Goal: Task Accomplishment & Management: Complete application form

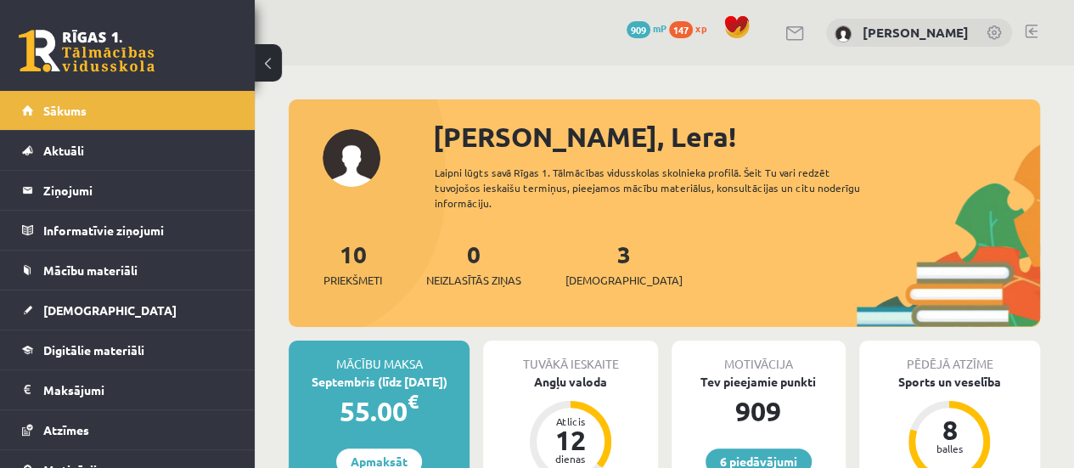
scroll to position [21, 0]
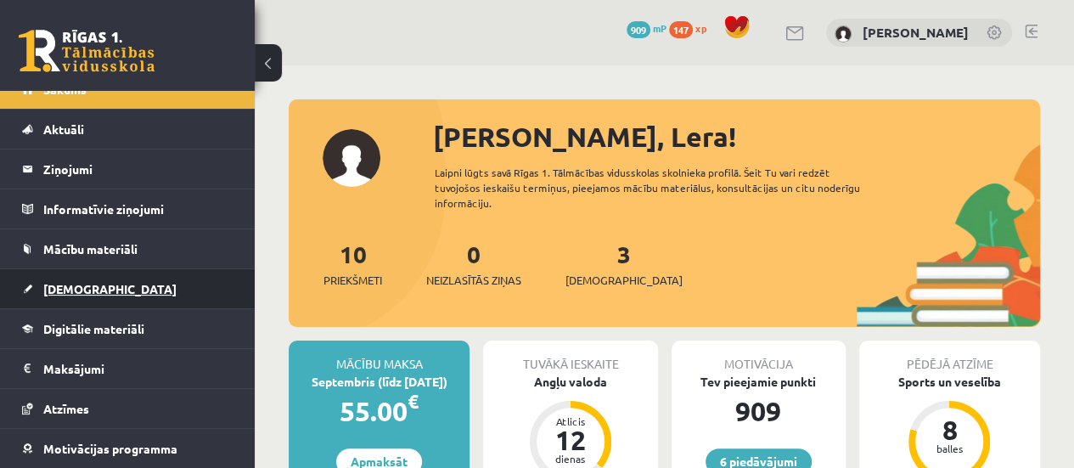
click at [126, 285] on link "[DEMOGRAPHIC_DATA]" at bounding box center [127, 288] width 211 height 39
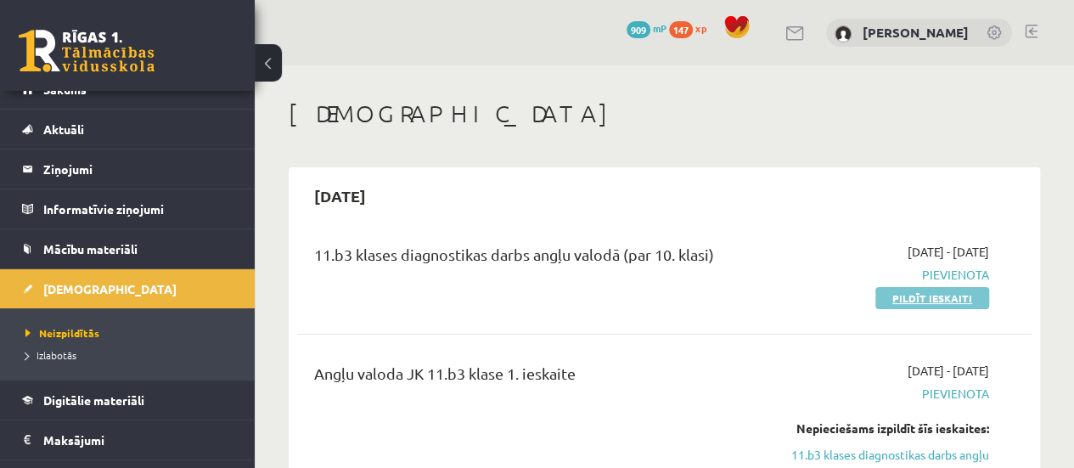
click at [934, 301] on link "Pildīt ieskaiti" at bounding box center [932, 298] width 114 height 22
click at [918, 297] on link "Pildīt ieskaiti" at bounding box center [932, 298] width 114 height 22
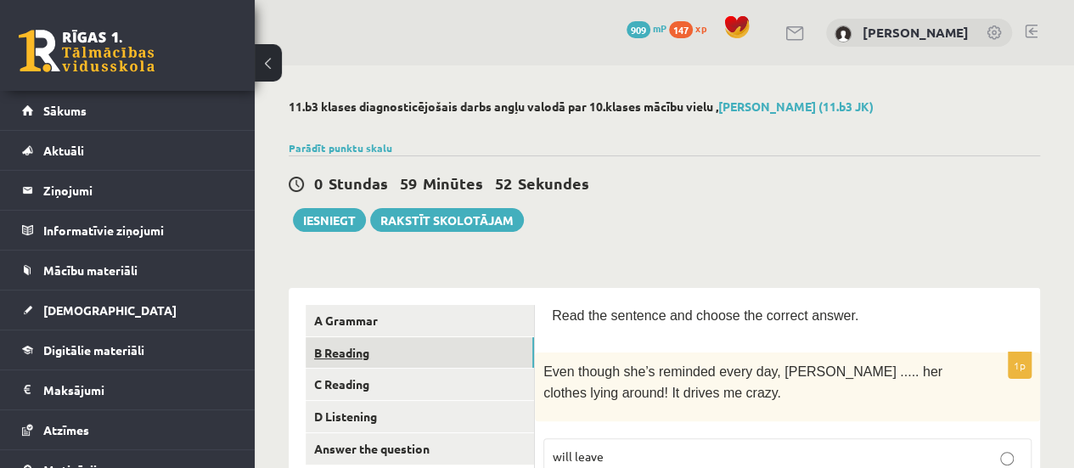
click at [499, 352] on link "B Reading" at bounding box center [420, 352] width 228 height 31
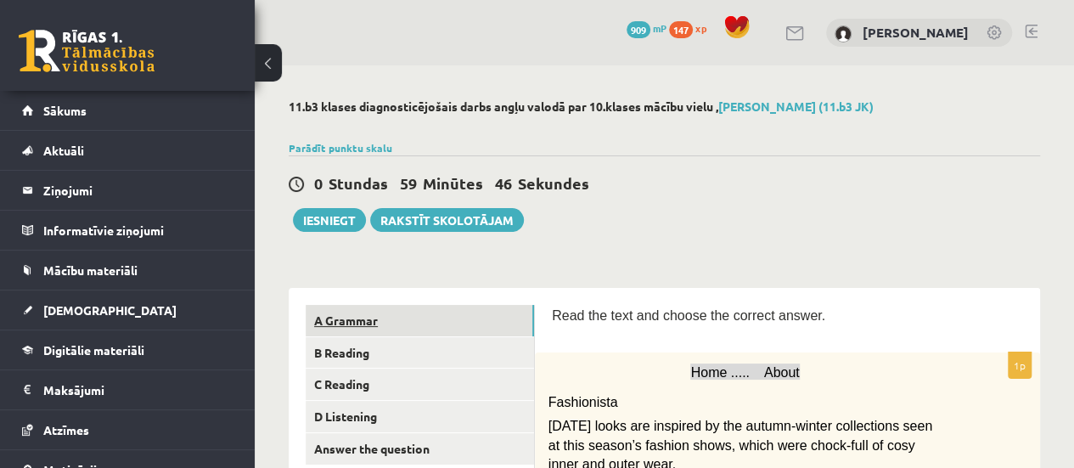
click at [377, 315] on link "A Grammar" at bounding box center [420, 320] width 228 height 31
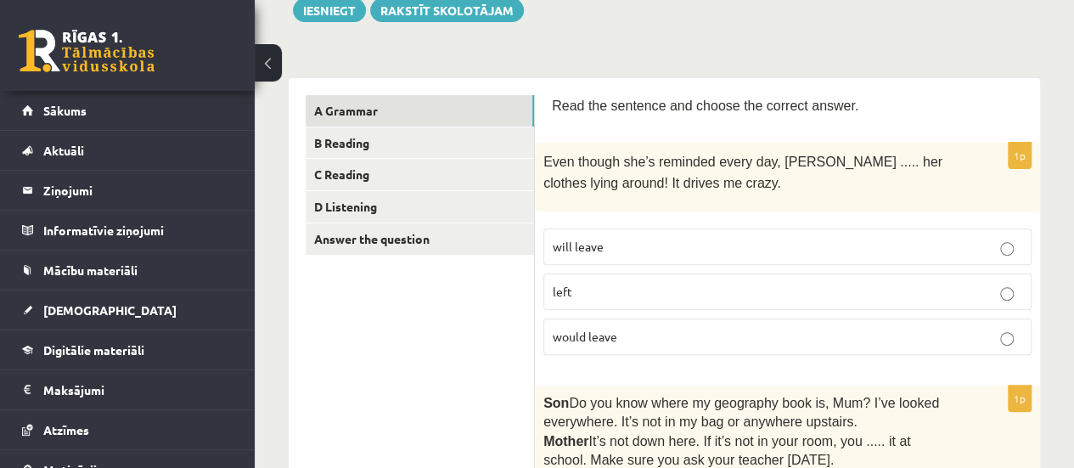
scroll to position [261, 0]
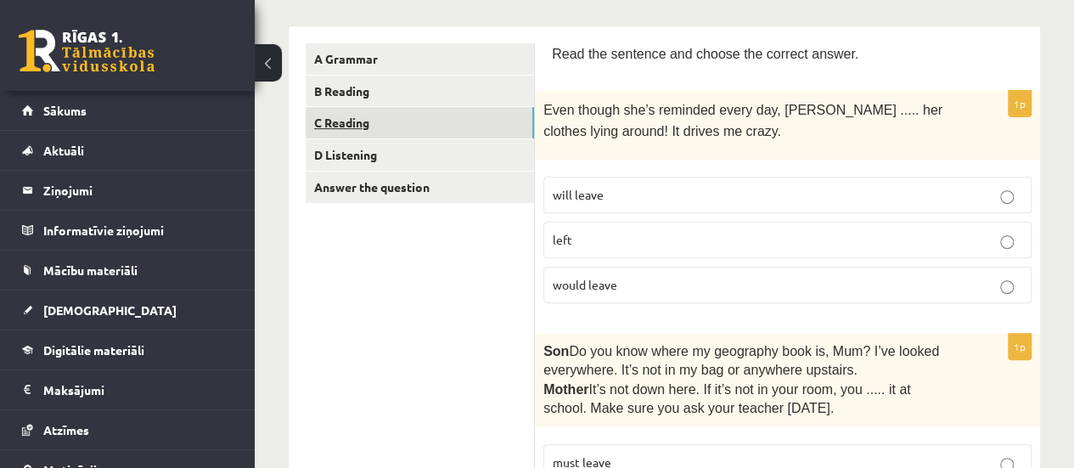
click at [437, 119] on link "C Reading" at bounding box center [420, 122] width 228 height 31
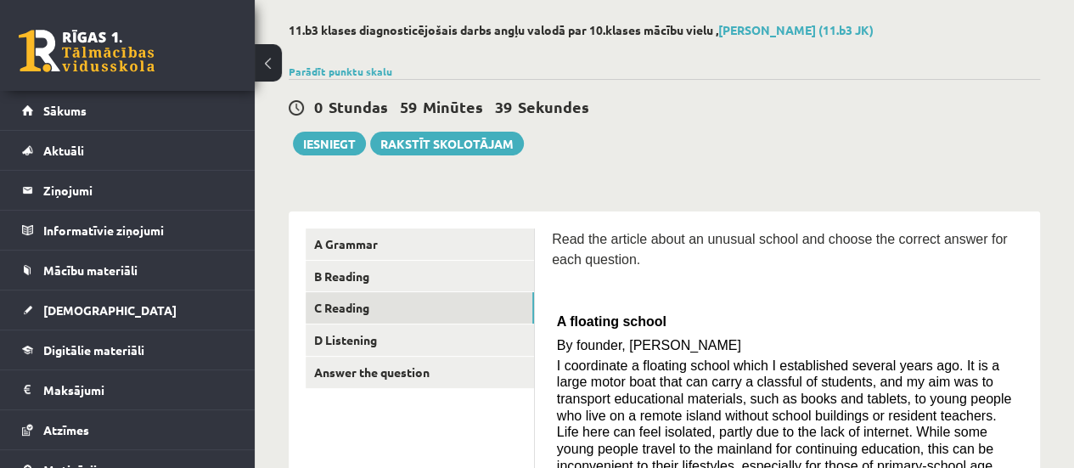
scroll to position [109, 0]
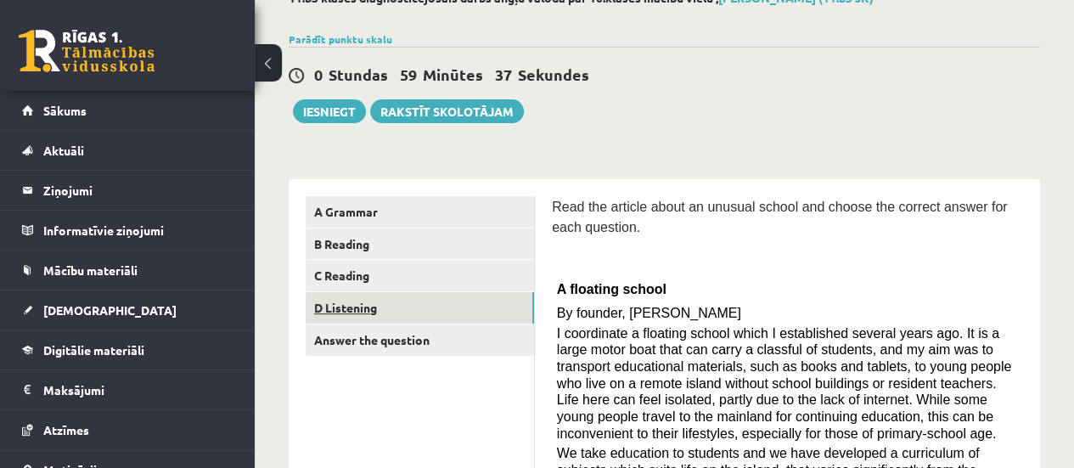
click at [407, 292] on link "D Listening" at bounding box center [420, 307] width 228 height 31
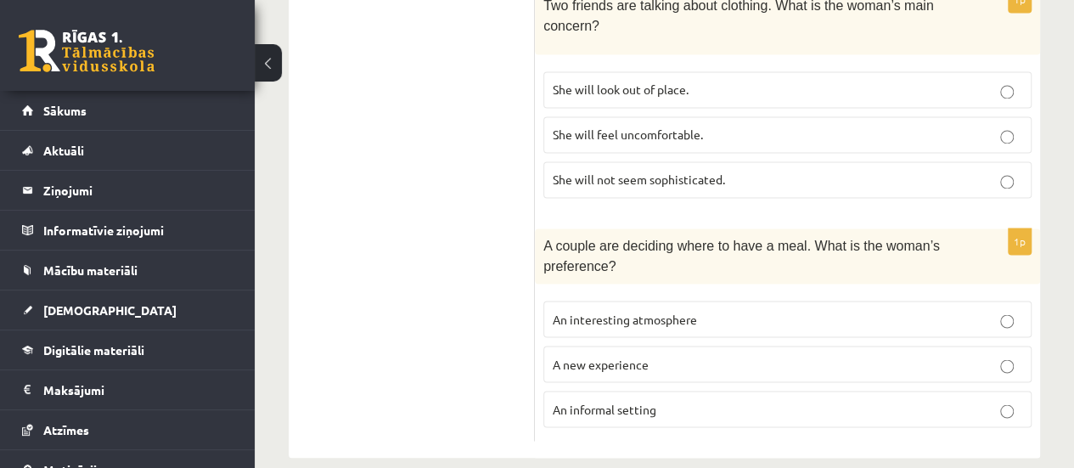
scroll to position [0, 0]
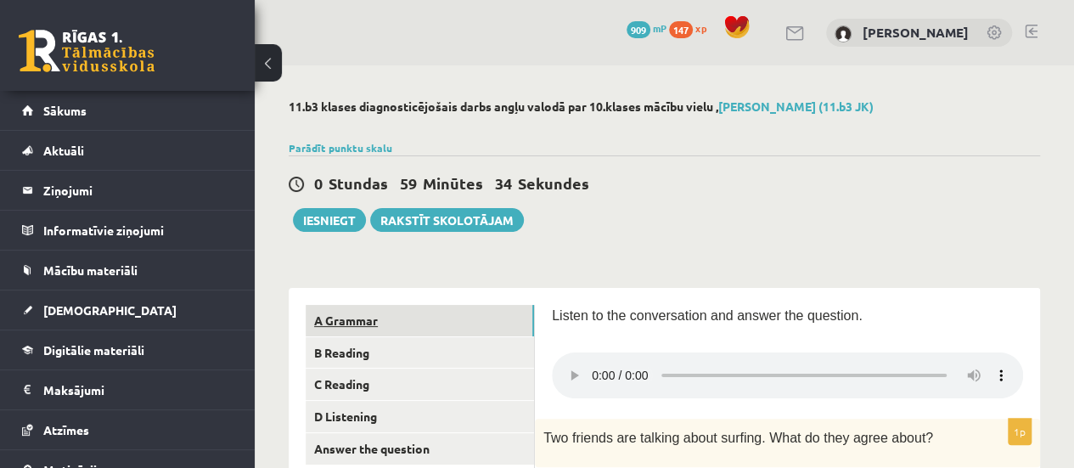
click at [336, 317] on link "A Grammar" at bounding box center [420, 320] width 228 height 31
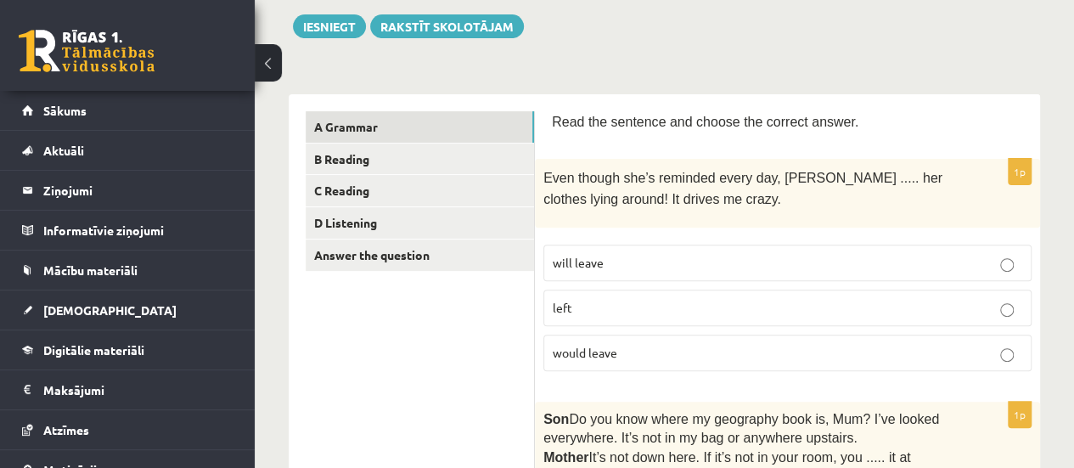
scroll to position [212, 0]
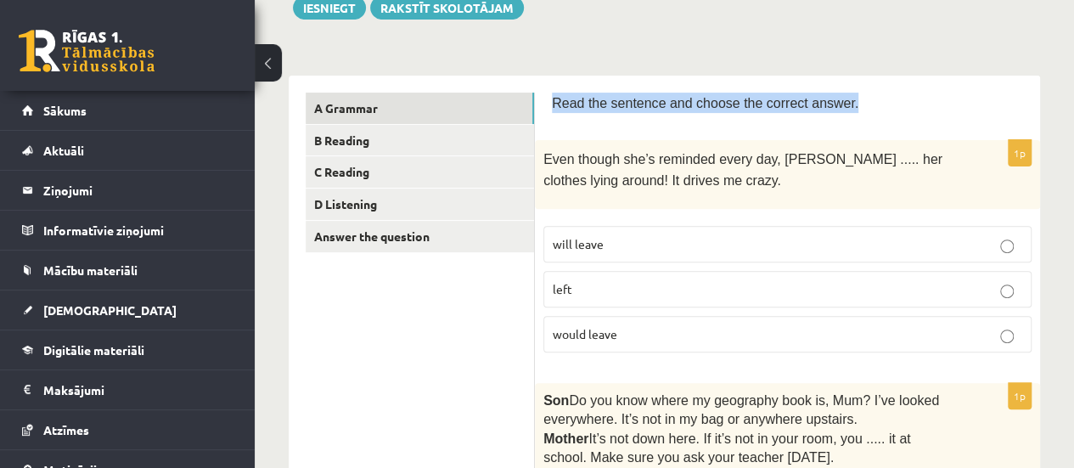
drag, startPoint x: 551, startPoint y: 104, endPoint x: 830, endPoint y: 104, distance: 279.3
copy span "Read the sentence and choose the correct answer."
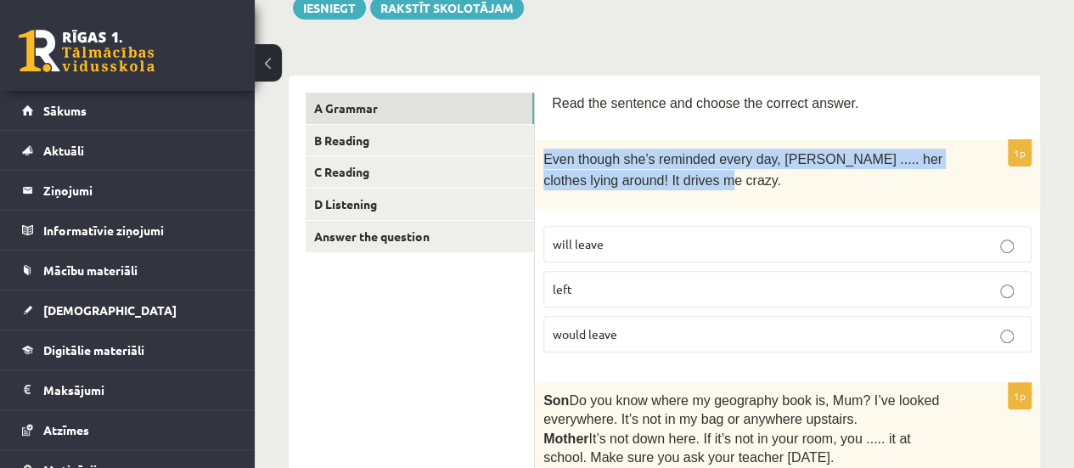
drag, startPoint x: 546, startPoint y: 160, endPoint x: 723, endPoint y: 186, distance: 179.2
click at [723, 186] on div "Even though she’s reminded every day, Cathy ..... her clothes lying around! It …" at bounding box center [787, 174] width 505 height 69
copy span "Even though she’s reminded every day, Cathy ..... her clothes lying around! It …"
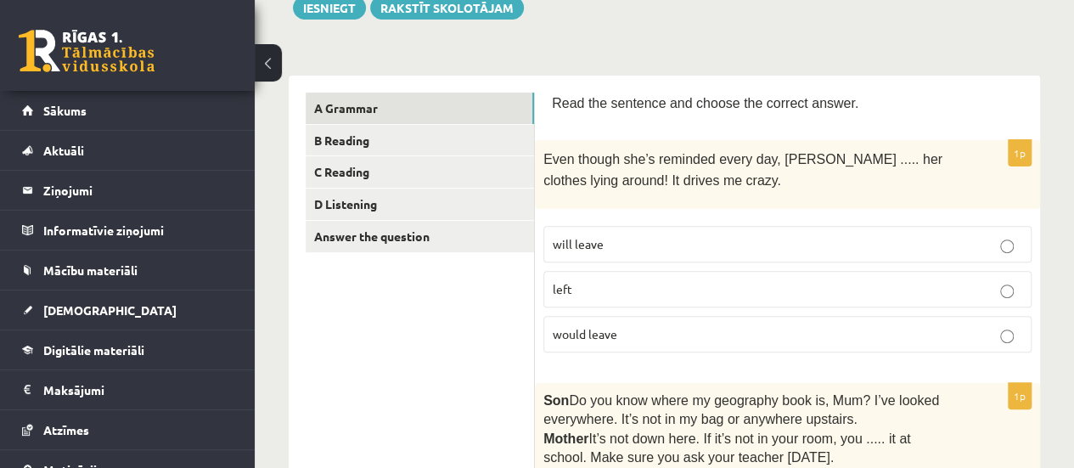
click at [737, 208] on div "1p Even though she’s reminded every day, Cathy ..... her clothes lying around! …" at bounding box center [787, 253] width 505 height 226
click at [683, 235] on p "will leave" at bounding box center [787, 244] width 469 height 18
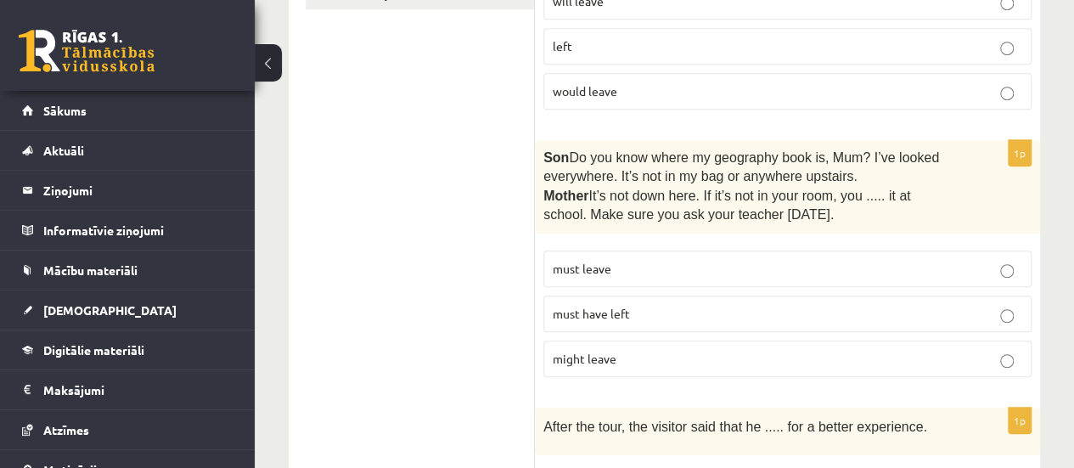
scroll to position [474, 0]
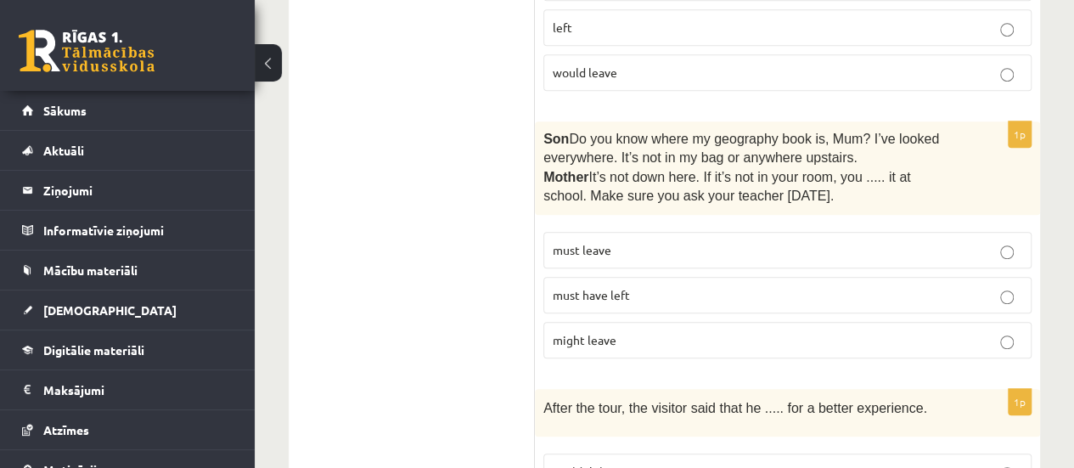
drag, startPoint x: 540, startPoint y: 135, endPoint x: 802, endPoint y: 189, distance: 267.9
click at [802, 189] on div "Son  Do you know where my geography book is, Mum? I’ve looked everywhere. It’s …" at bounding box center [787, 167] width 505 height 93
copy div "Son  Do you know where my geography book is, Mum? I’ve looked everywhere. It’s …"
drag, startPoint x: 548, startPoint y: 239, endPoint x: 618, endPoint y: 240, distance: 69.6
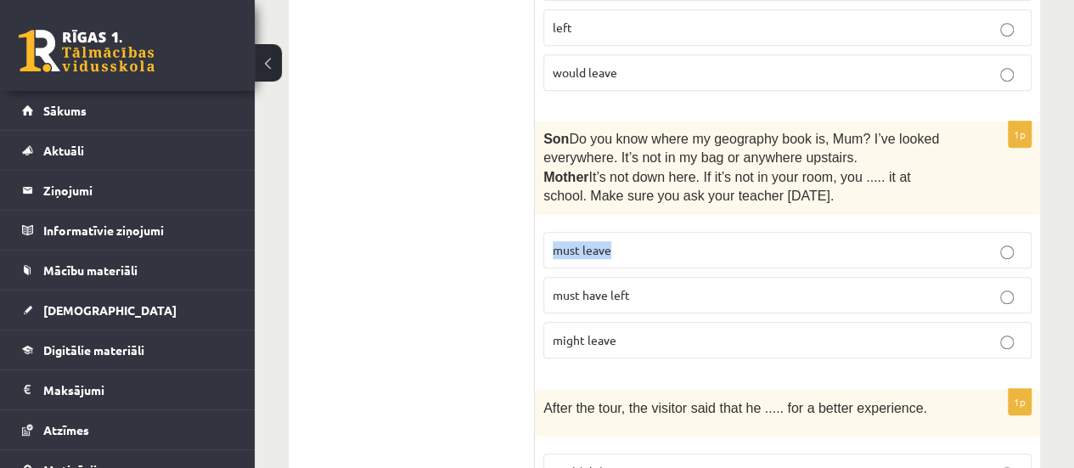
click at [618, 240] on label "must leave" at bounding box center [787, 250] width 488 height 37
copy span "must leave"
drag, startPoint x: 550, startPoint y: 284, endPoint x: 643, endPoint y: 285, distance: 93.4
click at [643, 285] on label "must have left" at bounding box center [787, 295] width 488 height 37
copy span "must have left"
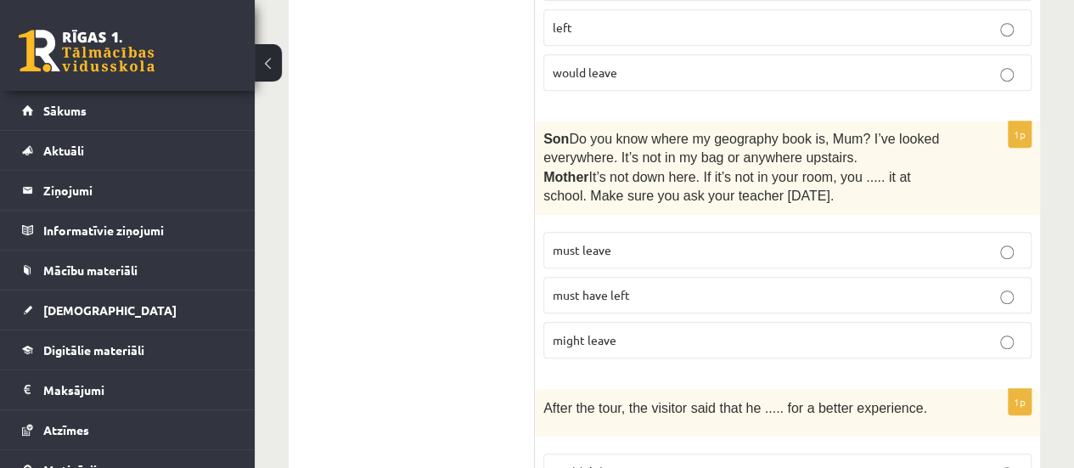
drag, startPoint x: 547, startPoint y: 329, endPoint x: 623, endPoint y: 329, distance: 76.4
click at [623, 329] on label "might leave" at bounding box center [787, 340] width 488 height 37
copy span "might leave"
click at [689, 301] on label "must have left" at bounding box center [787, 295] width 488 height 37
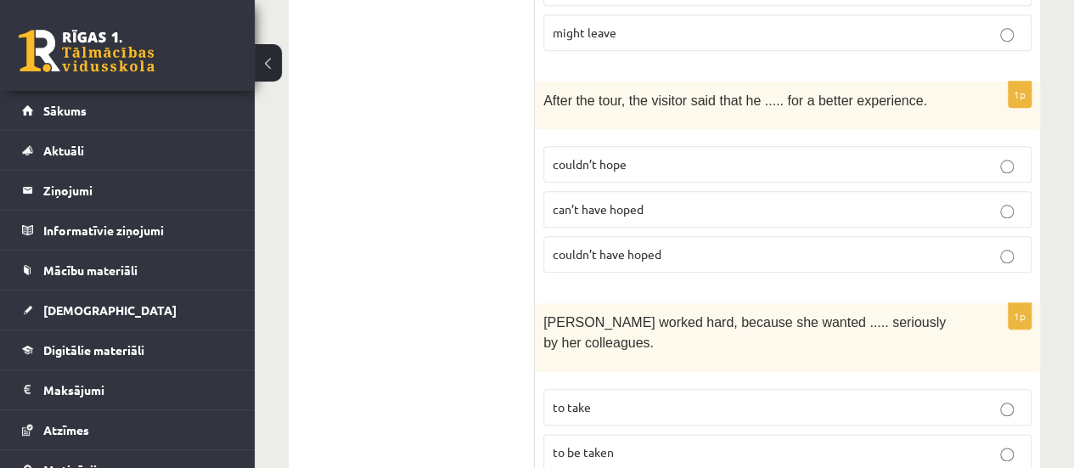
scroll to position [774, 0]
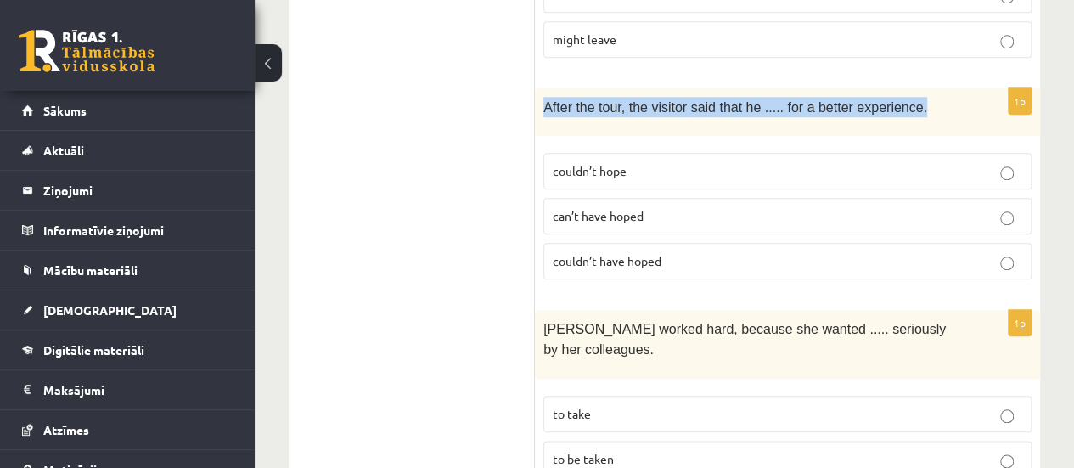
drag, startPoint x: 542, startPoint y: 98, endPoint x: 902, endPoint y: 101, distance: 359.9
click at [902, 101] on div "After the tour, the visitor said that he ..... for a better experience." at bounding box center [787, 112] width 505 height 48
copy span "After the tour, the visitor said that he ..... for a better experience."
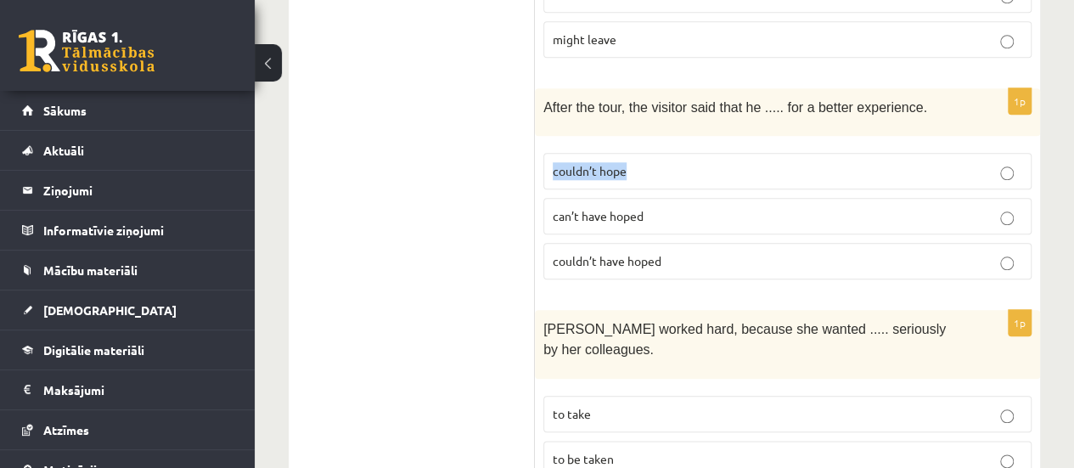
drag, startPoint x: 551, startPoint y: 155, endPoint x: 641, endPoint y: 153, distance: 90.0
click at [641, 153] on label "couldn’t hope" at bounding box center [787, 171] width 488 height 37
copy span "couldn’t hope"
drag, startPoint x: 548, startPoint y: 199, endPoint x: 649, endPoint y: 208, distance: 100.5
click at [649, 208] on label "can’t have hoped" at bounding box center [787, 216] width 488 height 37
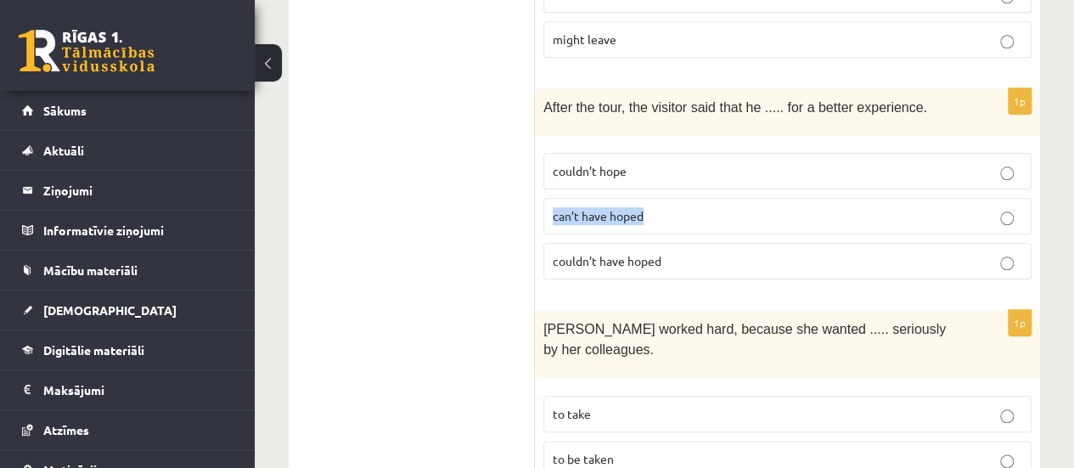
copy span "can’t have hoped"
drag, startPoint x: 552, startPoint y: 254, endPoint x: 676, endPoint y: 243, distance: 124.4
click at [676, 252] on p "couldn’t have hoped" at bounding box center [787, 261] width 469 height 18
copy span "couldn’t have hoped"
click at [668, 207] on p "can’t have hoped" at bounding box center [787, 216] width 469 height 18
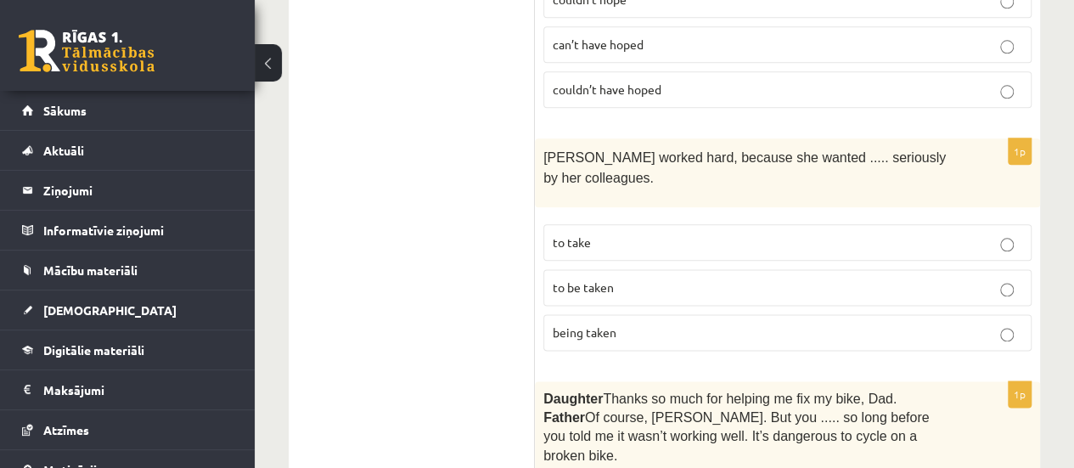
scroll to position [984, 0]
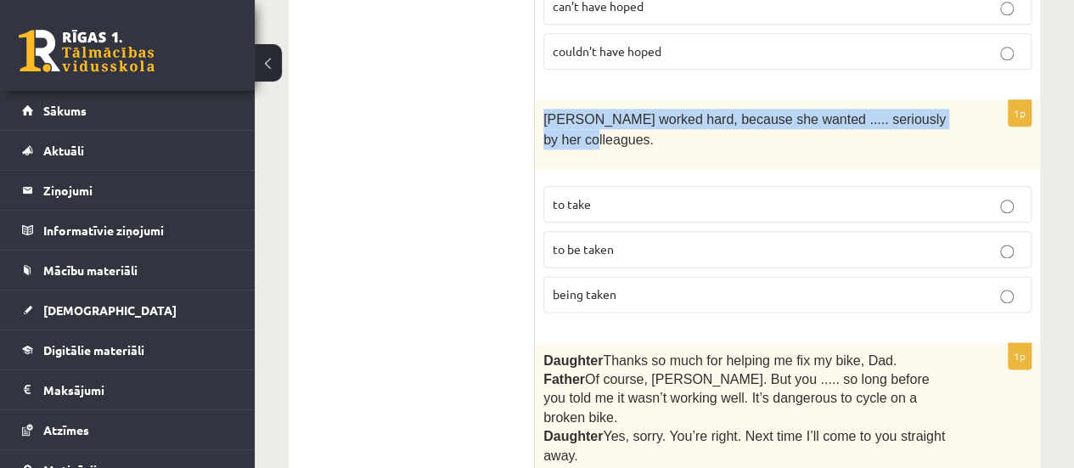
drag, startPoint x: 543, startPoint y: 106, endPoint x: 943, endPoint y: 101, distance: 399.9
click at [943, 112] on span "Emma worked hard, because she wanted ..... seriously by her colleagues." at bounding box center [744, 129] width 402 height 35
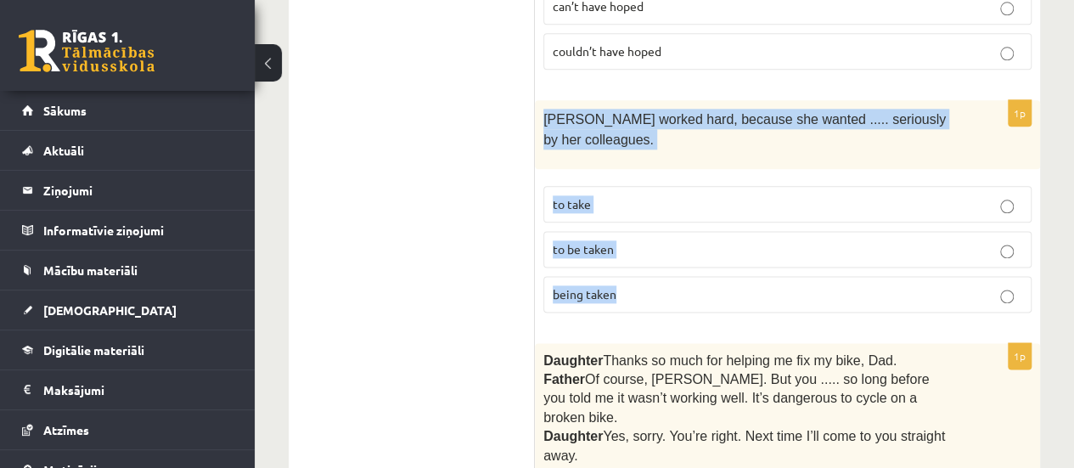
drag, startPoint x: 542, startPoint y: 104, endPoint x: 669, endPoint y: 261, distance: 201.5
click at [669, 261] on div "1p Emma worked hard, because she wanted ..... seriously by her colleagues. to t…" at bounding box center [787, 213] width 505 height 226
click at [860, 285] on p "being taken" at bounding box center [787, 294] width 469 height 18
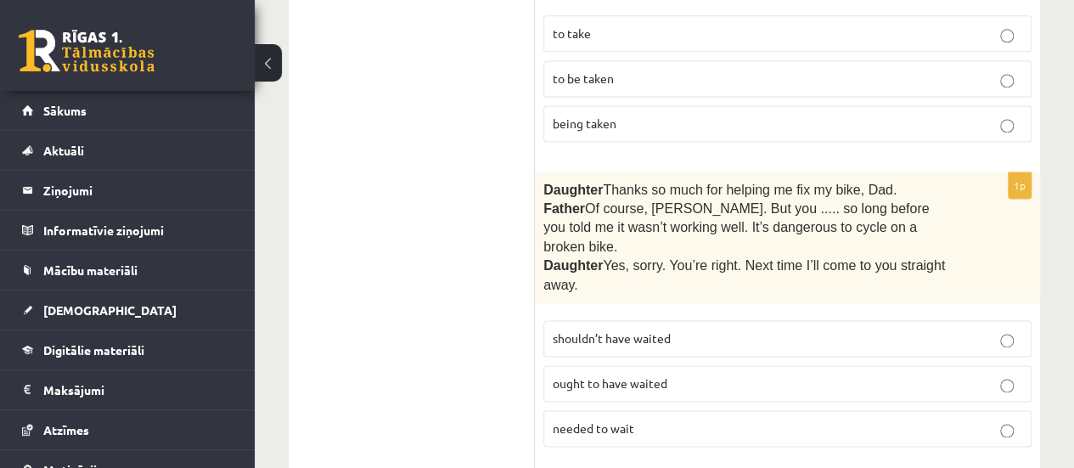
scroll to position [1233, 0]
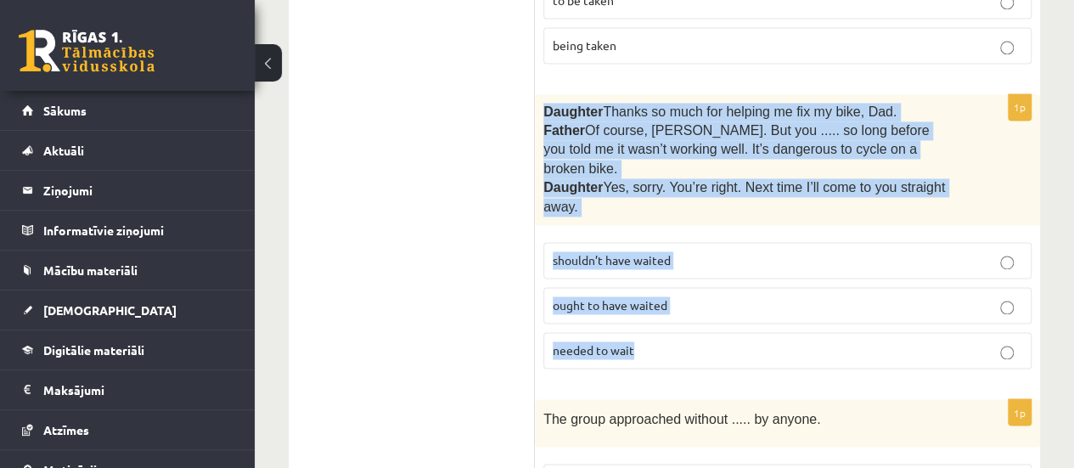
drag, startPoint x: 542, startPoint y: 74, endPoint x: 711, endPoint y: 308, distance: 288.8
click at [711, 308] on div "1p Daughter  Thanks so much for helping me fix my bike, Dad. Father  Of course,…" at bounding box center [787, 238] width 505 height 288
click at [871, 242] on label "shouldn’t have waited" at bounding box center [787, 260] width 488 height 37
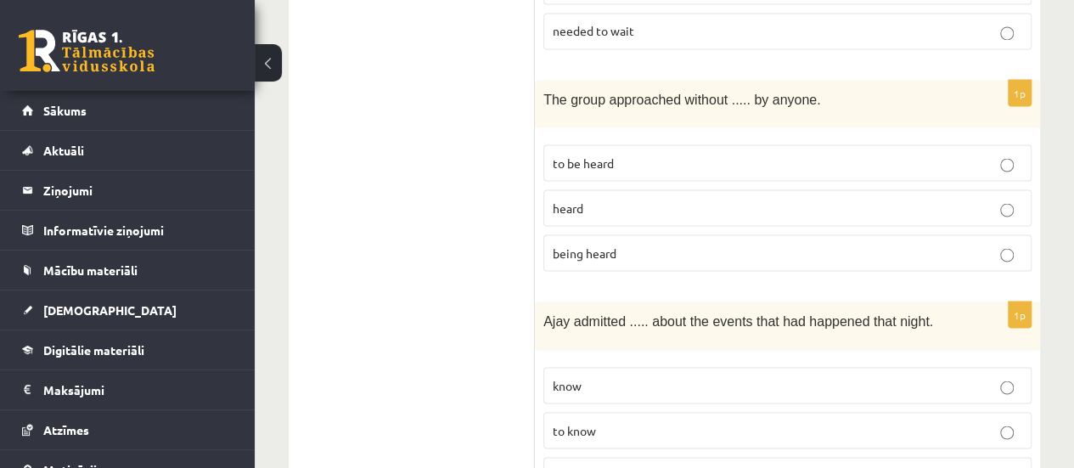
scroll to position [1559, 0]
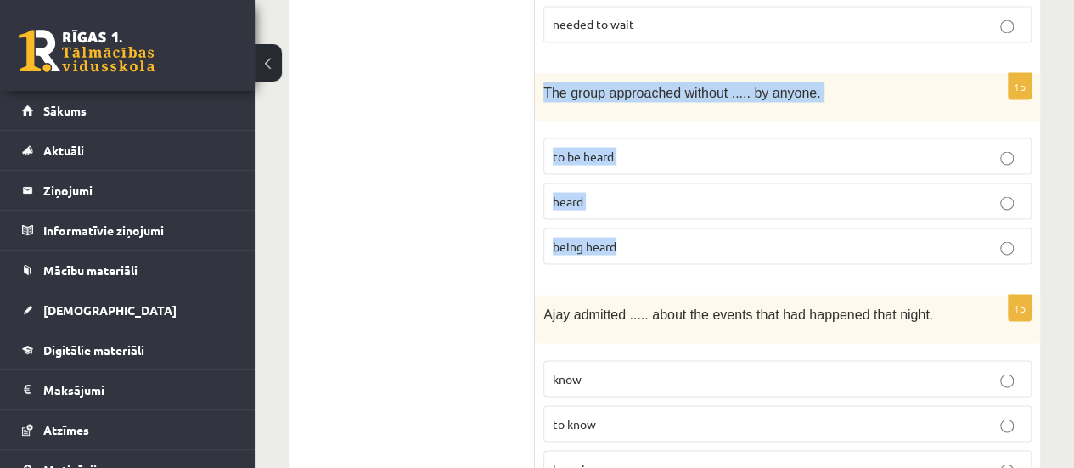
drag, startPoint x: 538, startPoint y: 35, endPoint x: 669, endPoint y: 183, distance: 197.2
click at [669, 183] on div "1p The group approached without ..... by anyone. to be heard heard being heard" at bounding box center [787, 175] width 505 height 205
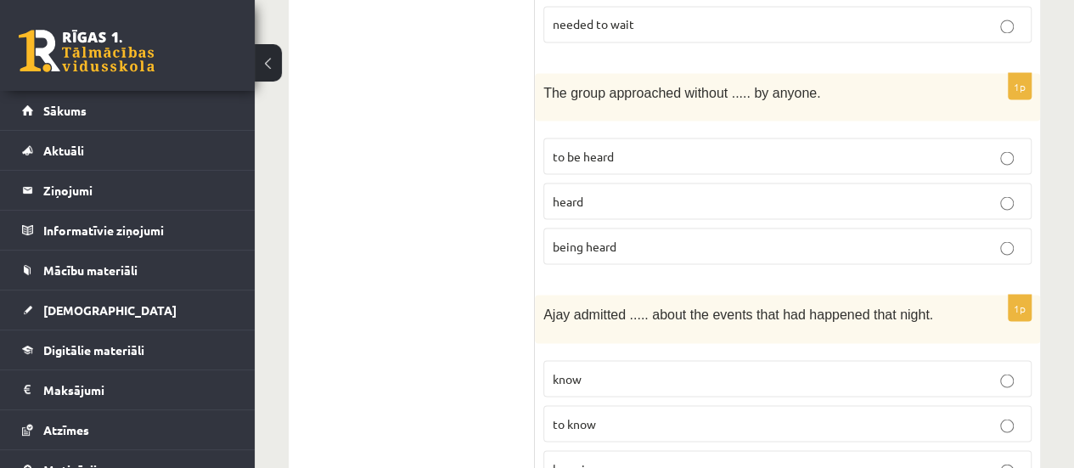
click at [675, 237] on p "being heard" at bounding box center [787, 246] width 469 height 18
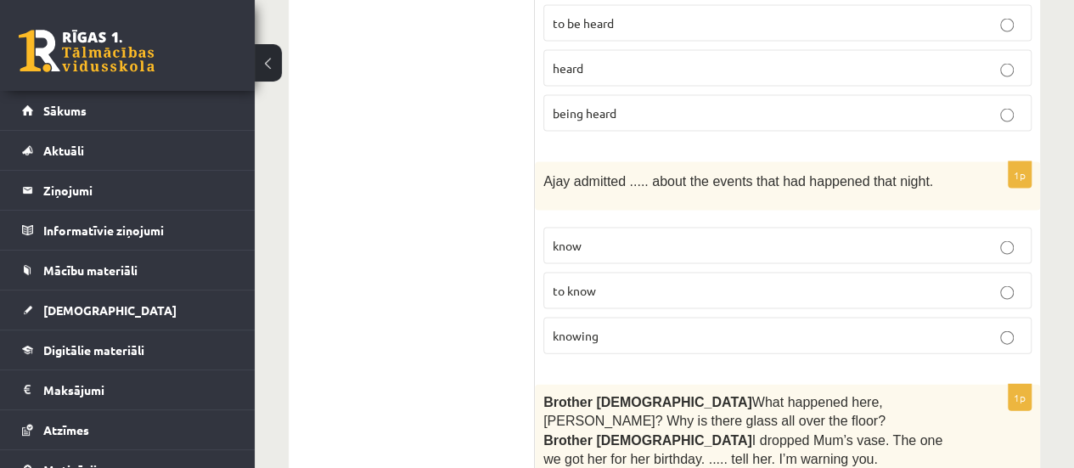
scroll to position [1704, 0]
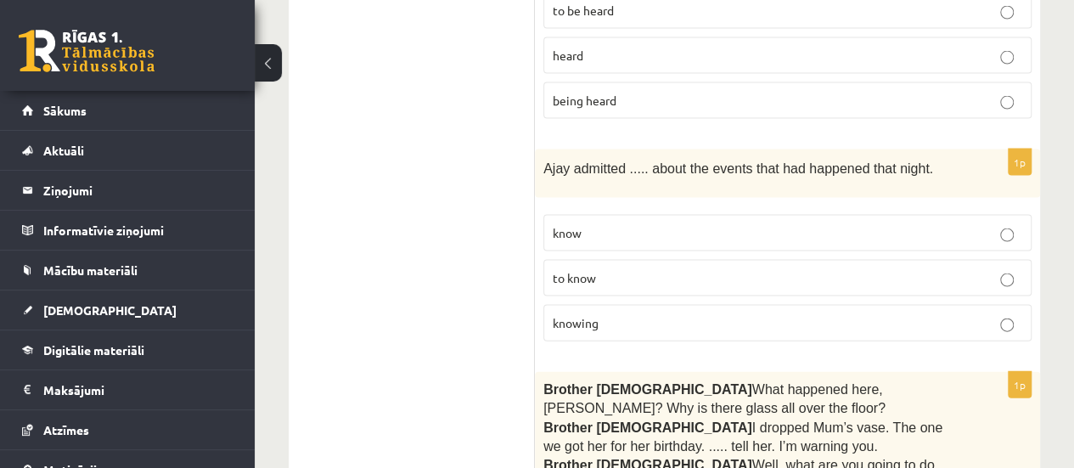
click at [874, 269] on p "to know" at bounding box center [787, 278] width 469 height 18
click at [971, 314] on p "knowing" at bounding box center [787, 323] width 469 height 18
click at [613, 269] on p "to know" at bounding box center [787, 278] width 469 height 18
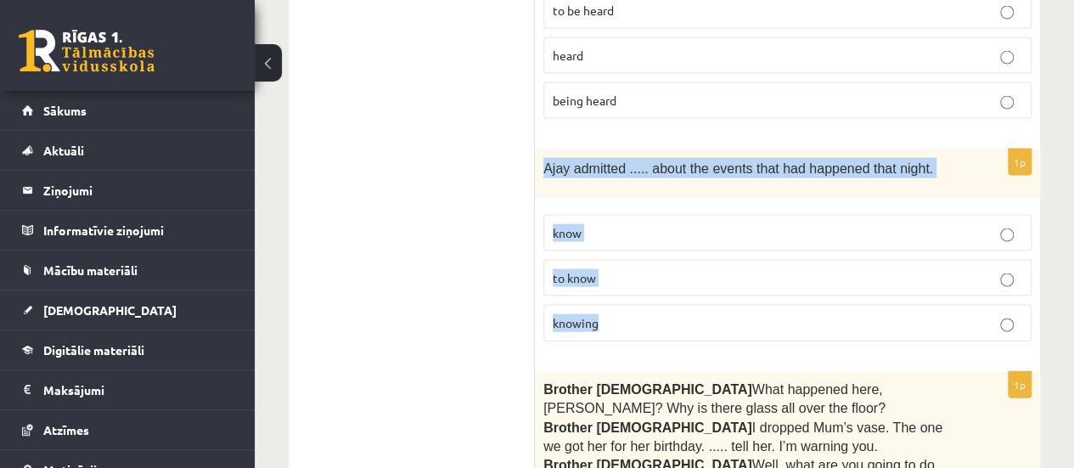
drag, startPoint x: 535, startPoint y: 108, endPoint x: 862, endPoint y: 249, distance: 356.7
click at [862, 249] on div "1p Ajay admitted ..... about the events that had happened that night. know to k…" at bounding box center [787, 251] width 505 height 205
click at [739, 314] on p "knowing" at bounding box center [787, 323] width 469 height 18
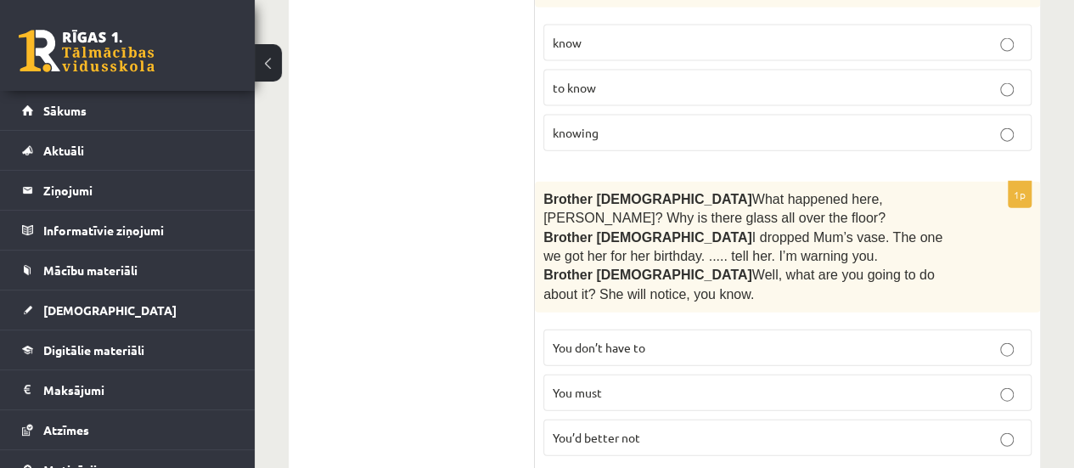
scroll to position [1920, 0]
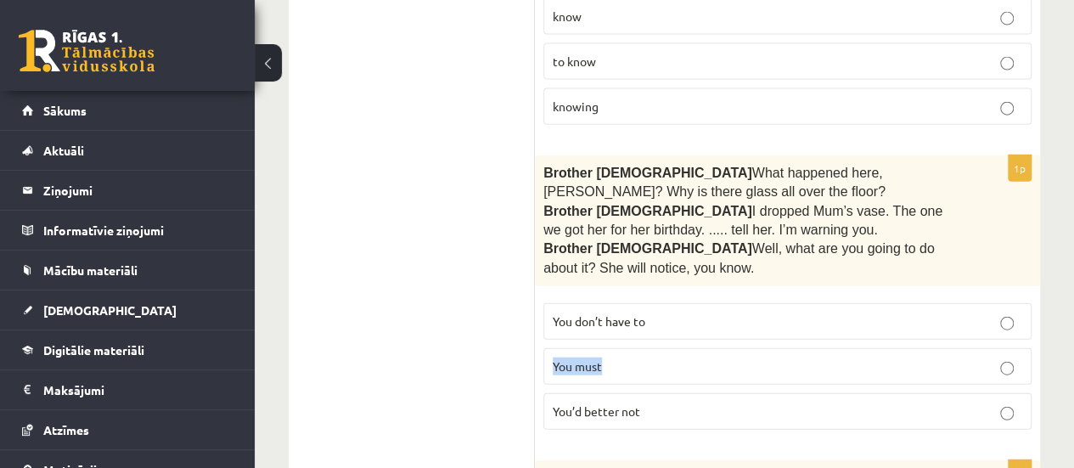
drag, startPoint x: 862, startPoint y: 278, endPoint x: 871, endPoint y: 266, distance: 15.3
click at [871, 295] on fieldset "You don’t have to You must You’d better not" at bounding box center [787, 365] width 488 height 140
click at [871, 312] on p "You don’t have to" at bounding box center [787, 321] width 469 height 18
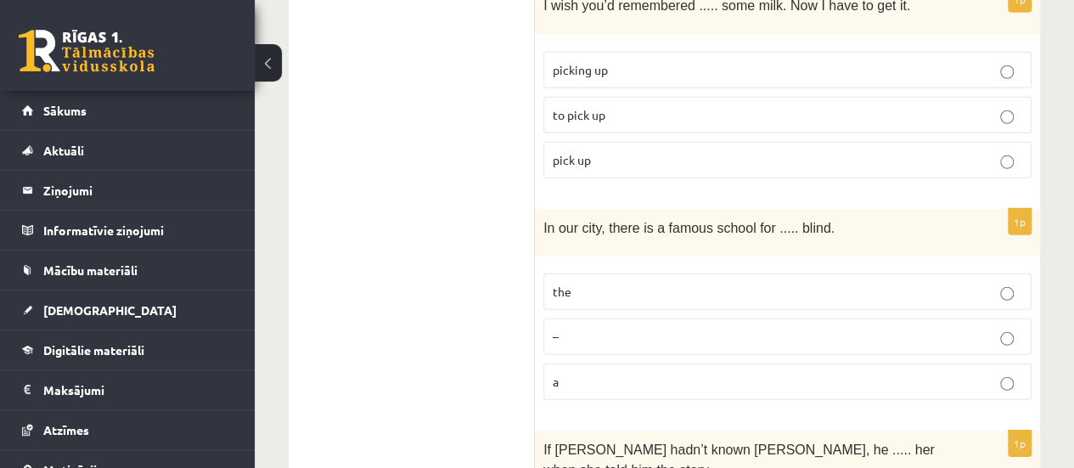
scroll to position [2381, 0]
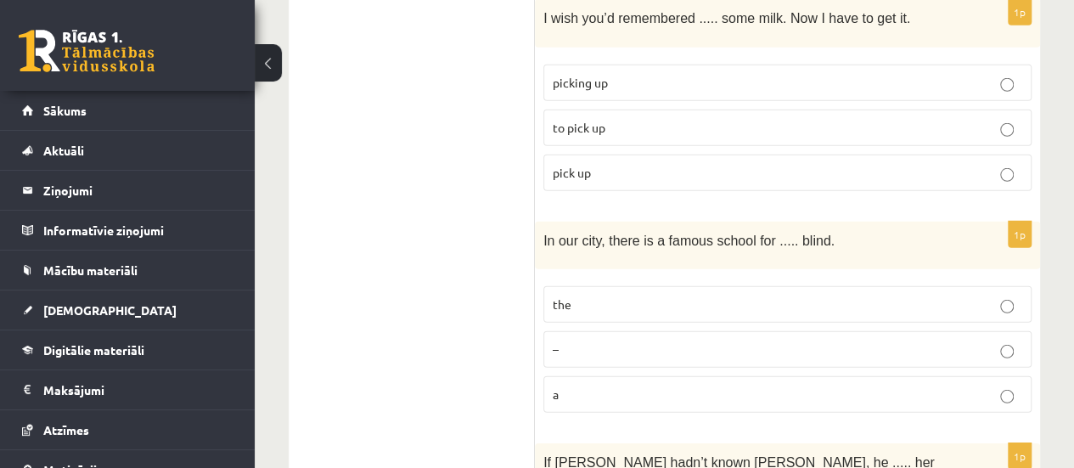
click at [643, 385] on p "a" at bounding box center [787, 394] width 469 height 18
click at [552, 233] on span "In our city, there is a famous school for ..... blind." at bounding box center [688, 240] width 291 height 14
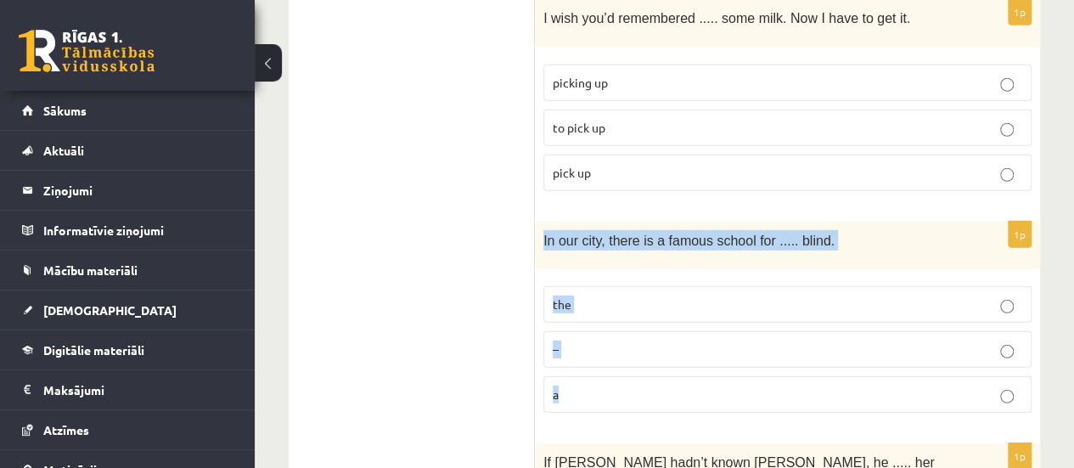
drag, startPoint x: 542, startPoint y: 172, endPoint x: 659, endPoint y: 322, distance: 189.9
click at [659, 322] on div "1p In our city, there is a famous school for ..... blind. the – a" at bounding box center [787, 324] width 505 height 205
click at [723, 286] on label "the" at bounding box center [787, 304] width 488 height 37
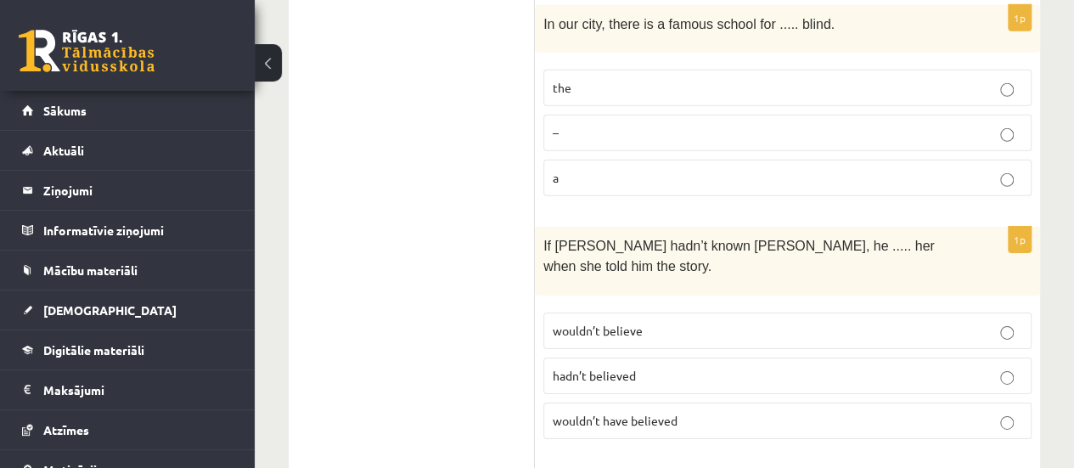
scroll to position [2591, 0]
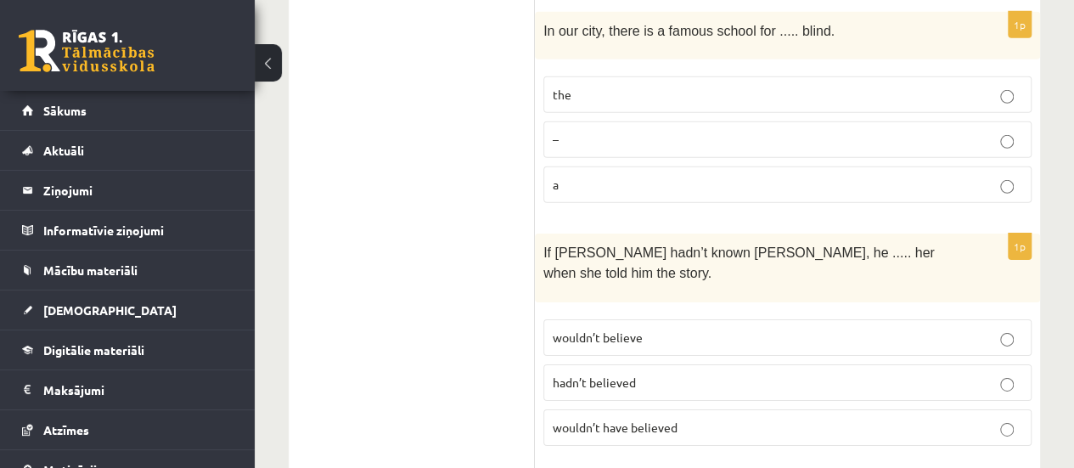
click at [750, 319] on label "wouldn’t believe" at bounding box center [787, 337] width 488 height 37
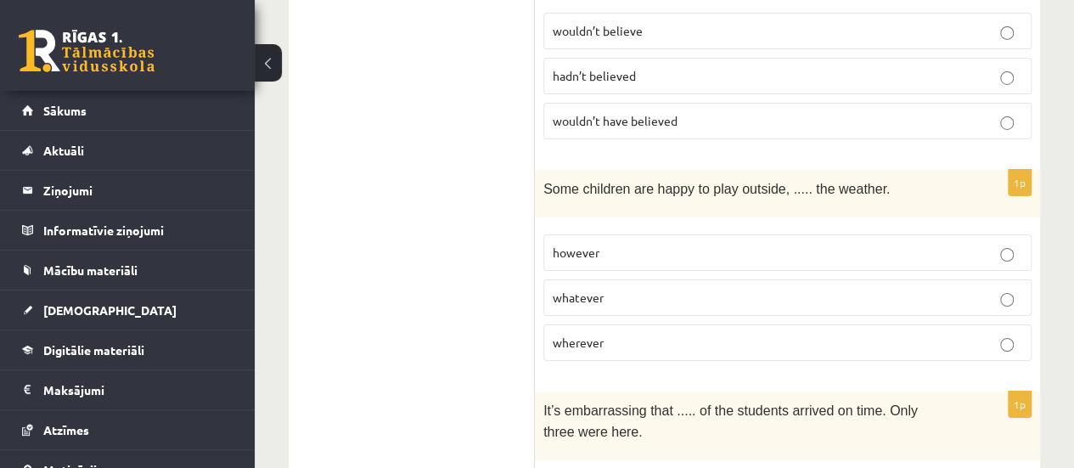
scroll to position [2891, 0]
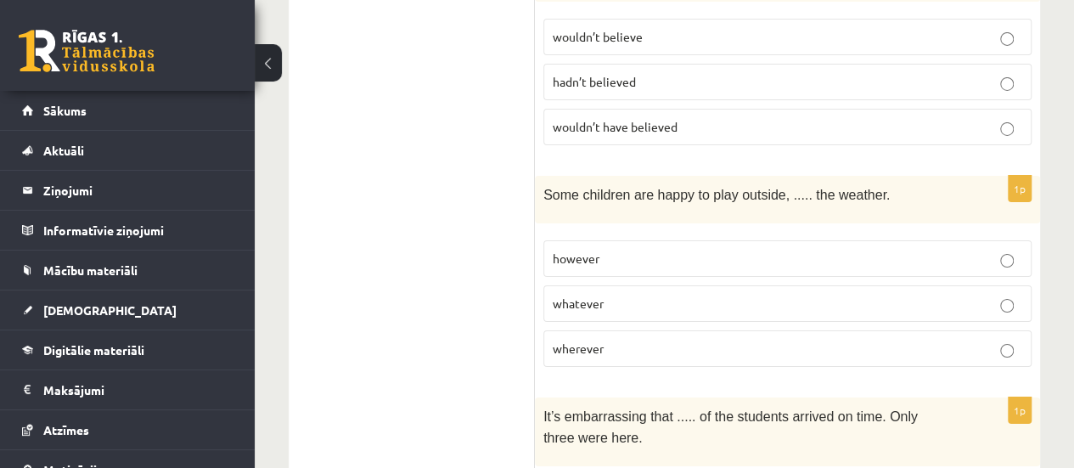
click at [649, 340] on p "wherever" at bounding box center [787, 349] width 469 height 18
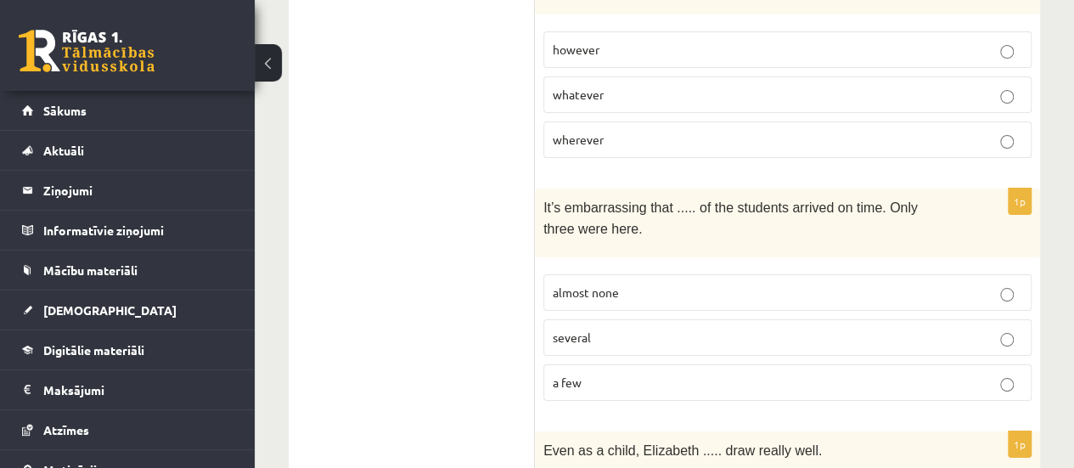
scroll to position [3120, 0]
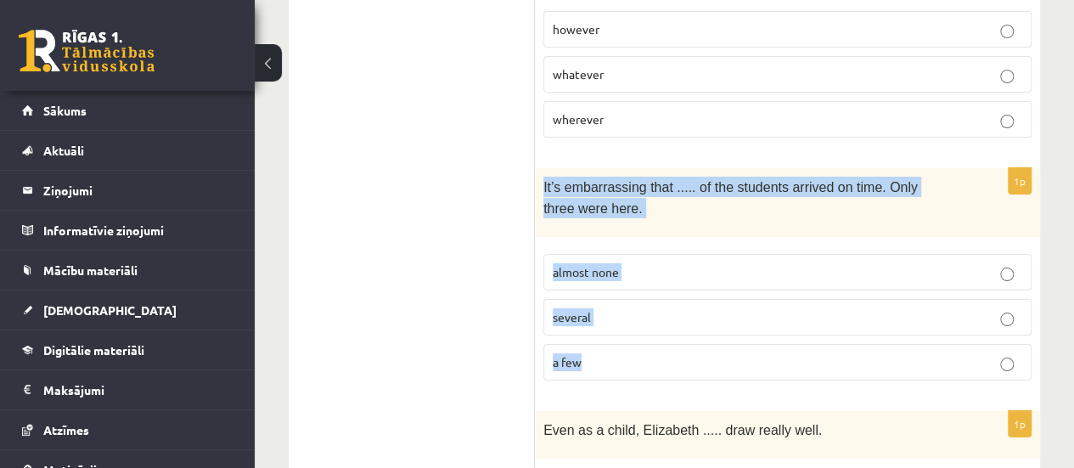
drag, startPoint x: 542, startPoint y: 87, endPoint x: 650, endPoint y: 261, distance: 204.0
click at [650, 261] on div "1p It’s embarrassing that ..... of the students arrived on time. Only three wer…" at bounding box center [787, 281] width 505 height 226
click at [692, 263] on p "almost none" at bounding box center [787, 272] width 469 height 18
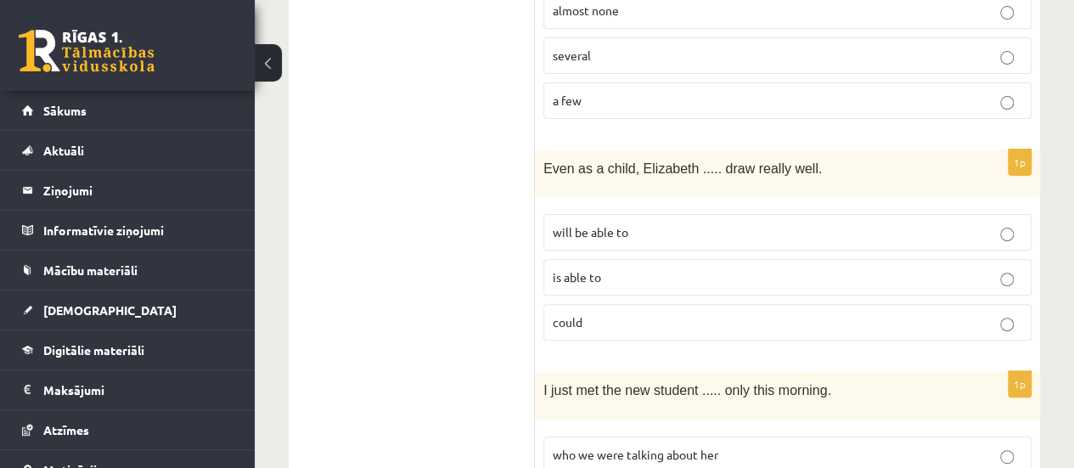
scroll to position [3394, 0]
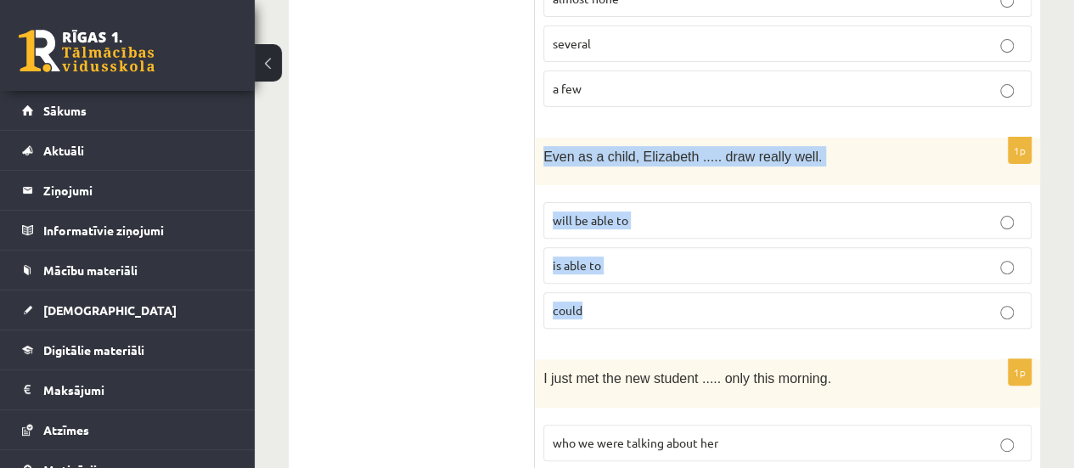
drag, startPoint x: 543, startPoint y: 53, endPoint x: 630, endPoint y: 203, distance: 172.7
click at [630, 203] on div "1p Even as a child, Elizabeth ..... draw really well. will be able to is able t…" at bounding box center [787, 240] width 505 height 205
click at [633, 301] on p "could" at bounding box center [787, 310] width 469 height 18
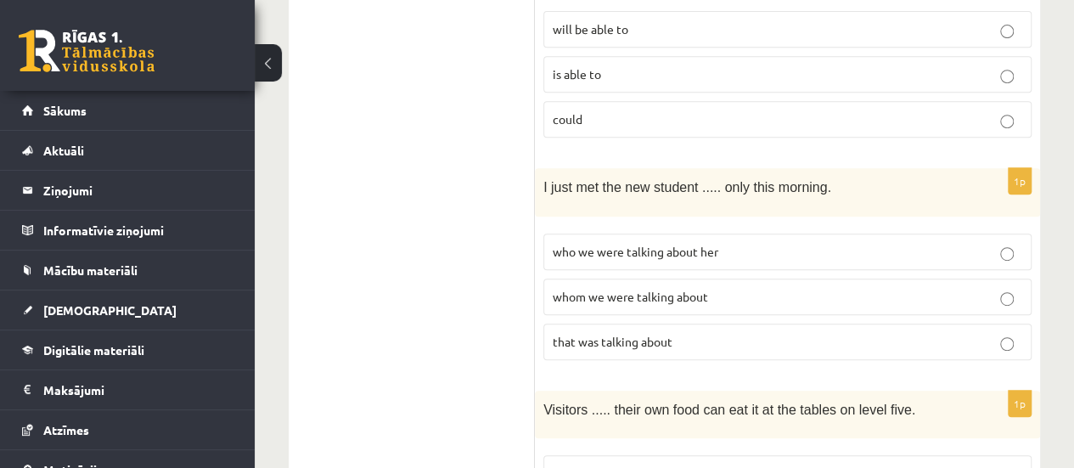
scroll to position [3649, 0]
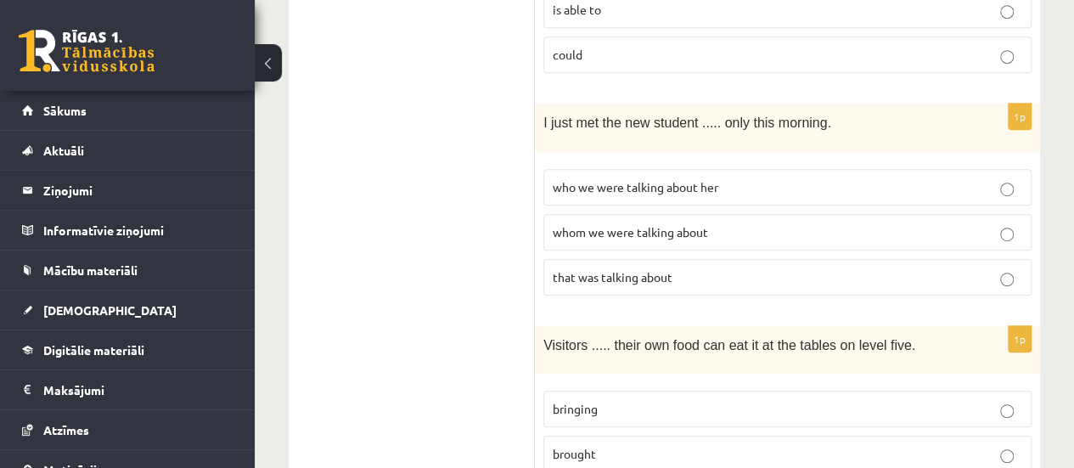
click at [881, 223] on p "whom we were talking about" at bounding box center [787, 232] width 469 height 18
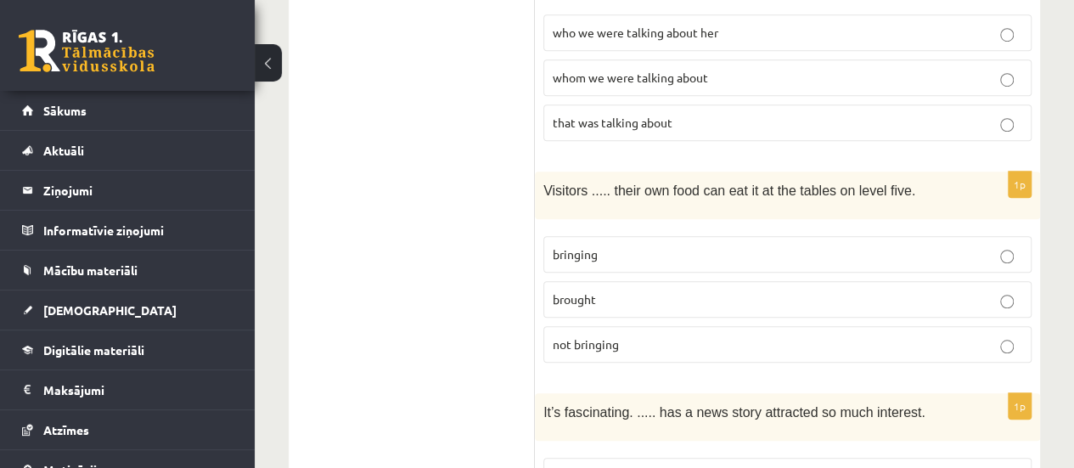
scroll to position [3798, 0]
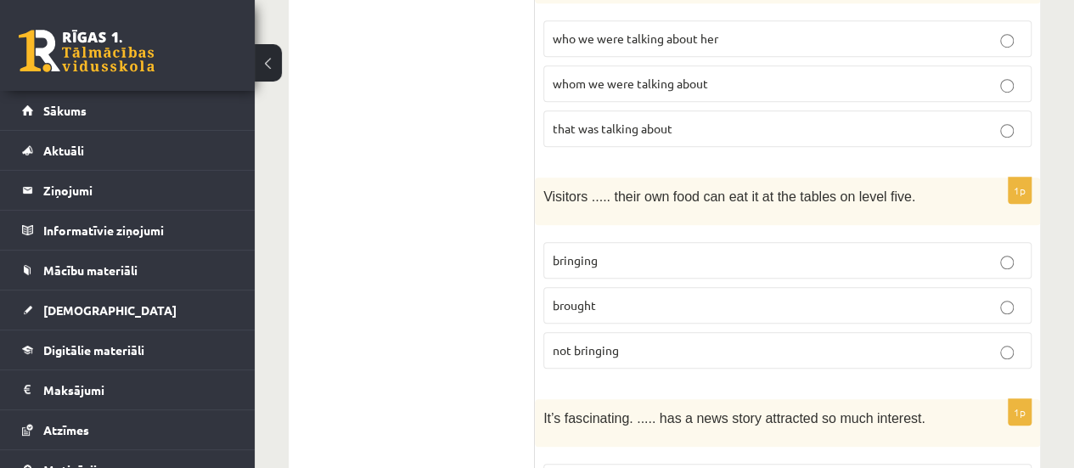
click at [903, 251] on p "bringing" at bounding box center [787, 260] width 469 height 18
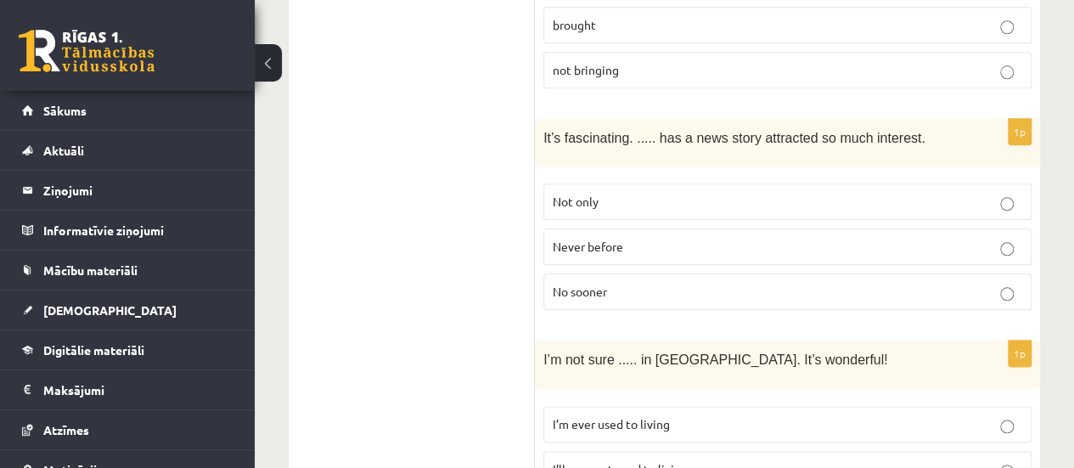
scroll to position [4098, 0]
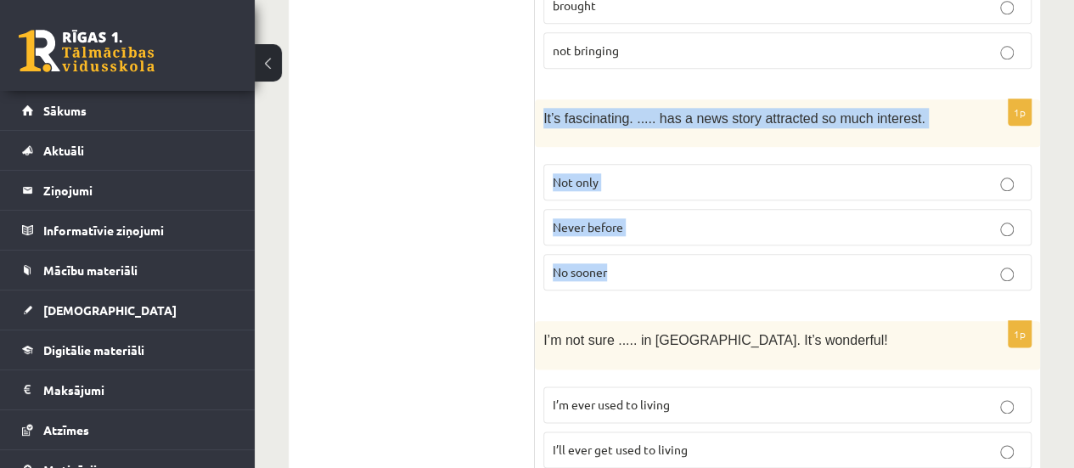
drag, startPoint x: 543, startPoint y: 7, endPoint x: 644, endPoint y: 166, distance: 188.2
click at [644, 166] on div "1p It’s fascinating. ..... has a news story attracted so much interest. Not onl…" at bounding box center [787, 201] width 505 height 205
click at [712, 218] on p "Never before" at bounding box center [787, 227] width 469 height 18
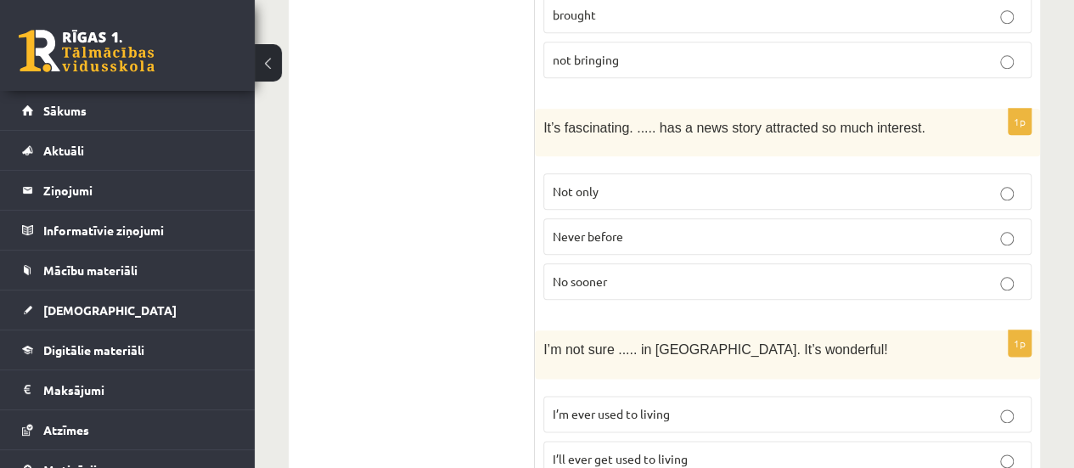
scroll to position [4169, 0]
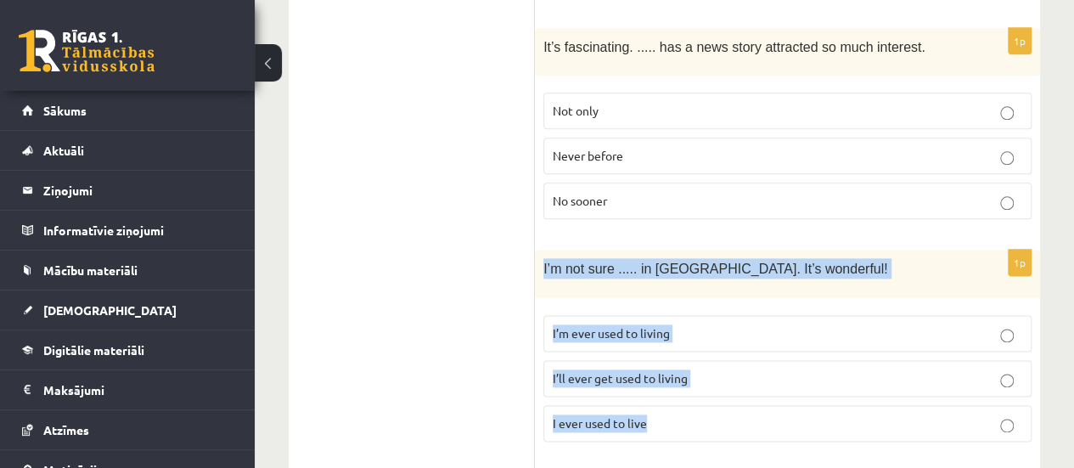
drag, startPoint x: 540, startPoint y: 150, endPoint x: 700, endPoint y: 298, distance: 218.1
click at [700, 298] on div "1p I’m not sure ..... in Paris. It’s wonderful! I’m ever used to living I’ll ev…" at bounding box center [787, 352] width 505 height 205
drag, startPoint x: 388, startPoint y: 319, endPoint x: 684, endPoint y: 259, distance: 302.3
click at [684, 370] on span "I’ll ever get used to living" at bounding box center [620, 377] width 135 height 15
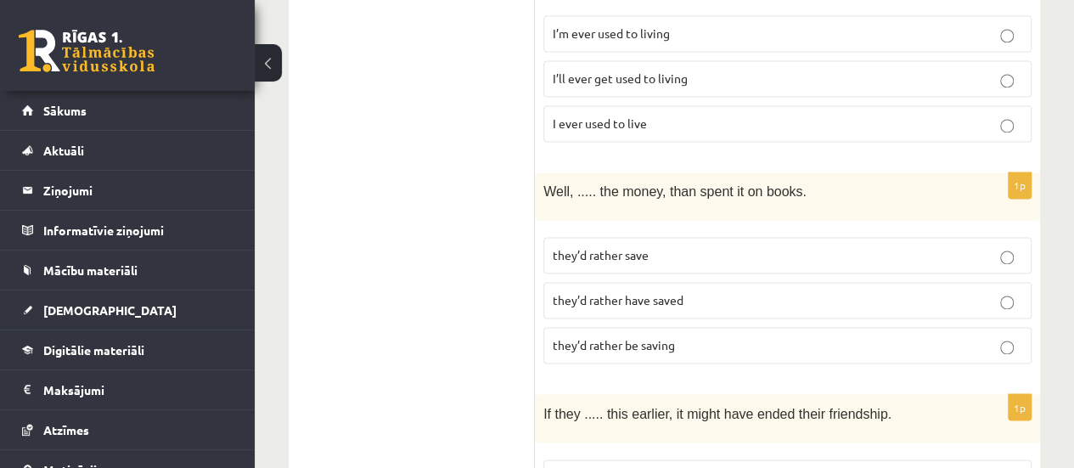
scroll to position [4508, 0]
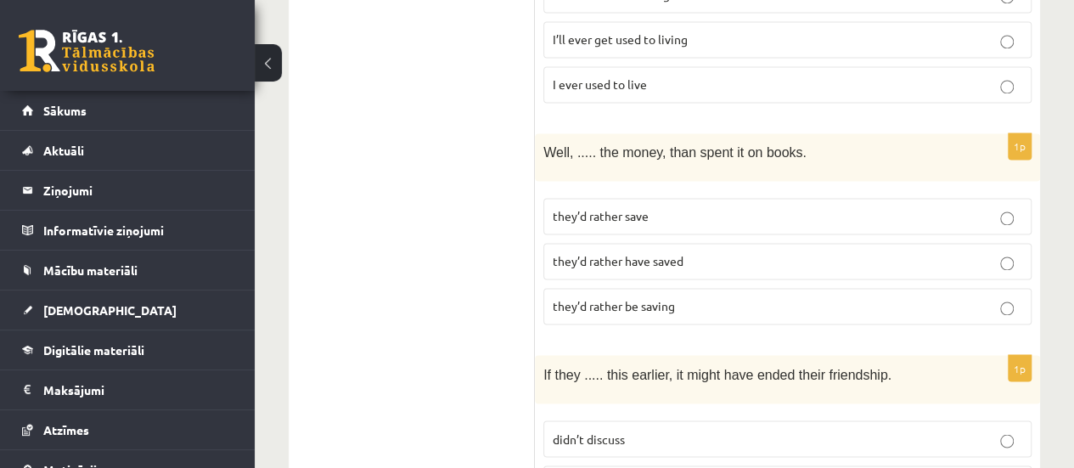
click at [843, 243] on label "they’d rather have saved" at bounding box center [787, 261] width 488 height 37
click at [811, 297] on p "they’d rather be saving" at bounding box center [787, 306] width 469 height 18
drag, startPoint x: 857, startPoint y: 157, endPoint x: 857, endPoint y: 138, distance: 19.5
click at [857, 189] on fieldset "they’d rather save they’d rather have saved they’d rather be saving" at bounding box center [787, 259] width 488 height 140
click at [857, 252] on p "they’d rather have saved" at bounding box center [787, 261] width 469 height 18
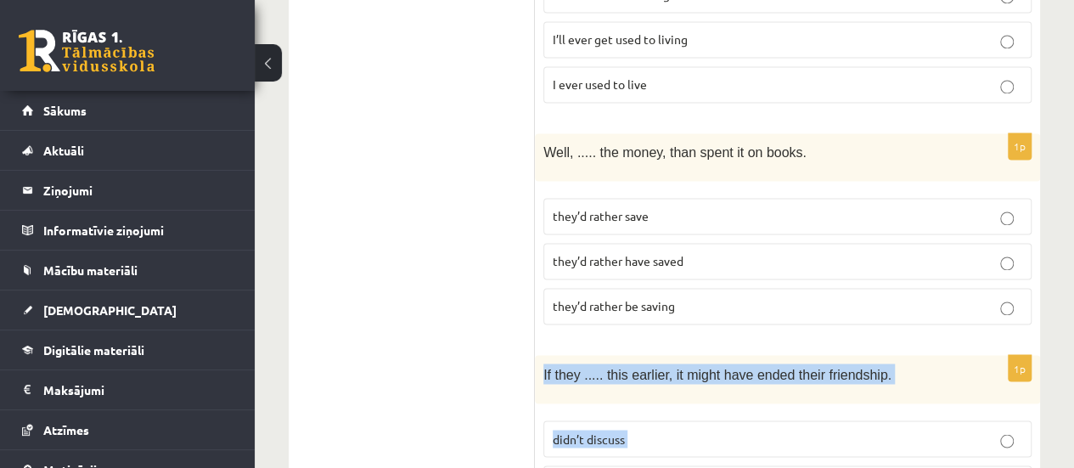
drag, startPoint x: 540, startPoint y: 248, endPoint x: 674, endPoint y: 427, distance: 223.8
click at [674, 427] on div "1p If they ..... this earlier, it might have ended their friendship. didn’t dis…" at bounding box center [787, 457] width 505 height 205
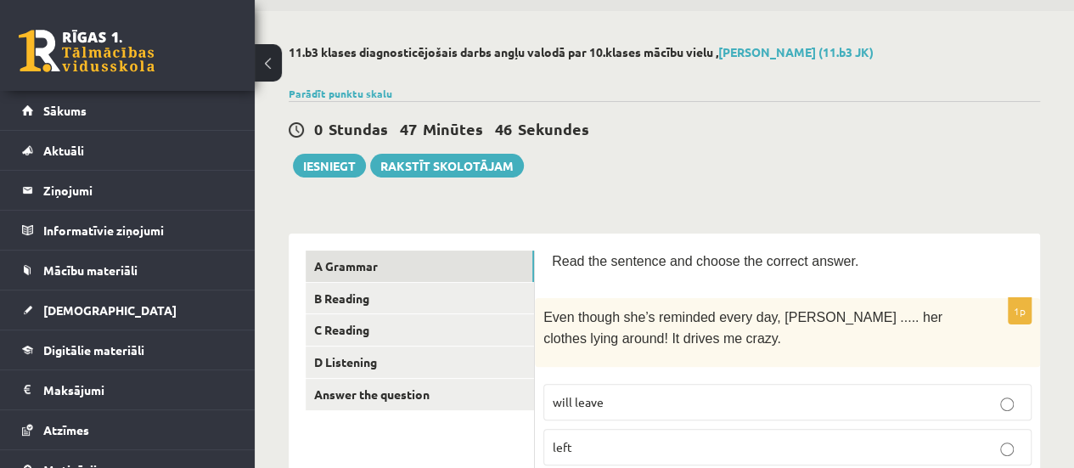
scroll to position [0, 0]
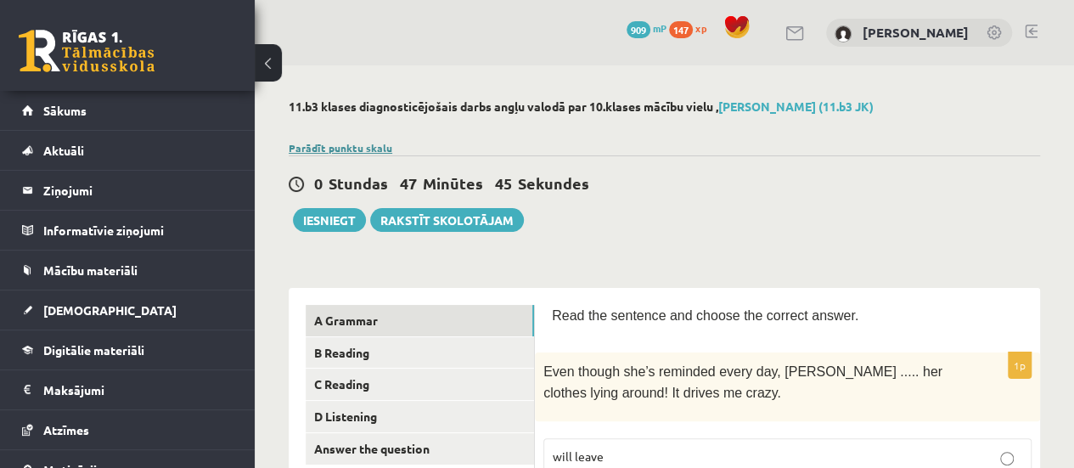
click at [336, 145] on link "Parādīt punktu skalu" at bounding box center [341, 148] width 104 height 14
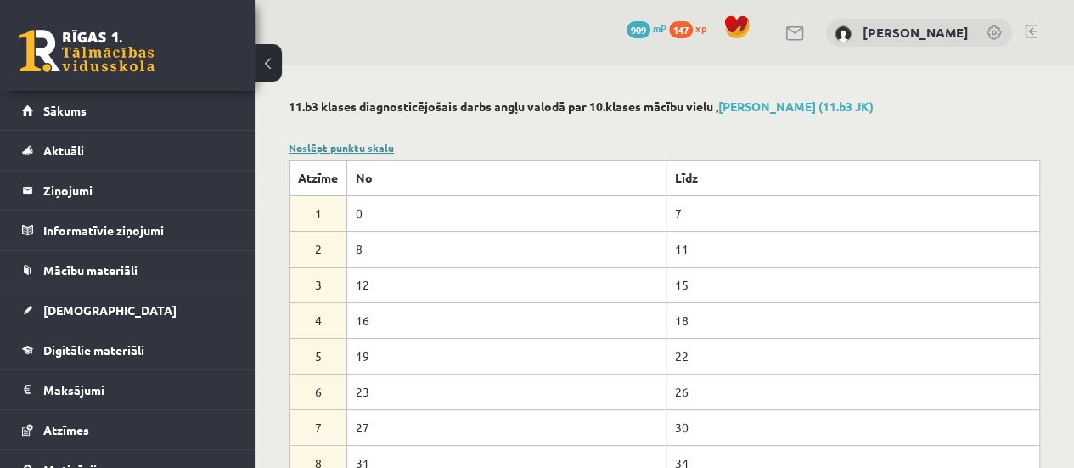
click at [348, 145] on link "Noslēpt punktu skalu" at bounding box center [341, 148] width 105 height 14
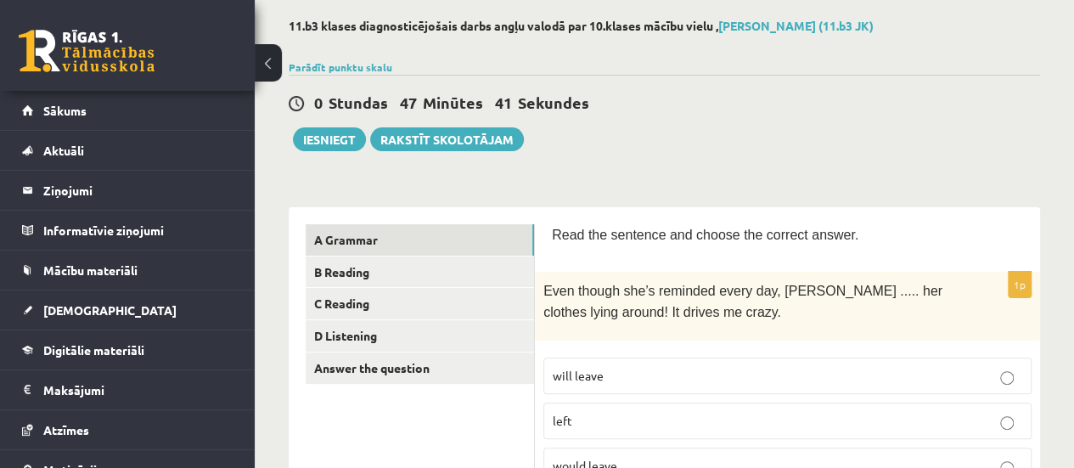
scroll to position [93, 0]
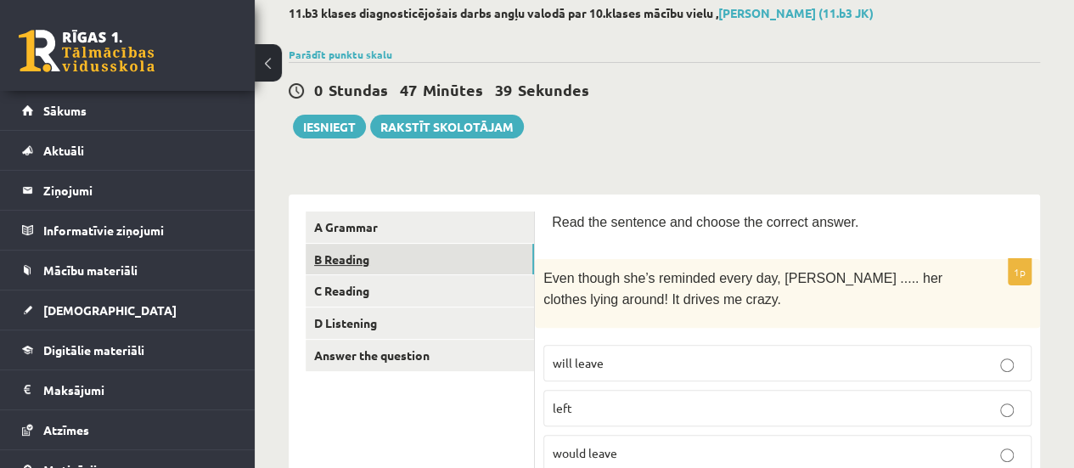
click at [414, 260] on link "B Reading" at bounding box center [420, 259] width 228 height 31
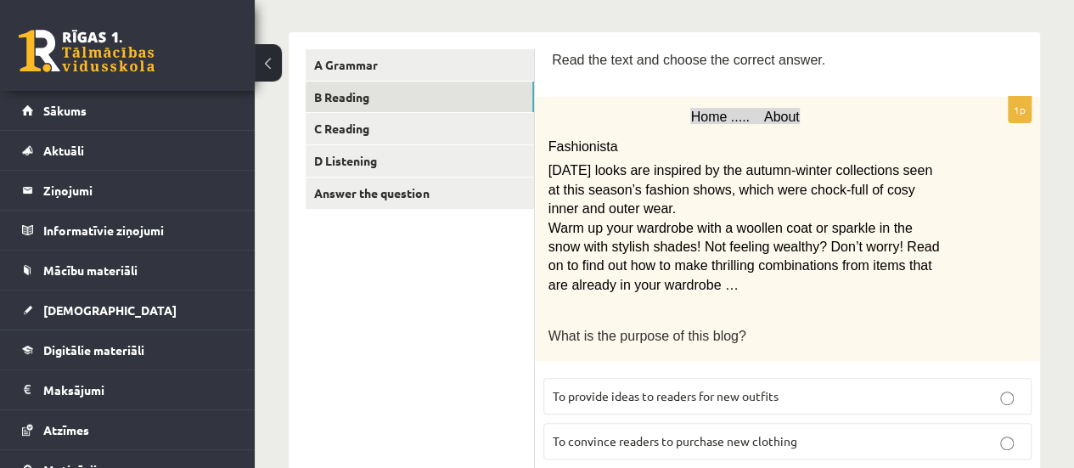
scroll to position [241, 0]
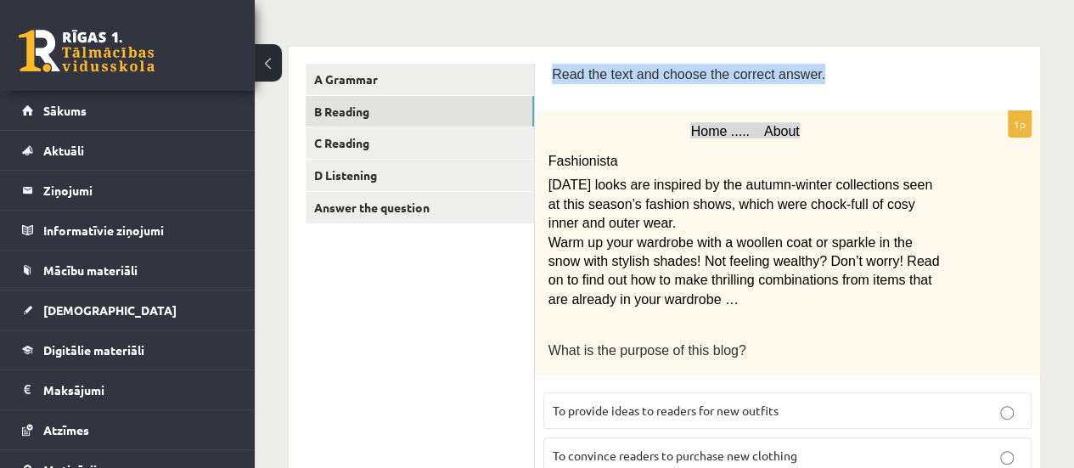
drag, startPoint x: 553, startPoint y: 78, endPoint x: 827, endPoint y: 76, distance: 273.4
click at [827, 76] on p "Read the text and choose the correct answer." at bounding box center [787, 74] width 471 height 20
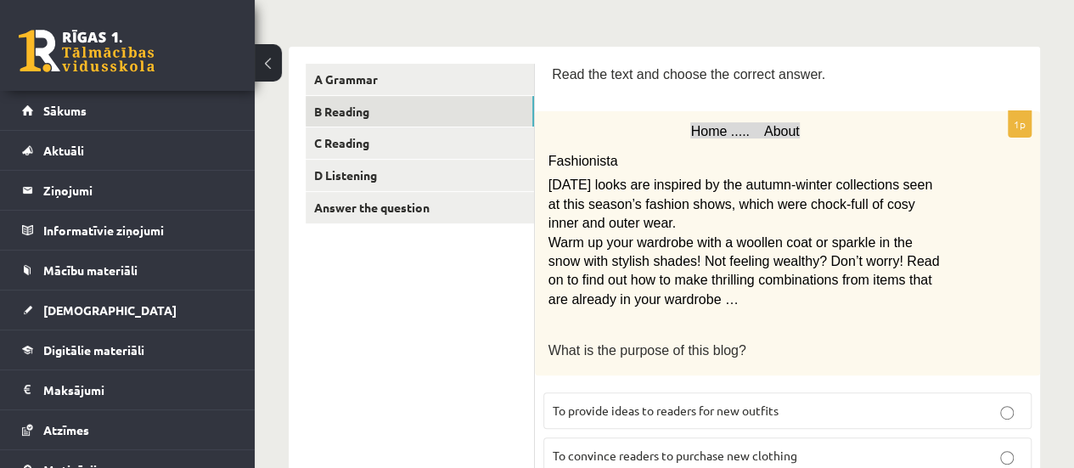
click at [542, 169] on div "Home ..... About Fashionista Today’s looks are inspired by the autumn-winter co…" at bounding box center [787, 243] width 505 height 264
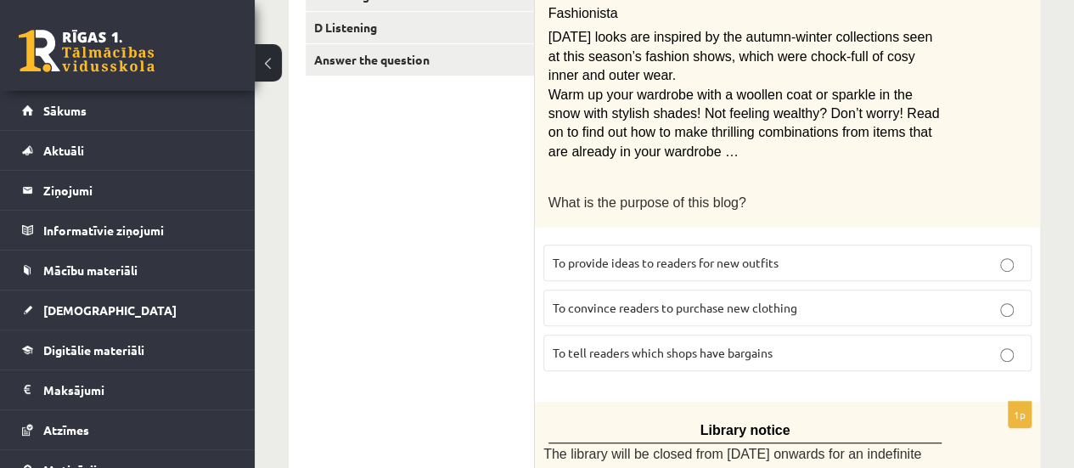
scroll to position [378, 0]
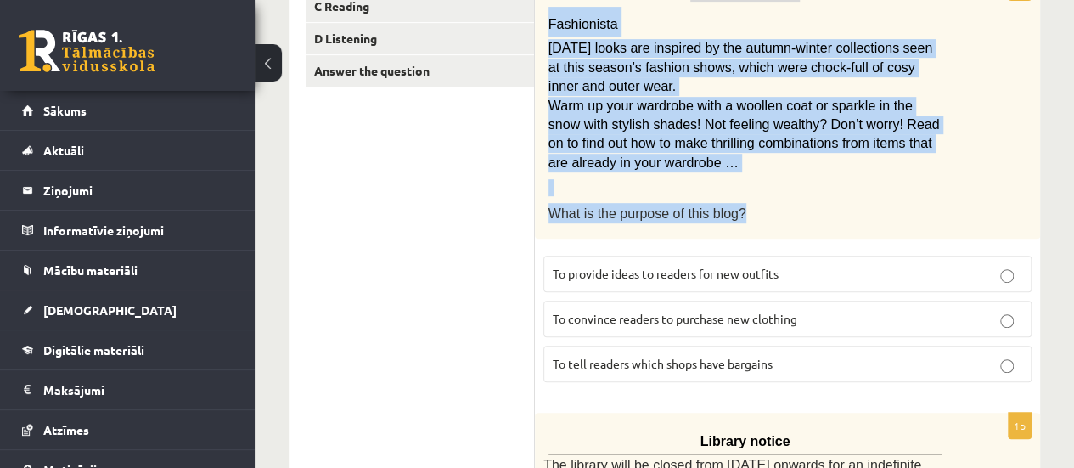
drag, startPoint x: 549, startPoint y: 24, endPoint x: 750, endPoint y: 203, distance: 269.4
click at [750, 203] on div "Home ..... About Fashionista Today’s looks are inspired by the autumn-winter co…" at bounding box center [787, 107] width 505 height 264
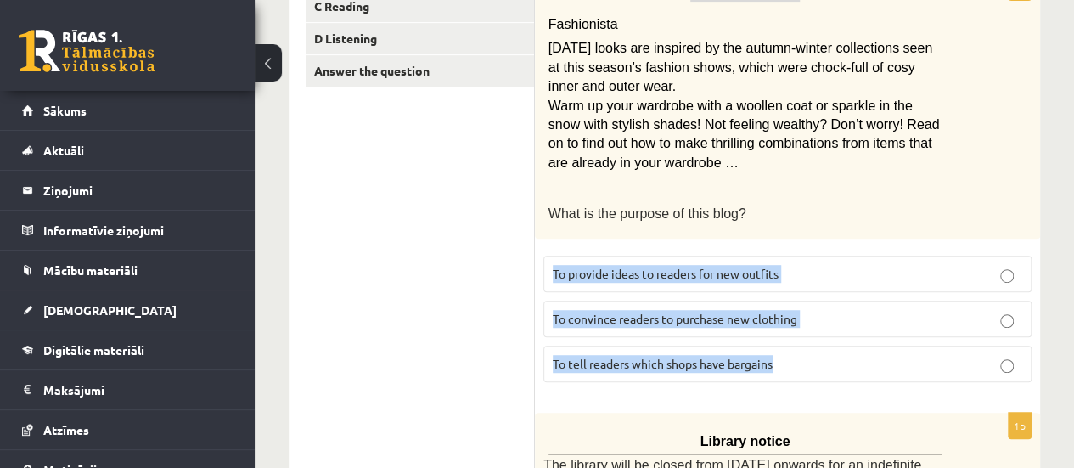
drag, startPoint x: 552, startPoint y: 269, endPoint x: 801, endPoint y: 353, distance: 263.3
click at [801, 353] on fieldset "To provide ideas to readers for new outfits To convince readers to purchase new…" at bounding box center [787, 317] width 488 height 140
click at [850, 265] on p "To provide ideas to readers for new outfits" at bounding box center [787, 274] width 469 height 18
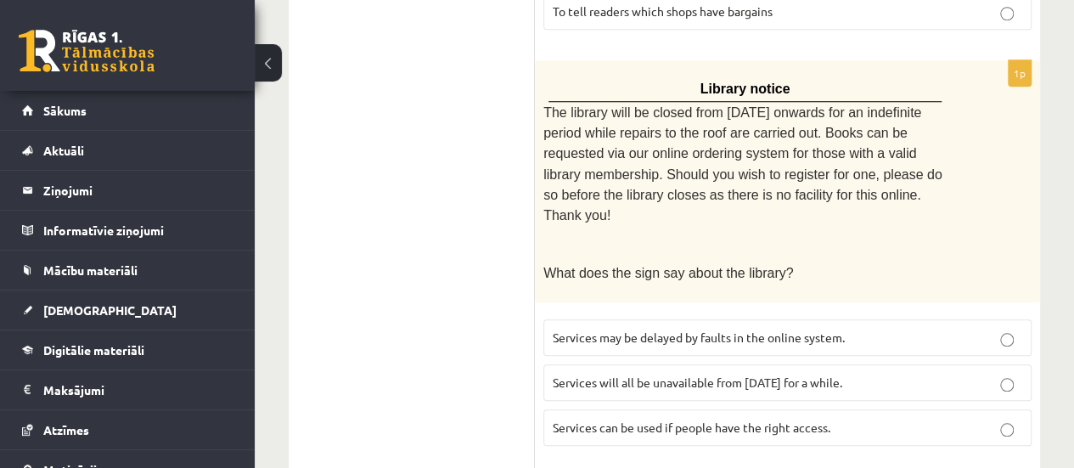
scroll to position [748, 0]
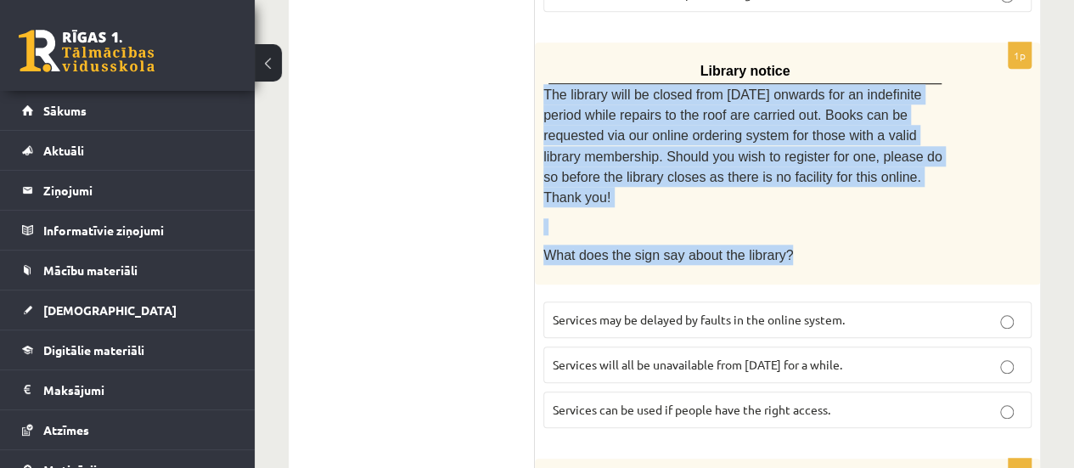
drag, startPoint x: 540, startPoint y: 89, endPoint x: 798, endPoint y: 222, distance: 290.1
click at [798, 222] on div "Library notice The library will be closed from Monday onwards for an indefinite…" at bounding box center [787, 163] width 505 height 242
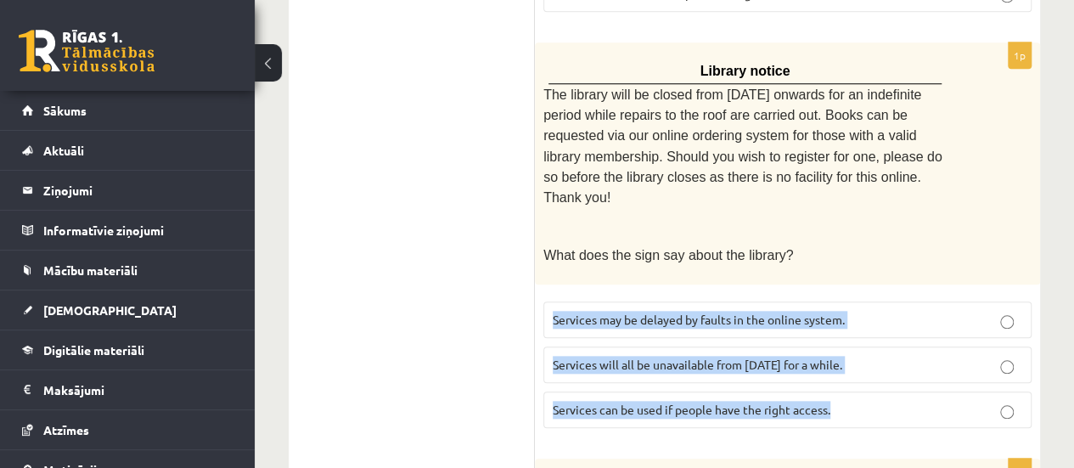
drag, startPoint x: 553, startPoint y: 281, endPoint x: 868, endPoint y: 364, distance: 324.9
click at [868, 364] on fieldset "Services may be delayed by faults in the online system. Services will all be un…" at bounding box center [787, 363] width 488 height 140
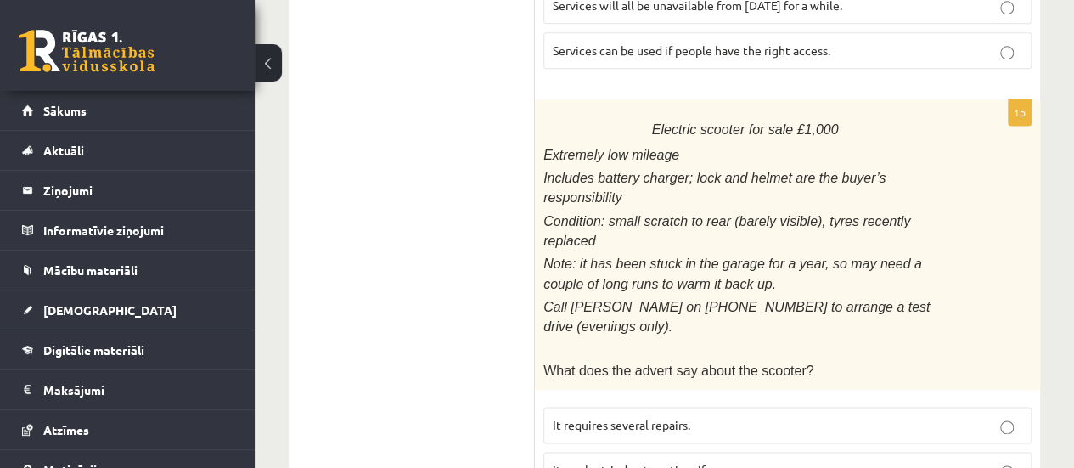
scroll to position [1126, 0]
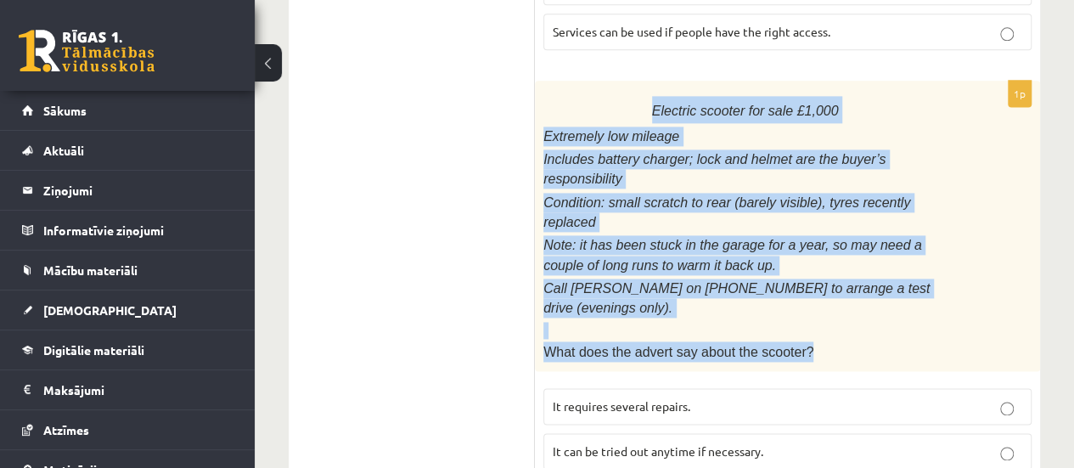
drag, startPoint x: 658, startPoint y: 69, endPoint x: 832, endPoint y: 238, distance: 242.5
click at [832, 238] on div "Electric scooter for sale £1,000 Extremely low mileage Includes battery charger…" at bounding box center [787, 226] width 505 height 290
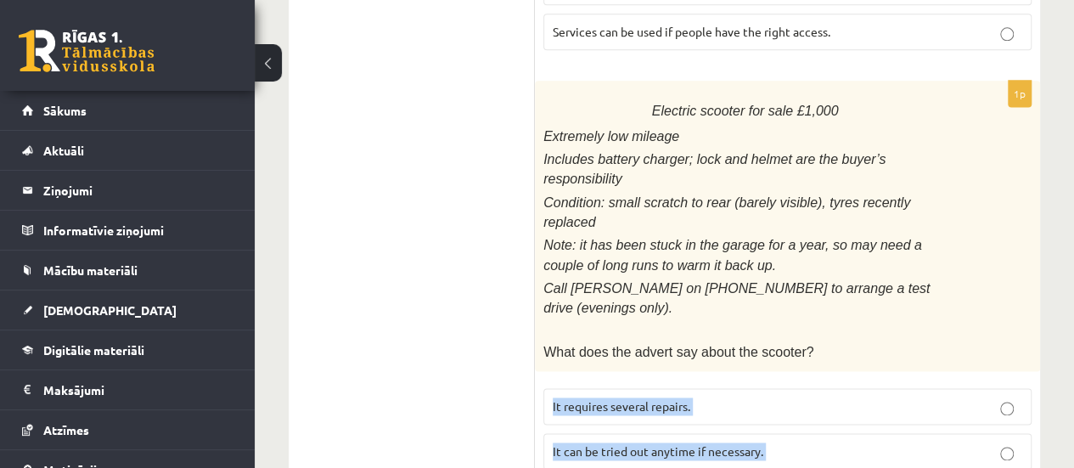
drag, startPoint x: 552, startPoint y: 296, endPoint x: 733, endPoint y: 383, distance: 201.2
click at [733, 383] on fieldset "It requires several repairs. It can be tried out anytime if necessary. It has b…" at bounding box center [787, 449] width 488 height 140
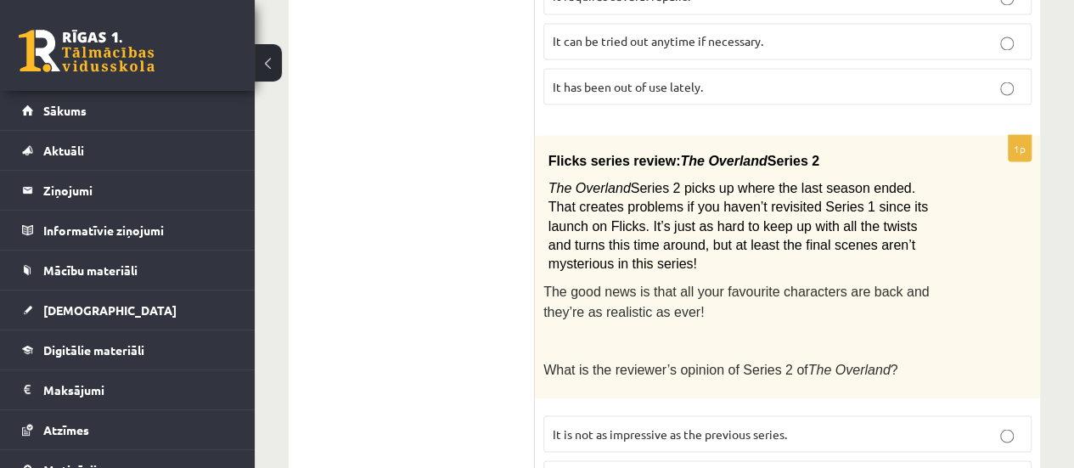
scroll to position [1532, 0]
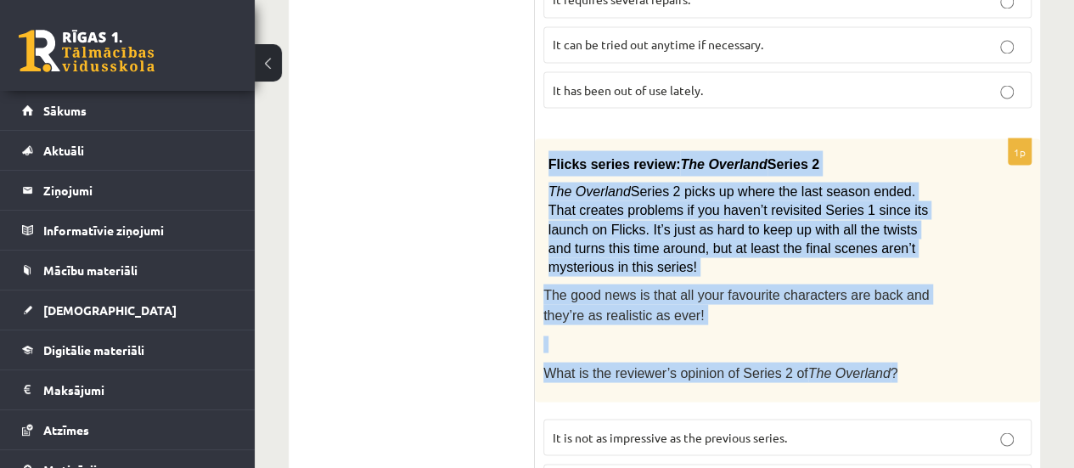
drag, startPoint x: 546, startPoint y: 51, endPoint x: 896, endPoint y: 238, distance: 397.2
click at [896, 238] on div "Flicks series review: The Overland Series 2 The Overland Series 2 picks up wher…" at bounding box center [787, 269] width 505 height 263
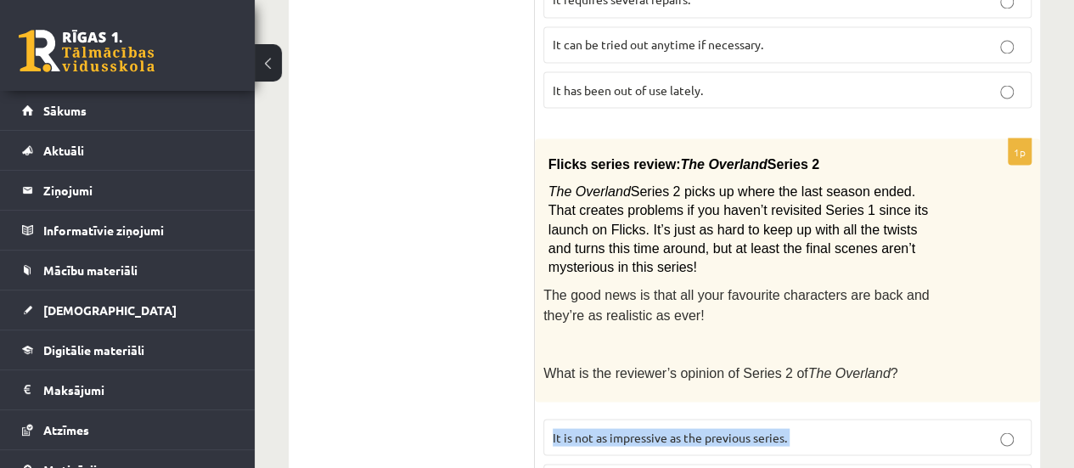
drag, startPoint x: 548, startPoint y: 299, endPoint x: 786, endPoint y: 386, distance: 253.3
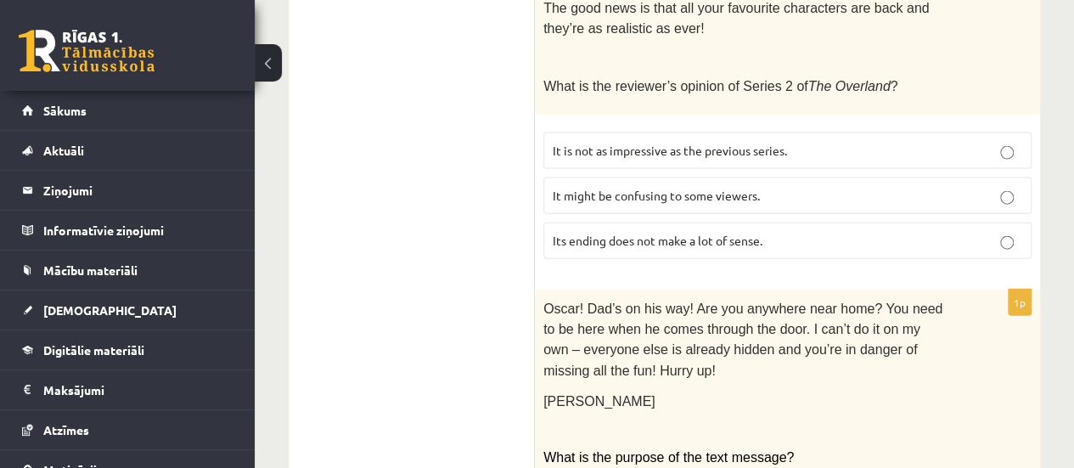
scroll to position [1877, 0]
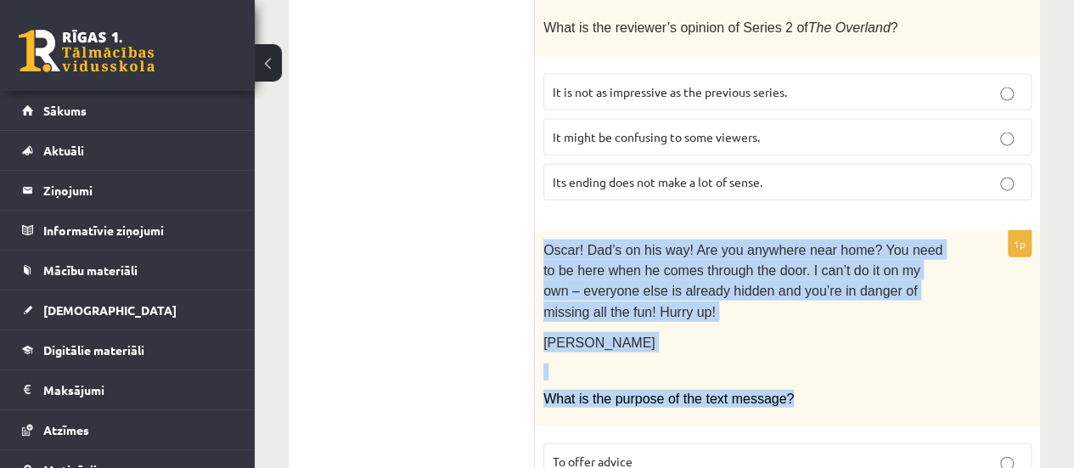
drag, startPoint x: 543, startPoint y: 115, endPoint x: 790, endPoint y: 247, distance: 280.3
click at [790, 247] on div "Oscar! Dad’s on his way! Are you anywhere near home? You need to be here when h…" at bounding box center [787, 329] width 505 height 196
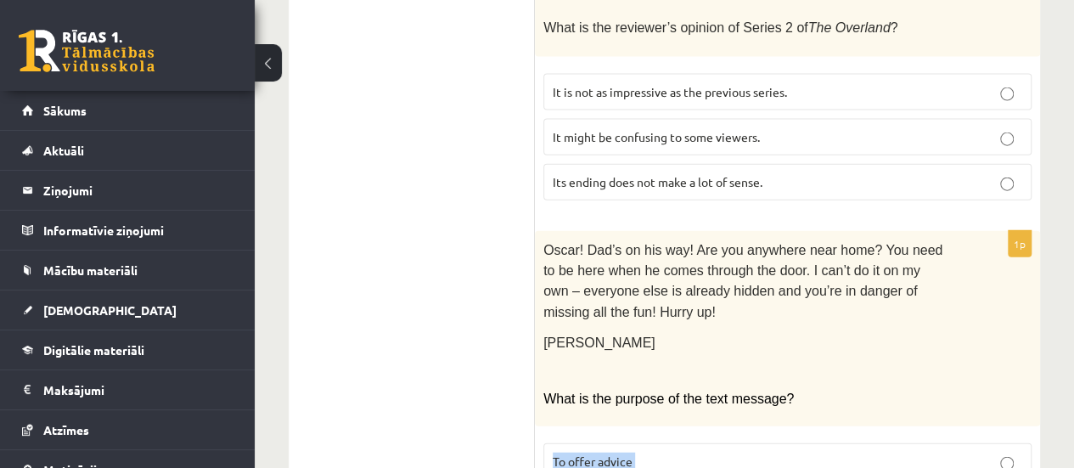
drag, startPoint x: 549, startPoint y: 312, endPoint x: 705, endPoint y: 417, distance: 187.6
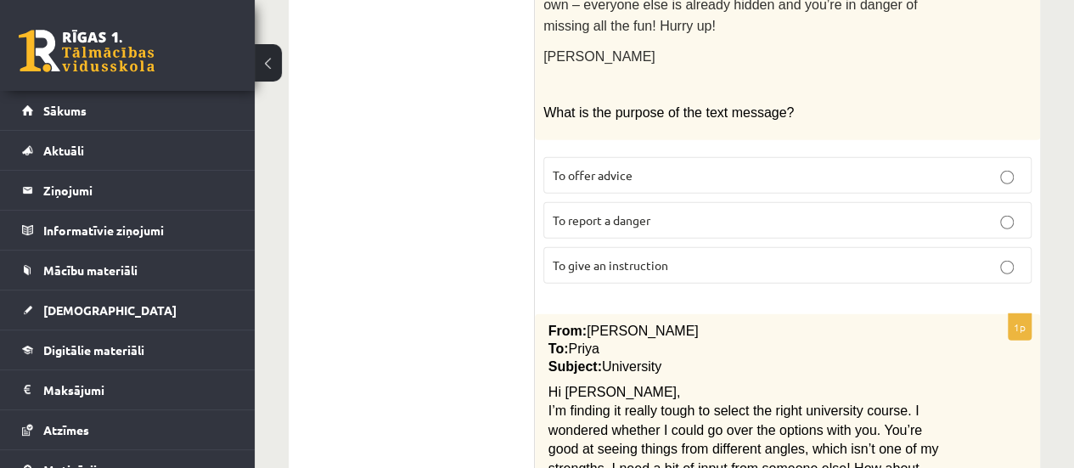
scroll to position [2160, 0]
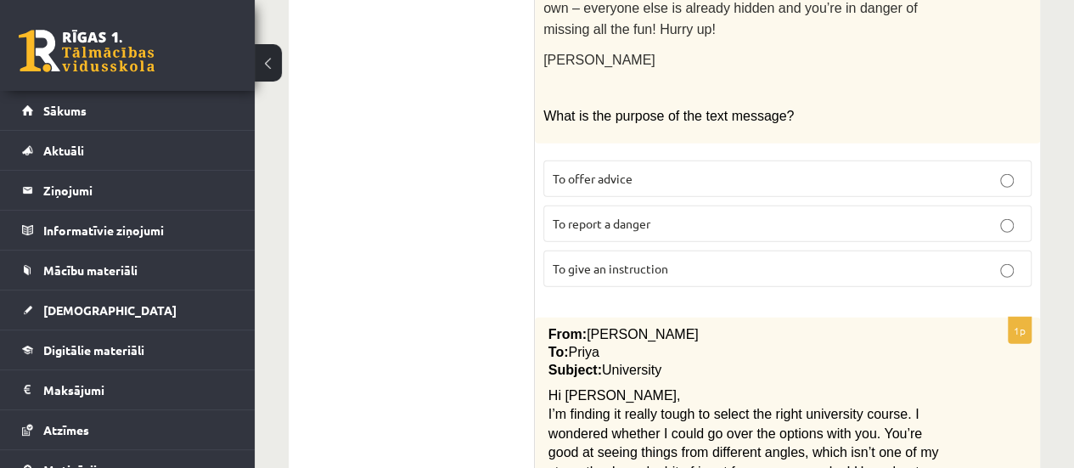
click at [924, 215] on p "To report a danger" at bounding box center [787, 224] width 469 height 18
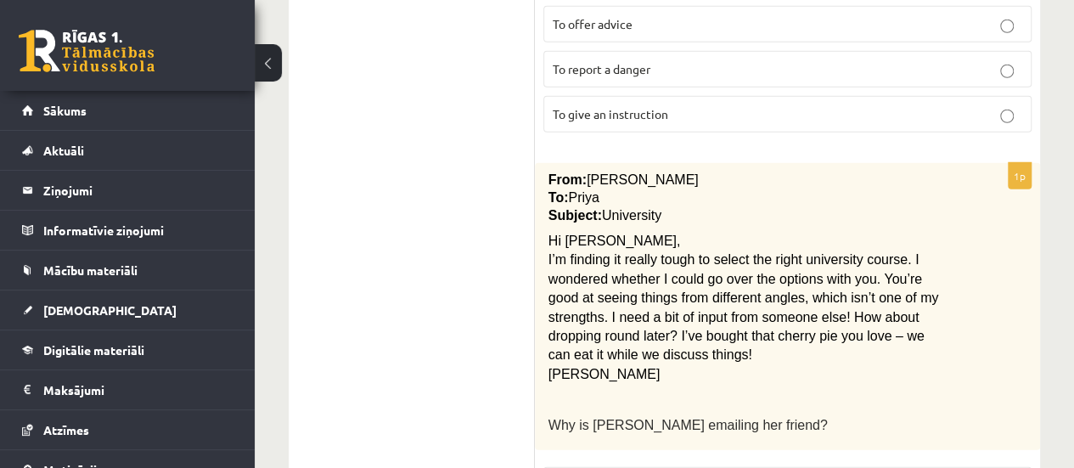
scroll to position [2318, 0]
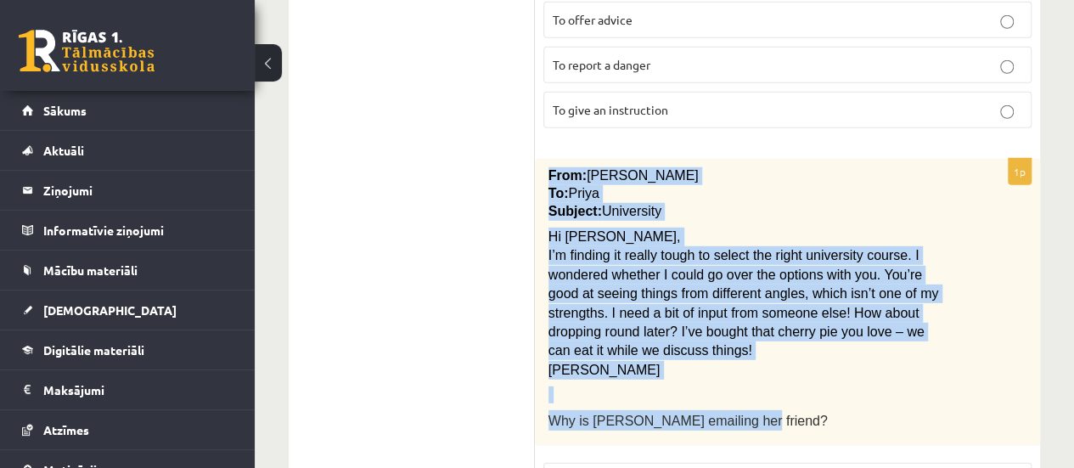
drag, startPoint x: 547, startPoint y: 23, endPoint x: 778, endPoint y: 269, distance: 338.1
click at [778, 269] on div "From: Emily To: Priya Subject: University Hi Priya, I’m finding it really tough…" at bounding box center [787, 302] width 505 height 287
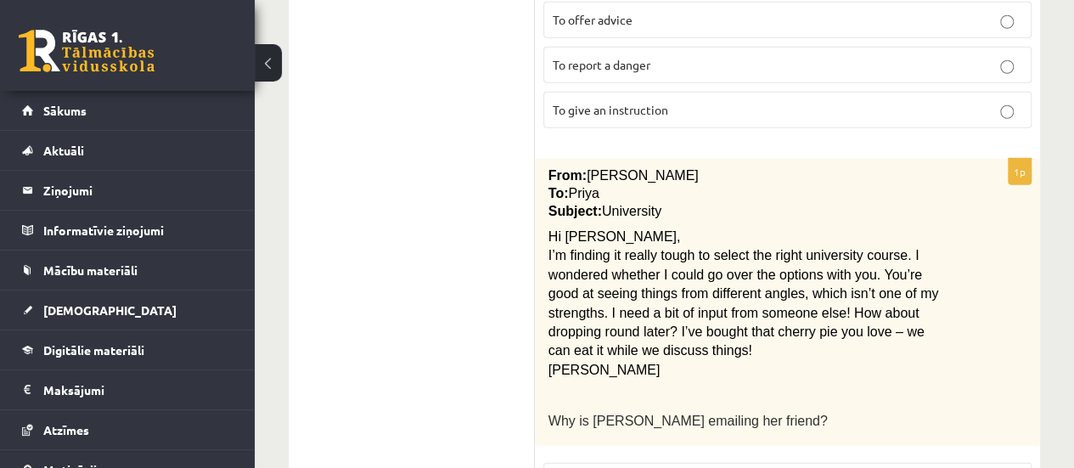
drag, startPoint x: 553, startPoint y: 328, endPoint x: 871, endPoint y: 415, distance: 329.3
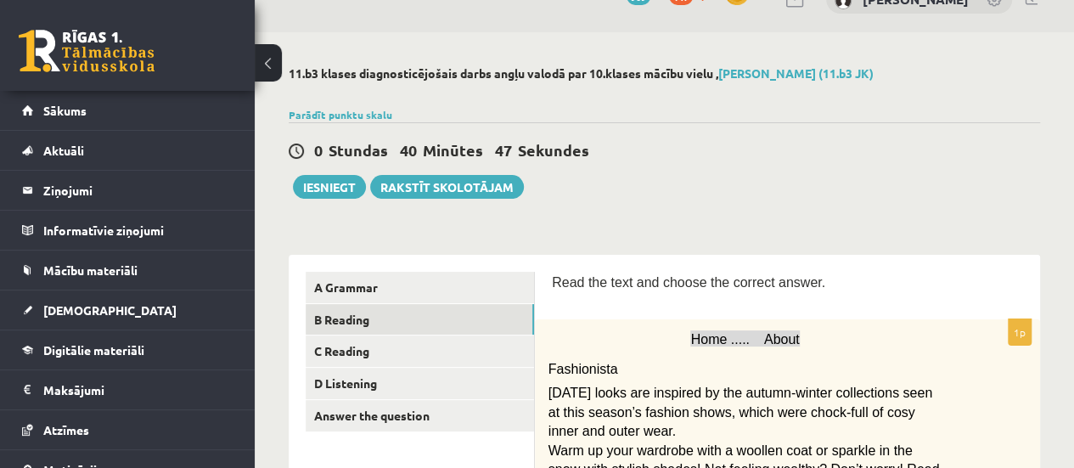
scroll to position [0, 0]
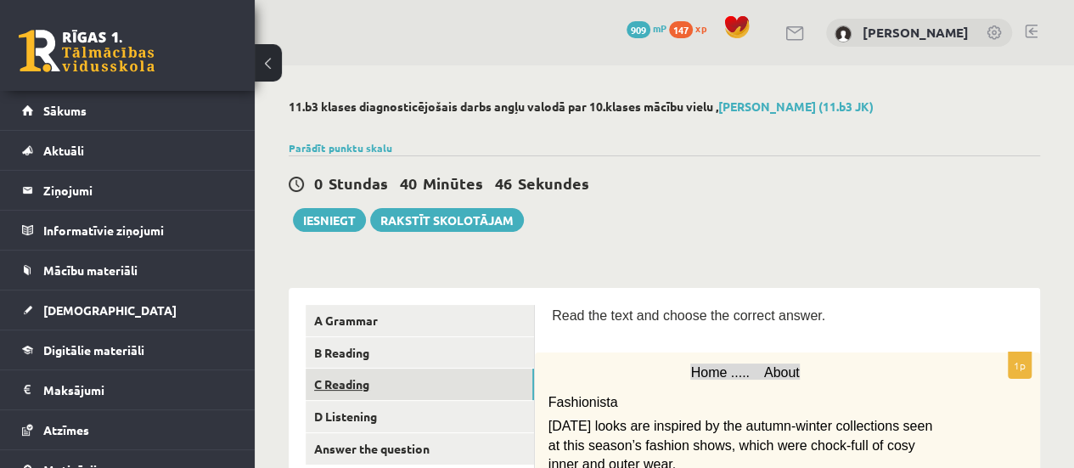
click at [400, 393] on link "C Reading" at bounding box center [420, 383] width 228 height 31
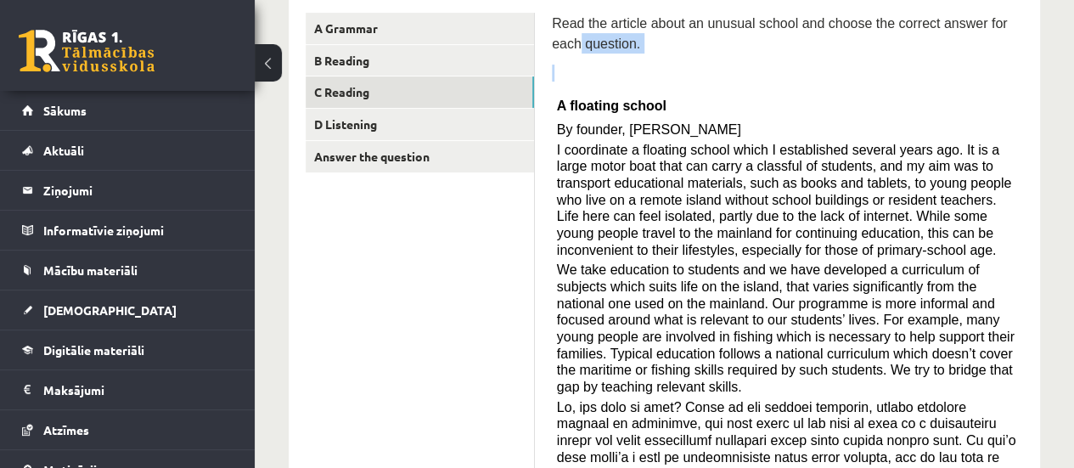
scroll to position [278, 0]
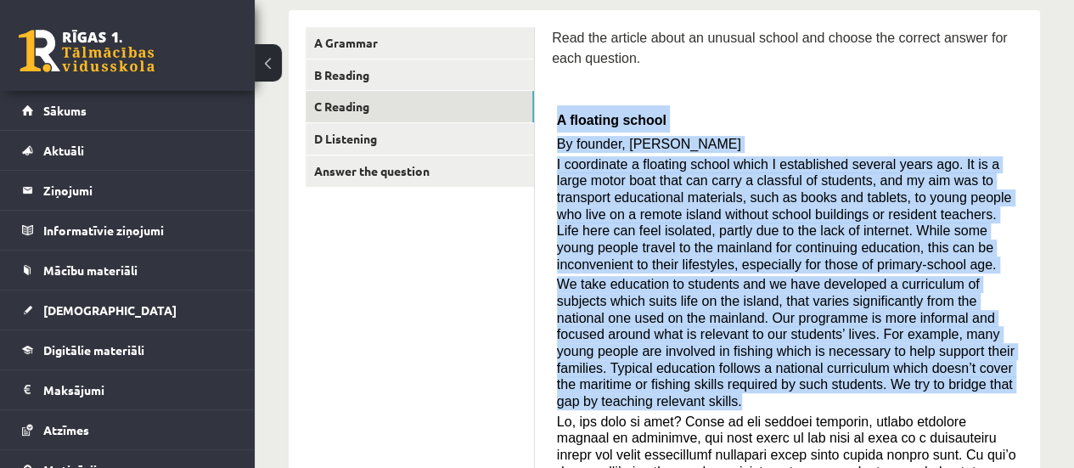
drag, startPoint x: 558, startPoint y: 62, endPoint x: 1015, endPoint y: 376, distance: 555.0
drag, startPoint x: 555, startPoint y: 115, endPoint x: 935, endPoint y: 379, distance: 462.7
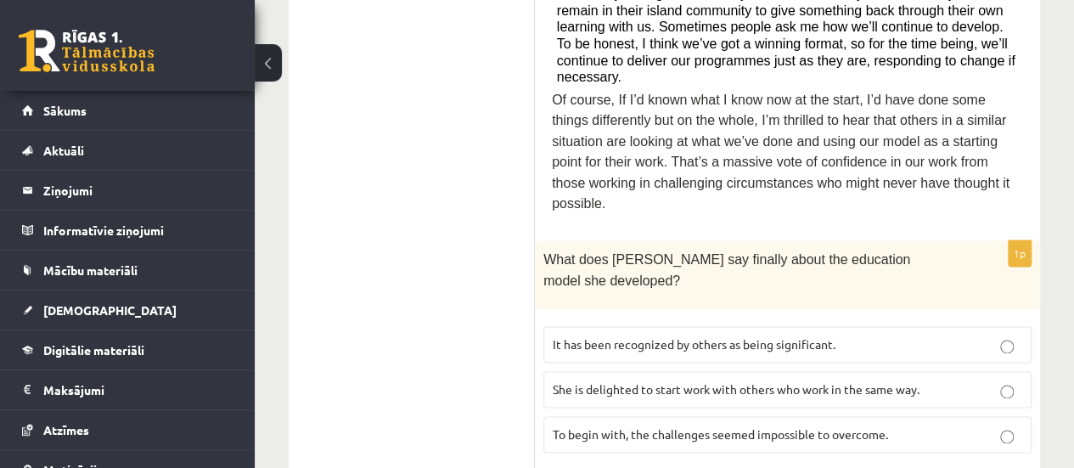
scroll to position [1042, 0]
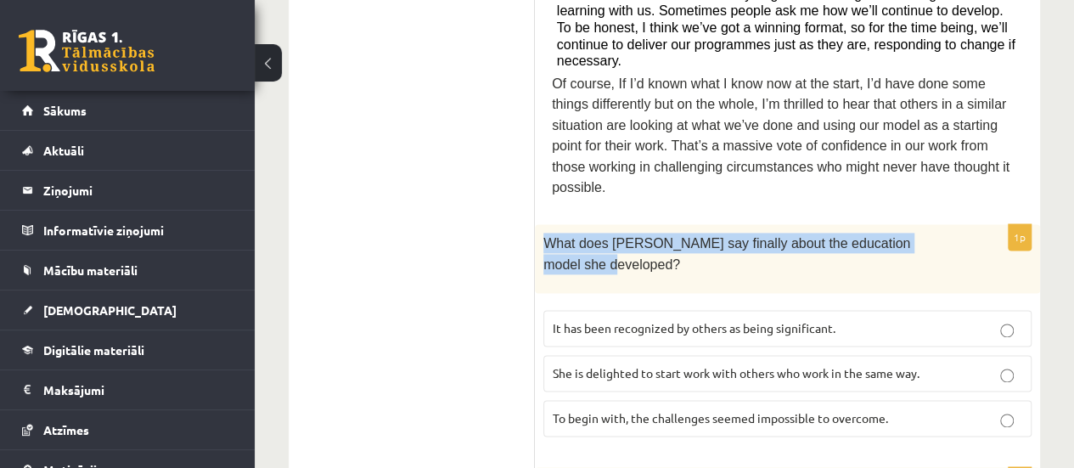
drag, startPoint x: 539, startPoint y: 137, endPoint x: 986, endPoint y: 138, distance: 446.5
click at [986, 224] on div "What does Anna say finally about the education model she developed?" at bounding box center [787, 258] width 505 height 69
click at [537, 224] on div "What does Anna say finally about the education model she developed?" at bounding box center [787, 258] width 505 height 69
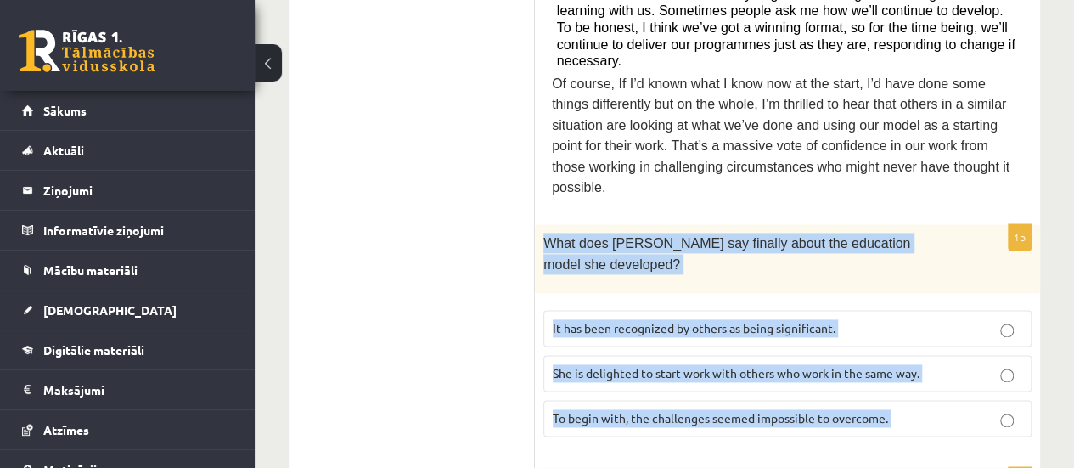
drag, startPoint x: 537, startPoint y: 139, endPoint x: 901, endPoint y: 295, distance: 395.1
click at [901, 295] on div "1p What does Anna say finally about the education model she developed? It has b…" at bounding box center [787, 337] width 505 height 226
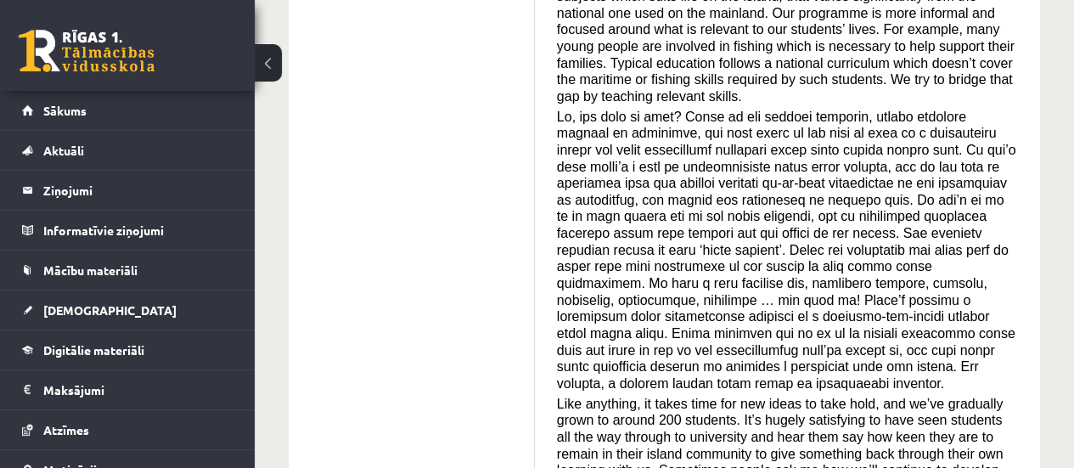
scroll to position [595, 0]
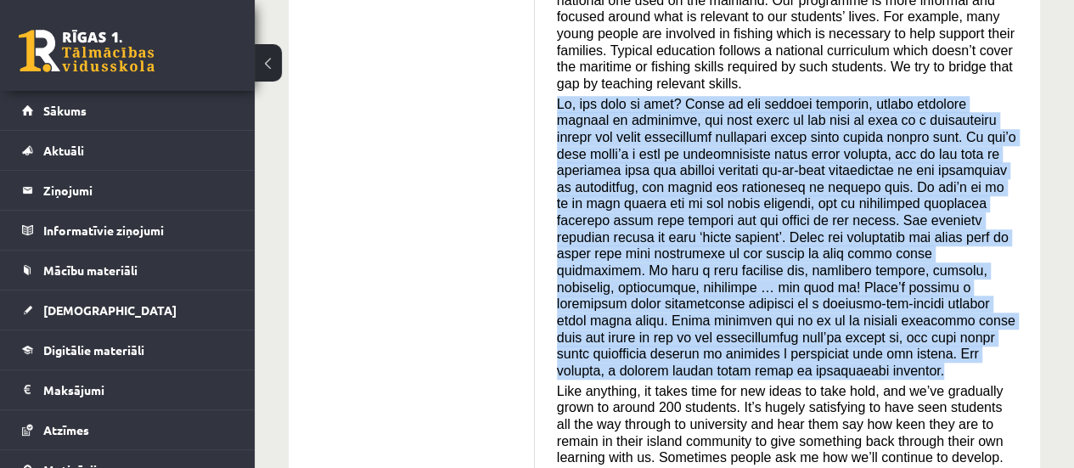
drag, startPoint x: 556, startPoint y: 81, endPoint x: 1042, endPoint y: 312, distance: 537.7
click at [634, 112] on span at bounding box center [786, 238] width 459 height 282
drag, startPoint x: 556, startPoint y: 86, endPoint x: 1030, endPoint y: 312, distance: 524.7
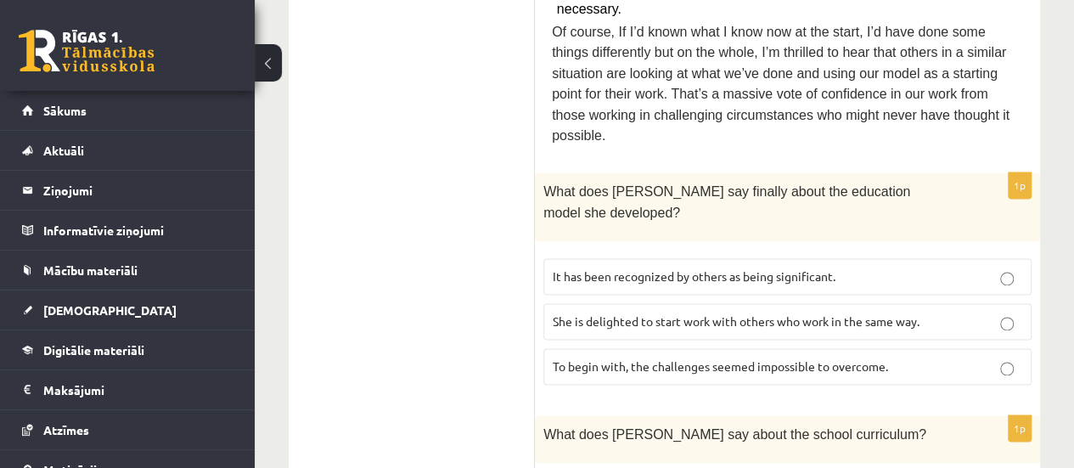
scroll to position [1107, 0]
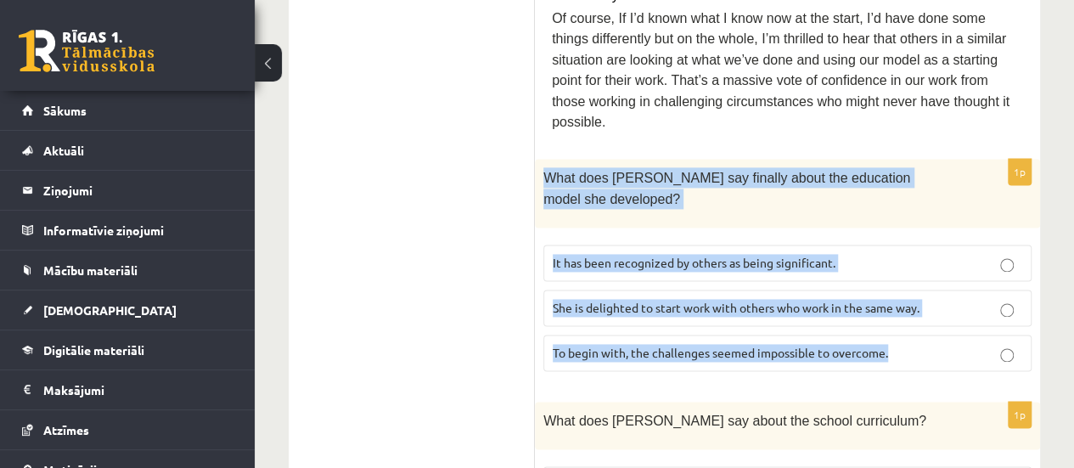
drag, startPoint x: 542, startPoint y: 72, endPoint x: 908, endPoint y: 235, distance: 400.5
click at [908, 235] on div "1p What does Anna say finally about the education model she developed? It has b…" at bounding box center [787, 272] width 505 height 226
click at [913, 254] on p "It has been recognized by others as being significant." at bounding box center [787, 263] width 469 height 18
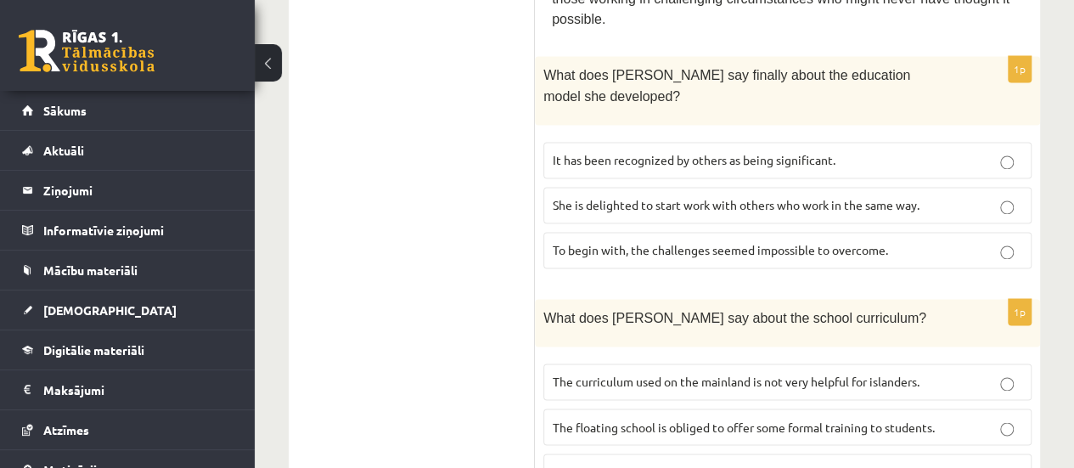
scroll to position [1222, 0]
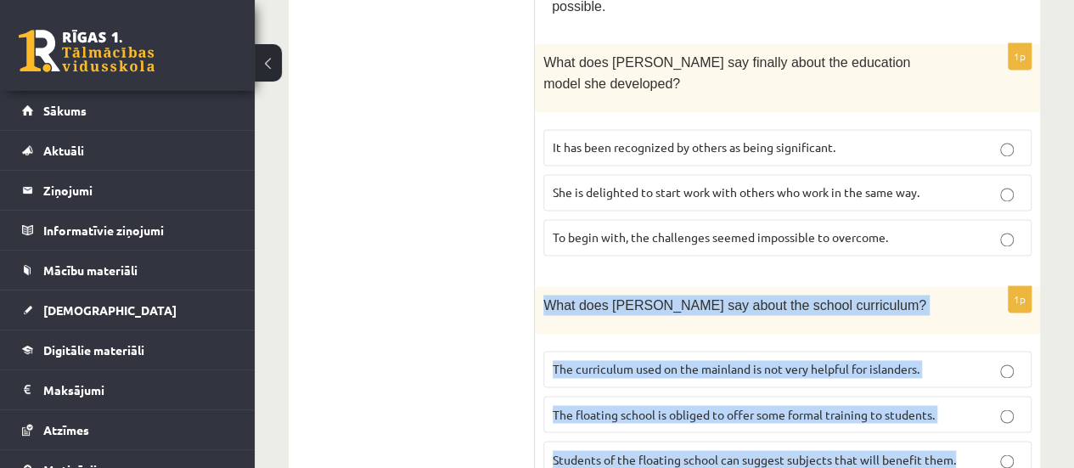
drag, startPoint x: 540, startPoint y: 176, endPoint x: 968, endPoint y: 329, distance: 454.3
click at [968, 329] on div "1p What does Anna say about the school curriculum? The curriculum used on the m…" at bounding box center [787, 388] width 505 height 205
click at [944, 360] on p "The curriculum used on the mainland is not very helpful for islanders." at bounding box center [787, 369] width 469 height 18
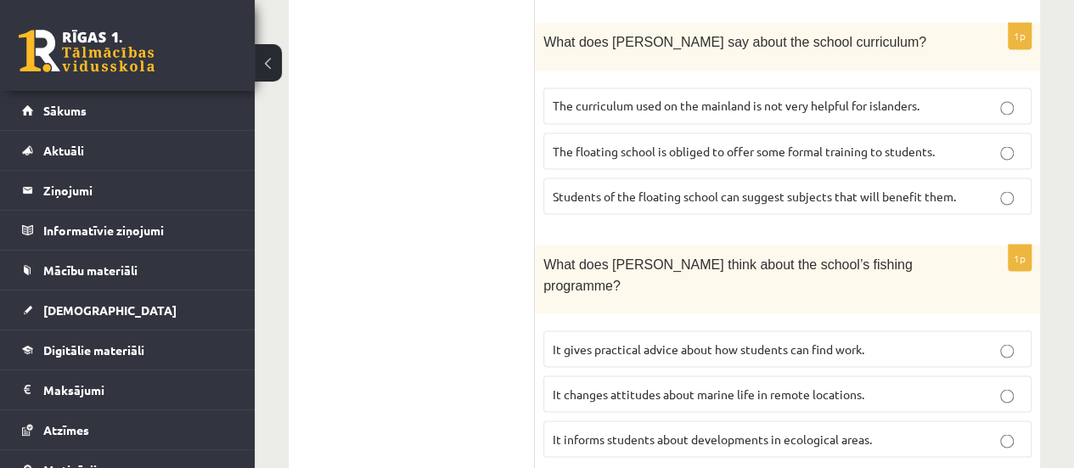
scroll to position [1492, 0]
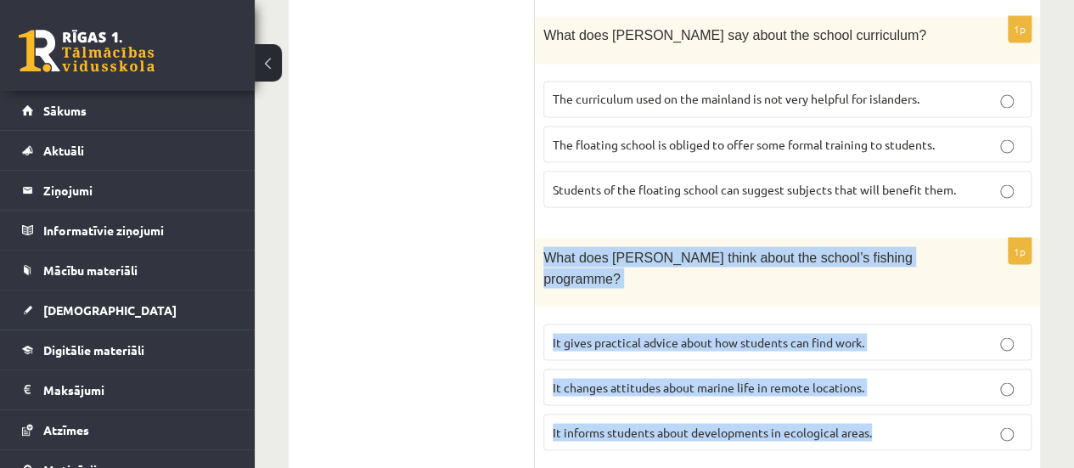
drag, startPoint x: 548, startPoint y: 126, endPoint x: 931, endPoint y: 270, distance: 408.8
click at [931, 270] on div "1p What does Anna think about the school’s fishing programme? It gives practica…" at bounding box center [787, 351] width 505 height 226
click at [998, 423] on p "It informs students about developments in ecological areas." at bounding box center [787, 432] width 469 height 18
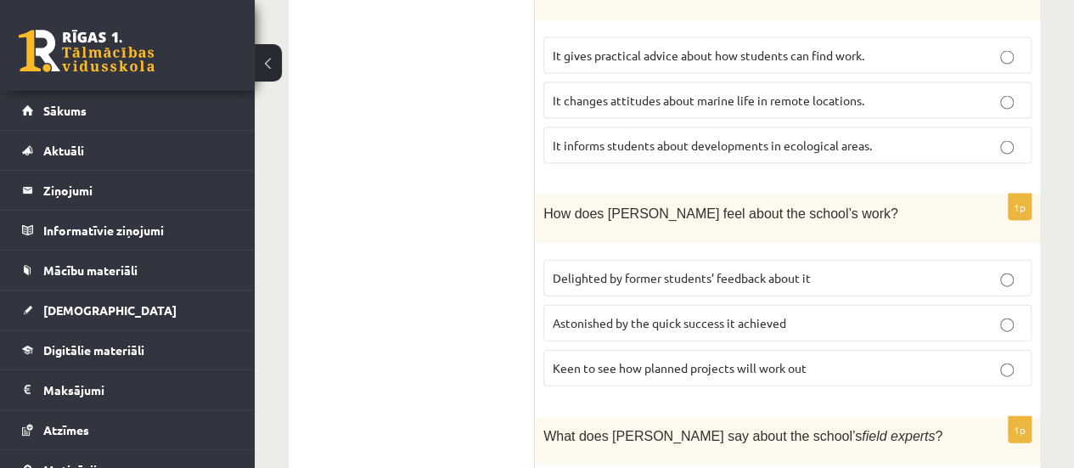
scroll to position [1798, 0]
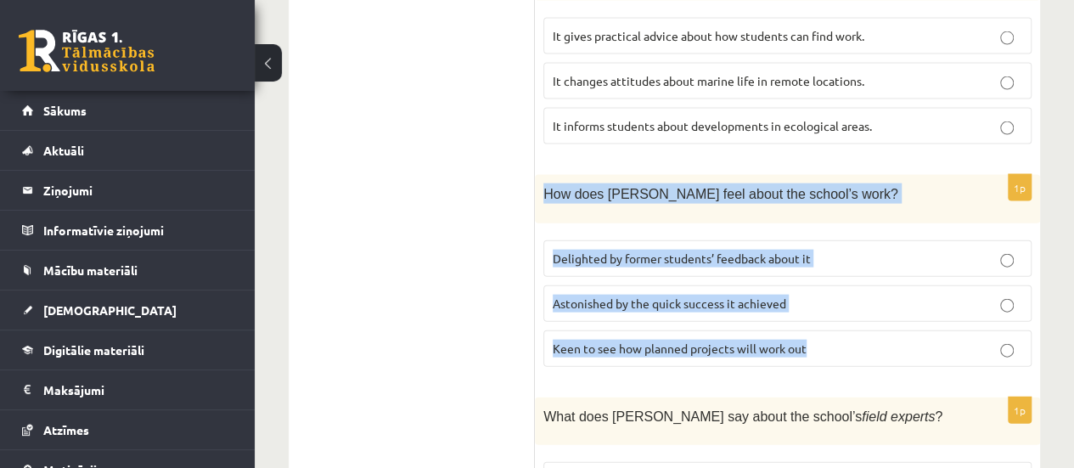
drag, startPoint x: 542, startPoint y: 38, endPoint x: 821, endPoint y: 196, distance: 320.8
click at [821, 196] on div "1p How does Anna feel about the school’s work? Delighted by former students’ fe…" at bounding box center [787, 277] width 505 height 205
click at [896, 250] on p "Delighted by former students’ feedback about it" at bounding box center [787, 259] width 469 height 18
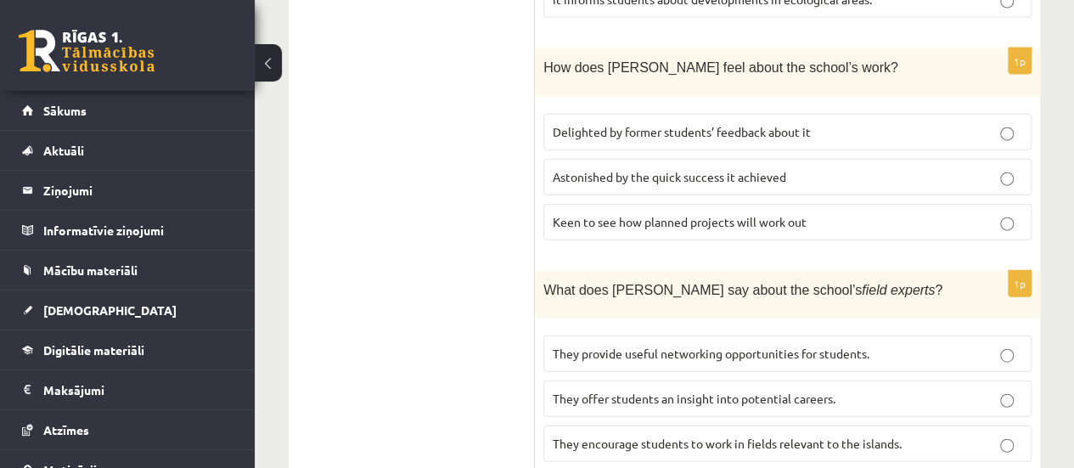
scroll to position [1944, 0]
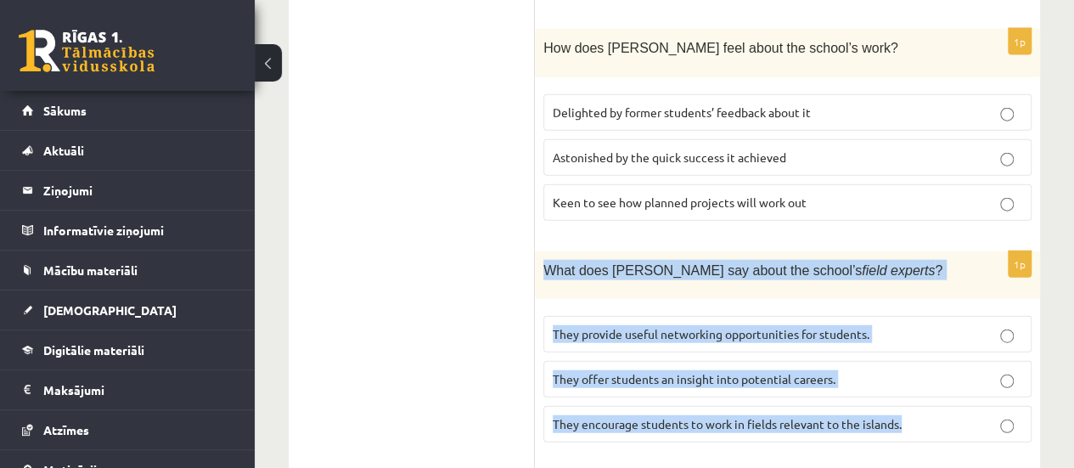
drag, startPoint x: 545, startPoint y: 110, endPoint x: 930, endPoint y: 285, distance: 422.8
click at [930, 285] on div "1p What does Anna say about the school’s field experts ? They provide useful ne…" at bounding box center [787, 353] width 505 height 205
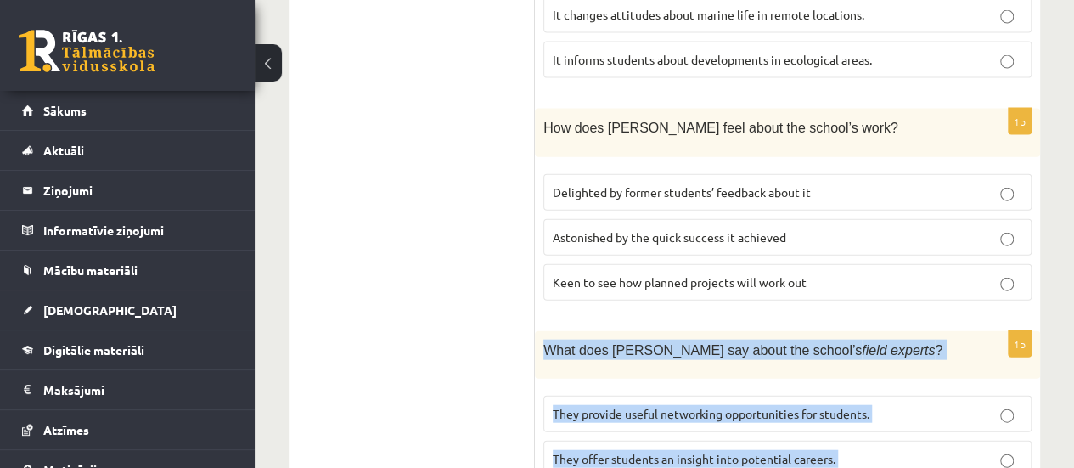
scroll to position [1877, 0]
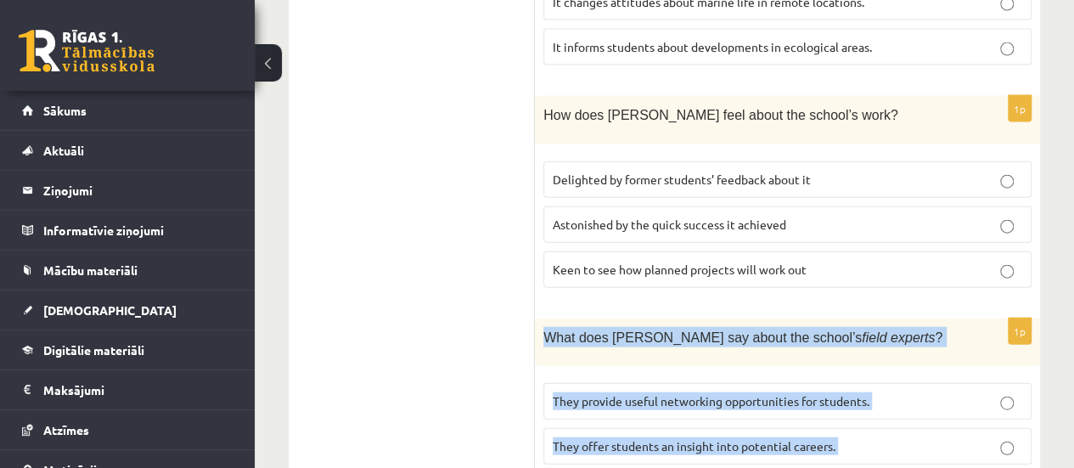
click at [545, 330] on span "What does Anna say about the school’s field experts ?" at bounding box center [742, 337] width 399 height 14
drag, startPoint x: 545, startPoint y: 177, endPoint x: 927, endPoint y: 319, distance: 407.5
click at [927, 319] on div "1p What does Anna say about the school’s field experts ? They provide useful ne…" at bounding box center [787, 420] width 505 height 205
click at [964, 428] on label "They offer students an insight into potential careers." at bounding box center [787, 446] width 488 height 37
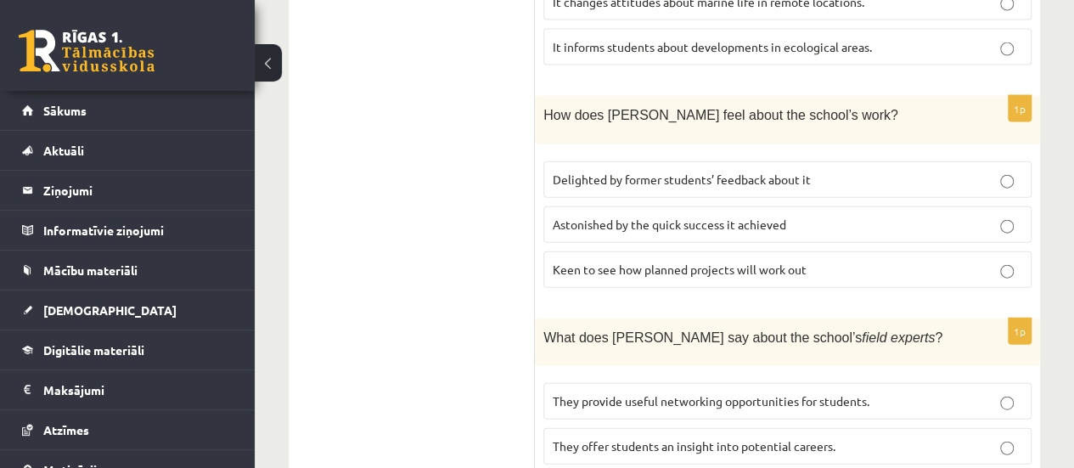
scroll to position [2059, 0]
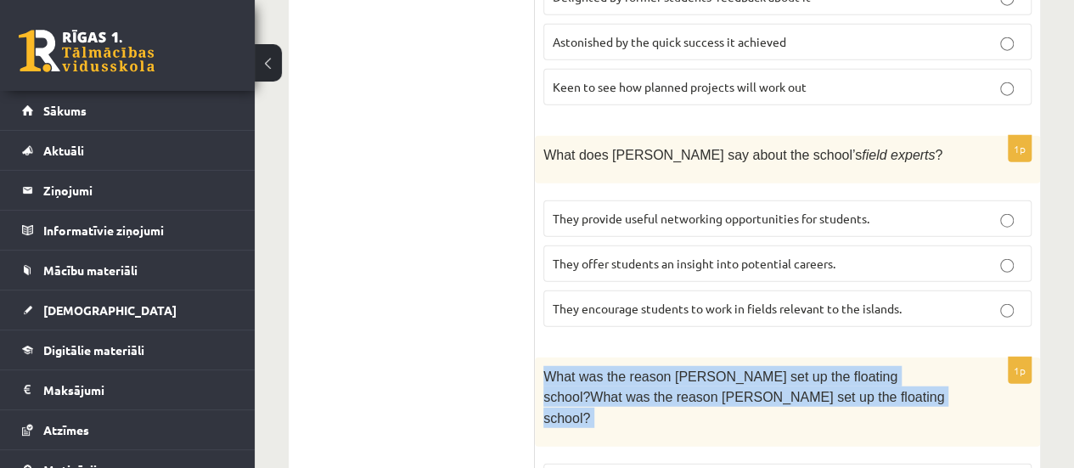
drag, startPoint x: 540, startPoint y: 215, endPoint x: 812, endPoint y: 396, distance: 326.8
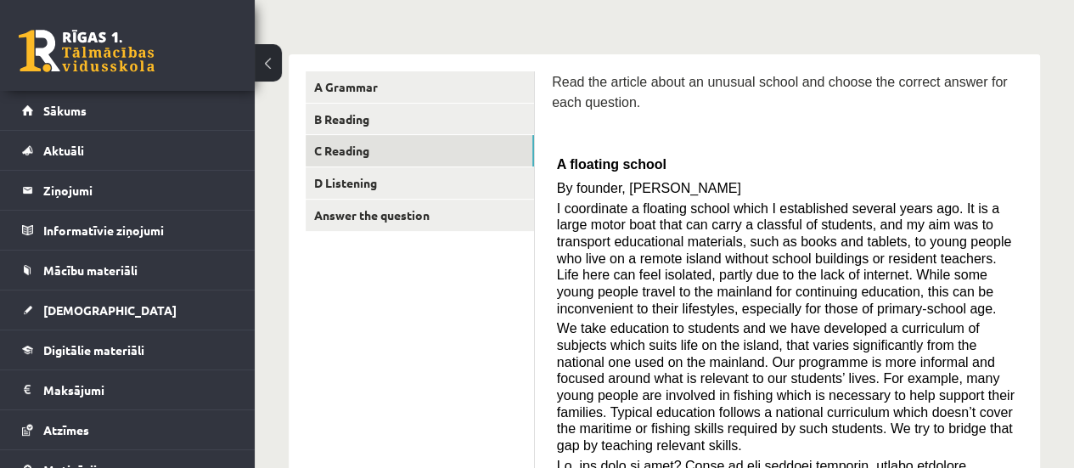
scroll to position [217, 0]
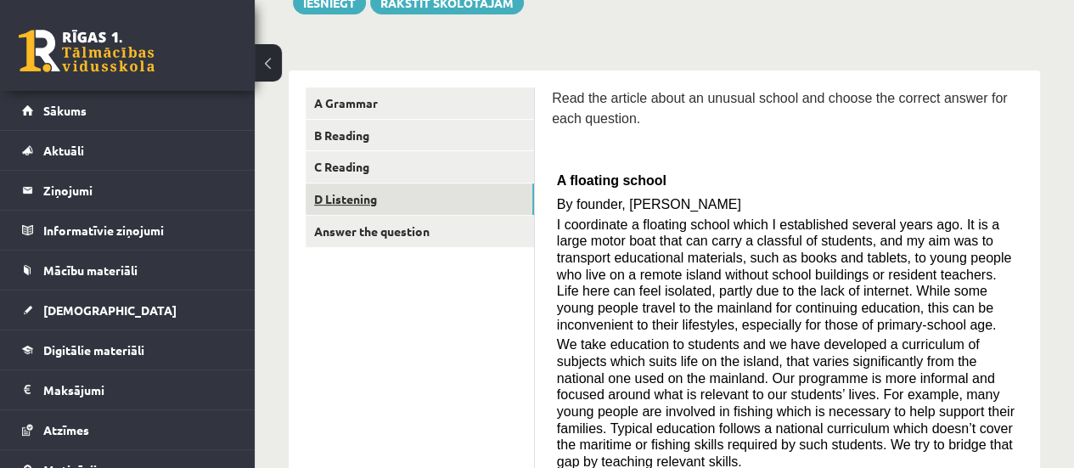
click at [360, 206] on link "D Listening" at bounding box center [420, 198] width 228 height 31
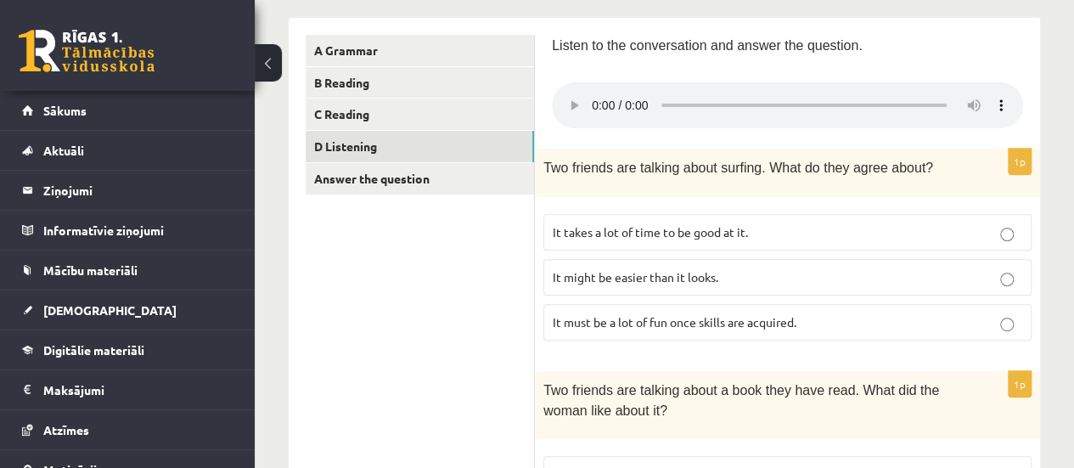
scroll to position [275, 0]
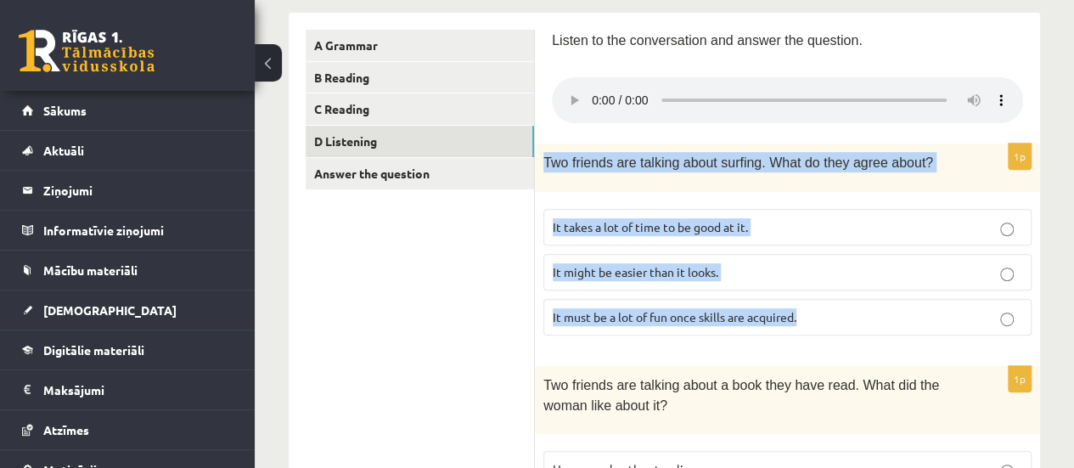
drag, startPoint x: 538, startPoint y: 163, endPoint x: 834, endPoint y: 303, distance: 326.9
click at [834, 303] on div "1p Two friends are talking about surfing. What do they agree about? It takes a …" at bounding box center [787, 245] width 505 height 205
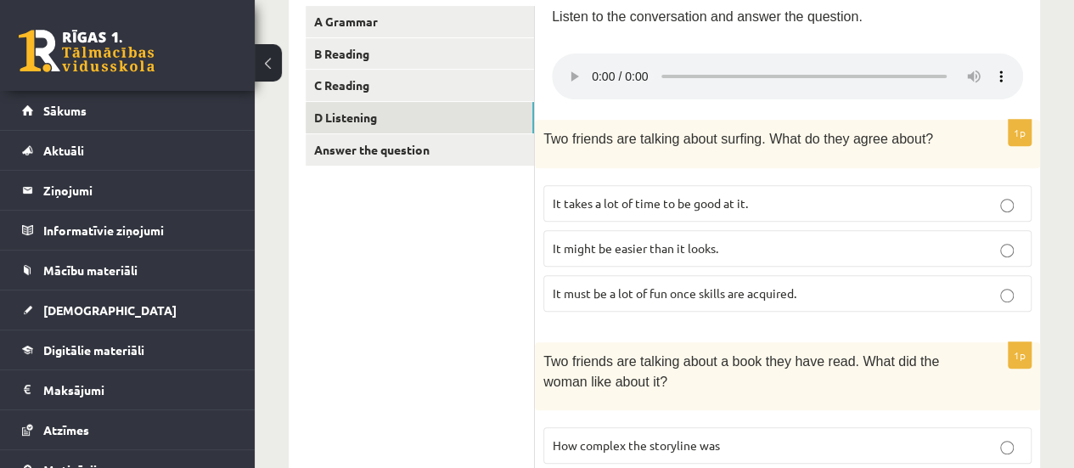
scroll to position [306, 0]
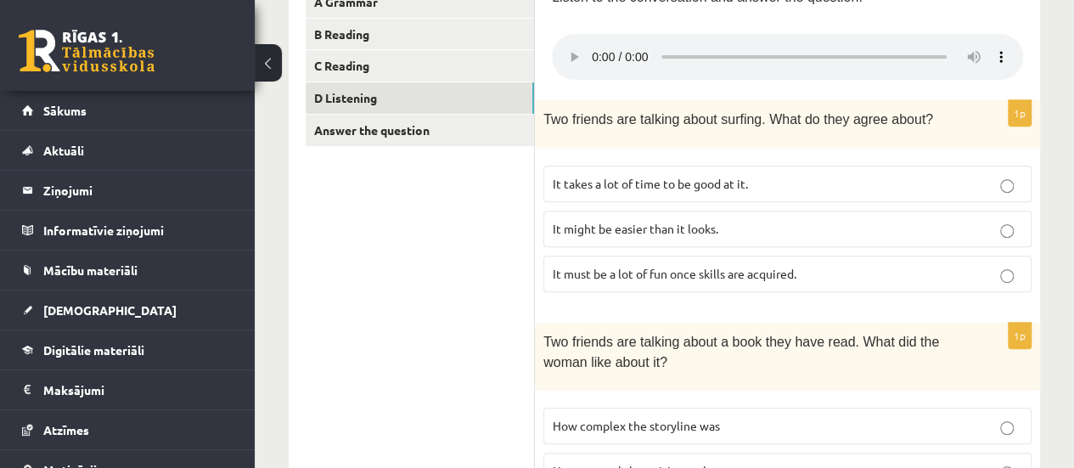
scroll to position [428, 0]
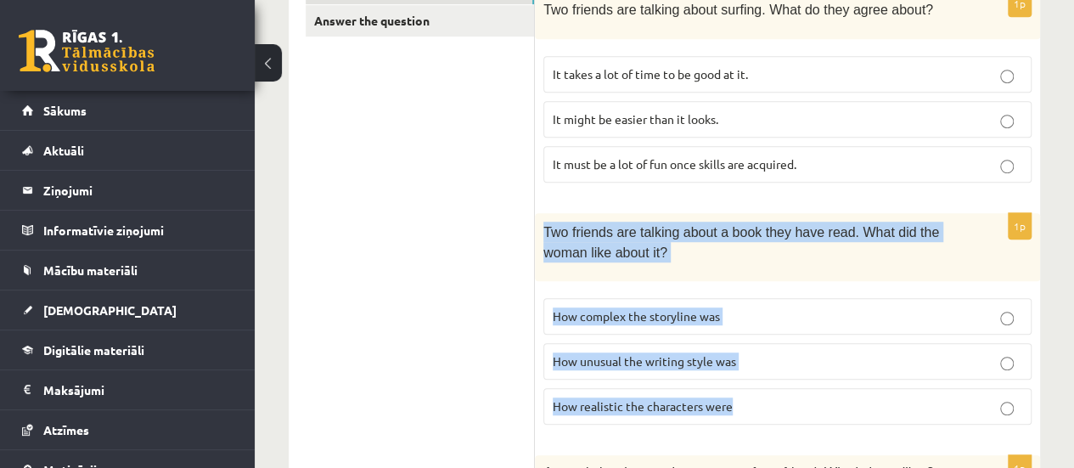
drag, startPoint x: 540, startPoint y: 221, endPoint x: 788, endPoint y: 385, distance: 297.1
click at [788, 385] on div "1p Two friends are talking about a book they have read. What did the woman like…" at bounding box center [787, 326] width 505 height 226
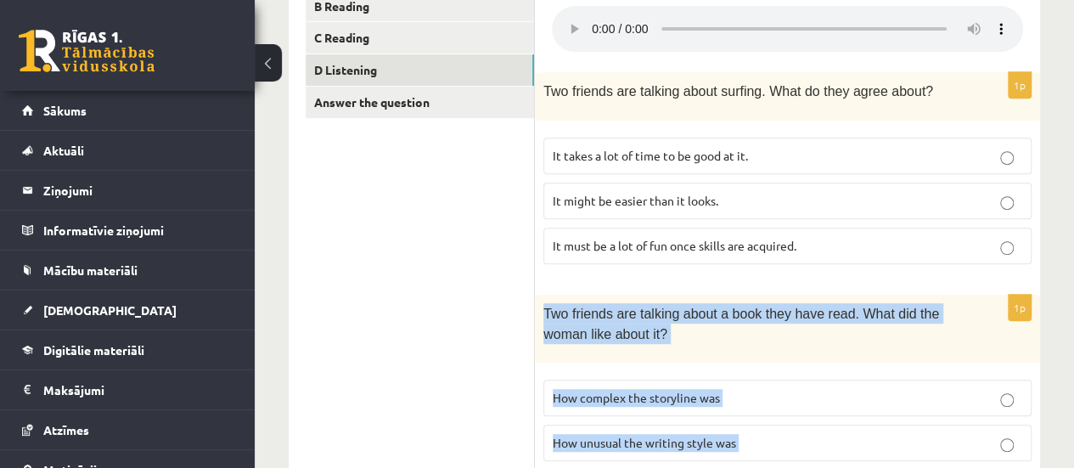
scroll to position [285, 0]
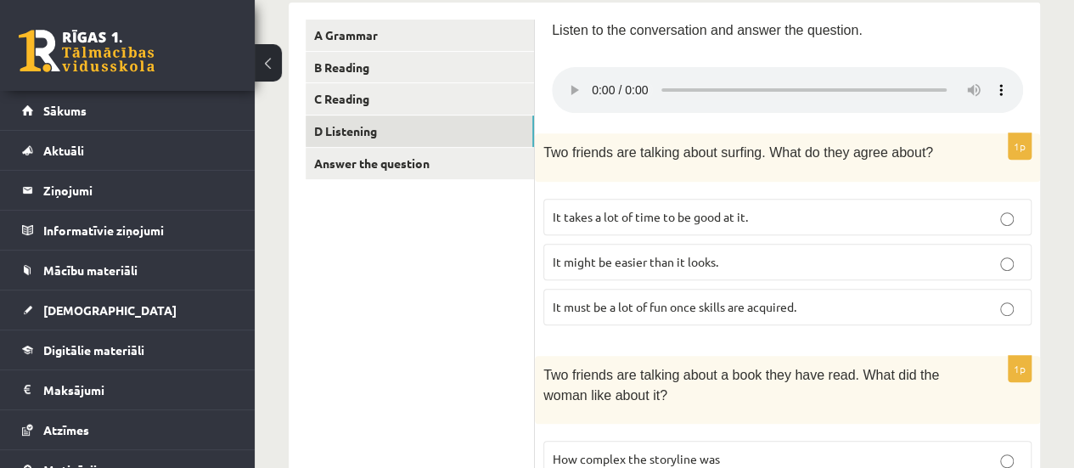
click at [793, 222] on label "It takes a lot of time to be good at it." at bounding box center [787, 217] width 488 height 37
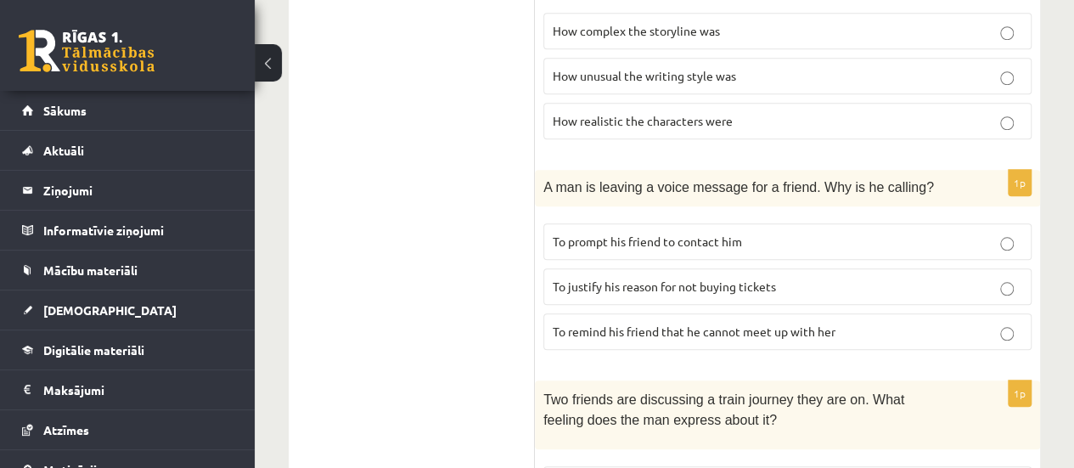
scroll to position [721, 0]
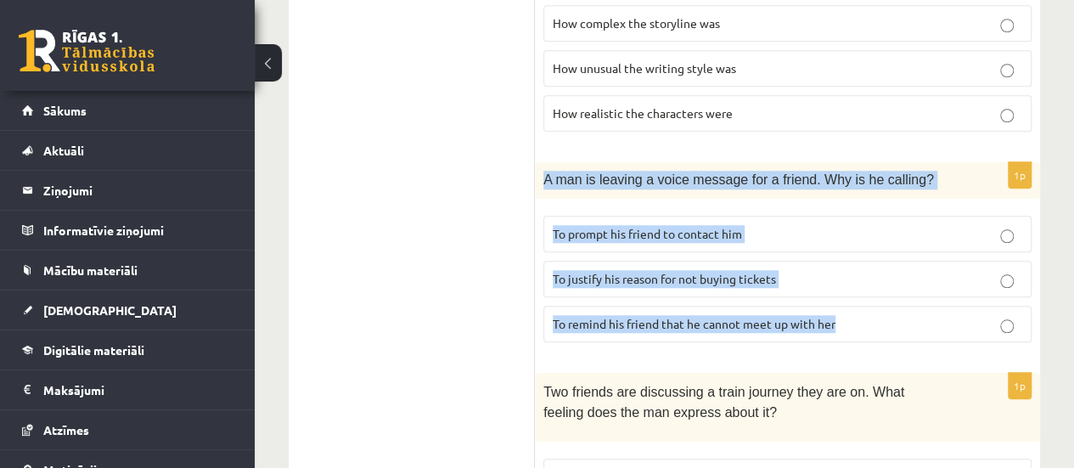
drag, startPoint x: 542, startPoint y: 170, endPoint x: 859, endPoint y: 303, distance: 344.3
click at [859, 303] on div "1p A man is leaving a voice message for a friend. Why is he calling? To prompt …" at bounding box center [787, 258] width 505 height 193
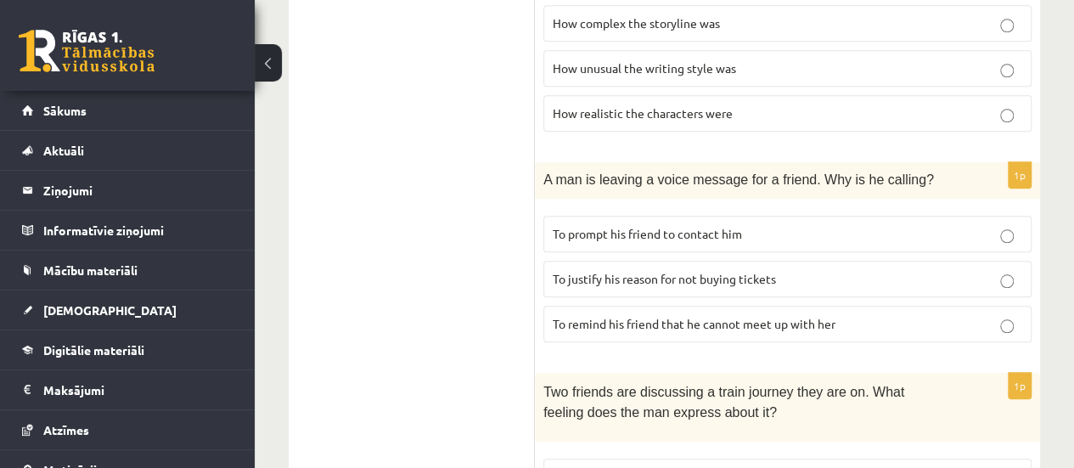
click at [380, 149] on ul "A Grammar B Reading C Reading D Listening Answer the question" at bounding box center [420, 327] width 229 height 1486
click at [912, 105] on p "How realistic the characters were" at bounding box center [787, 113] width 469 height 18
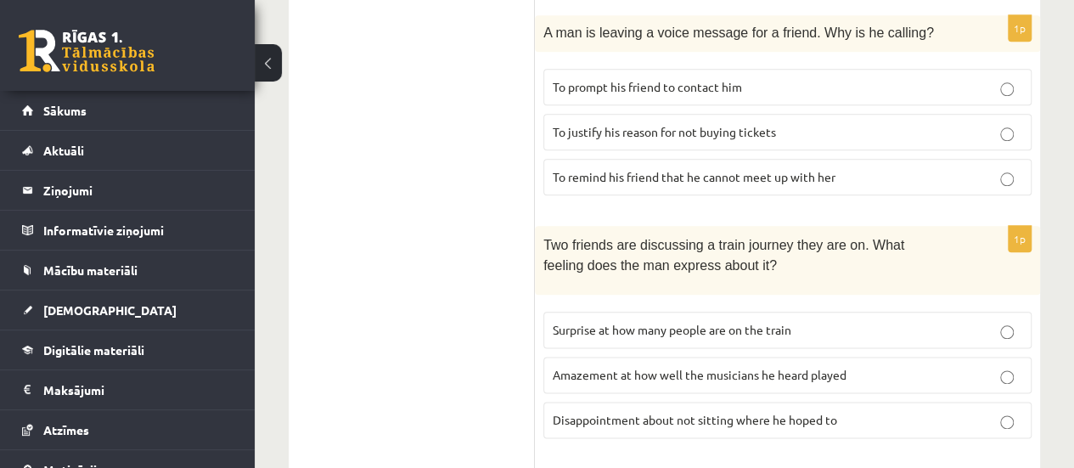
scroll to position [862, 0]
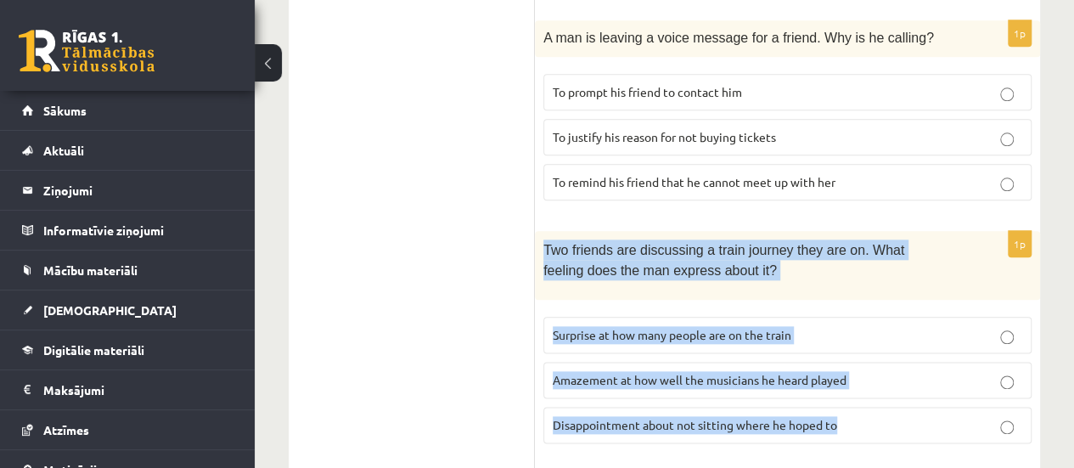
drag, startPoint x: 542, startPoint y: 235, endPoint x: 887, endPoint y: 397, distance: 381.6
click at [887, 397] on div "1p Two friends are discussing a train journey they are on. What feeling does th…" at bounding box center [787, 344] width 505 height 226
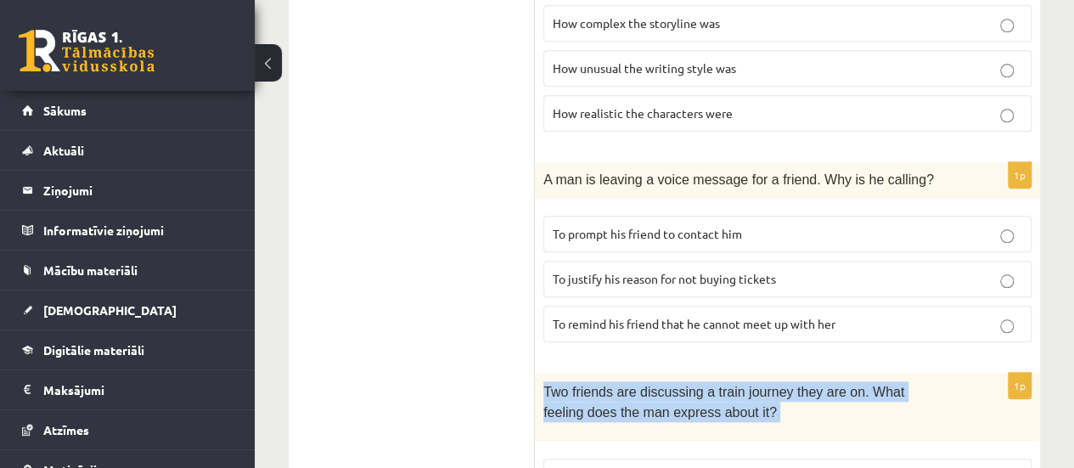
scroll to position [735, 0]
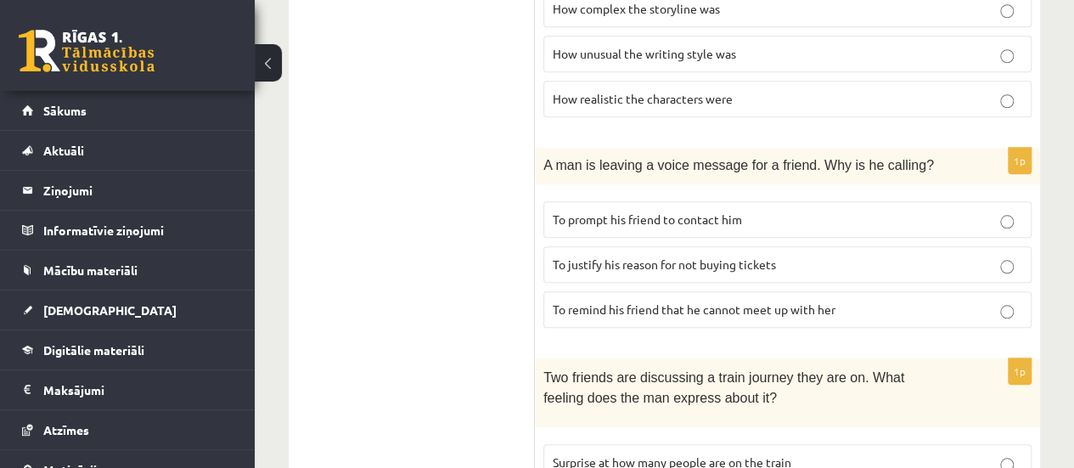
click at [840, 218] on label "To prompt his friend to contact him" at bounding box center [787, 219] width 488 height 37
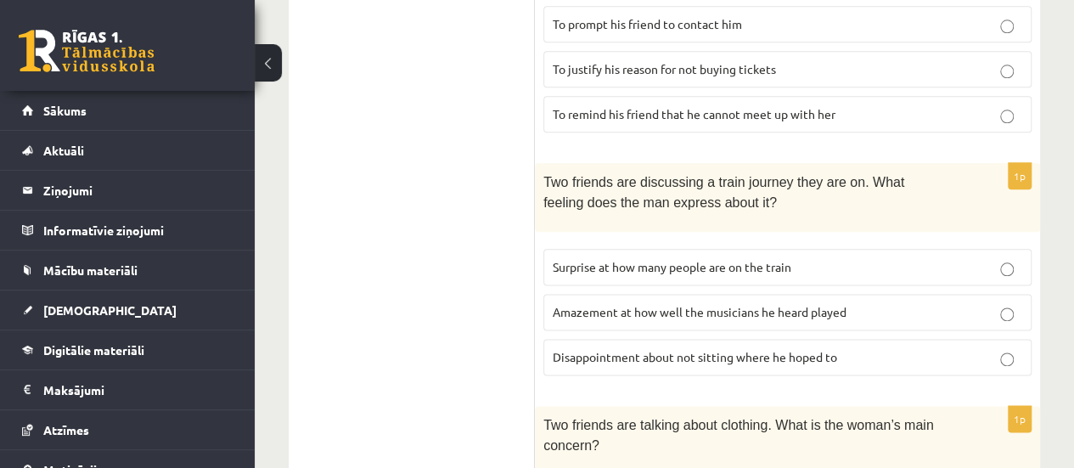
scroll to position [947, 0]
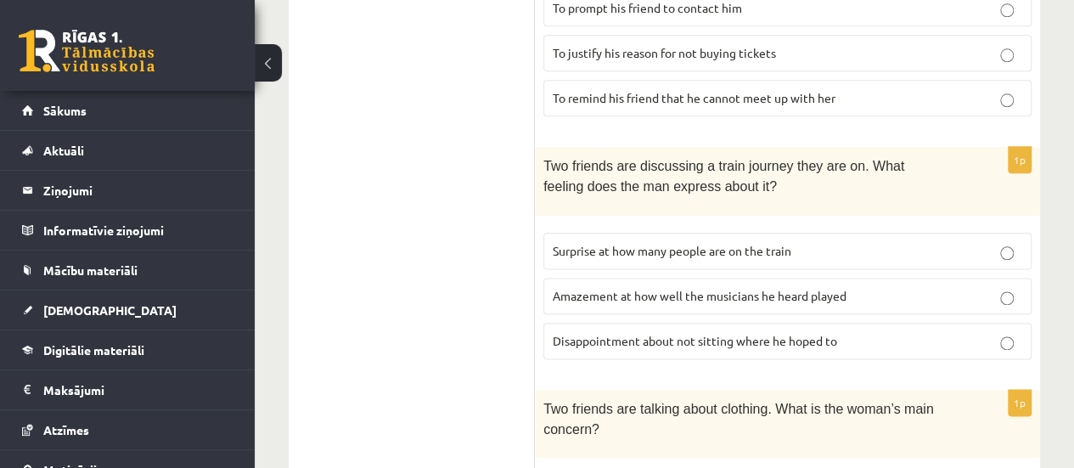
click at [973, 332] on p "Disappointment about not sitting where he hoped to" at bounding box center [787, 341] width 469 height 18
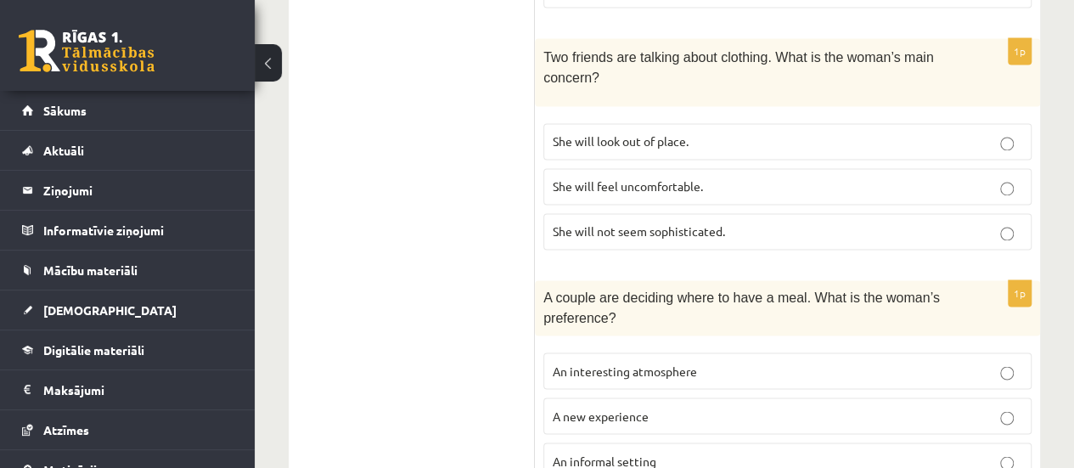
scroll to position [1319, 0]
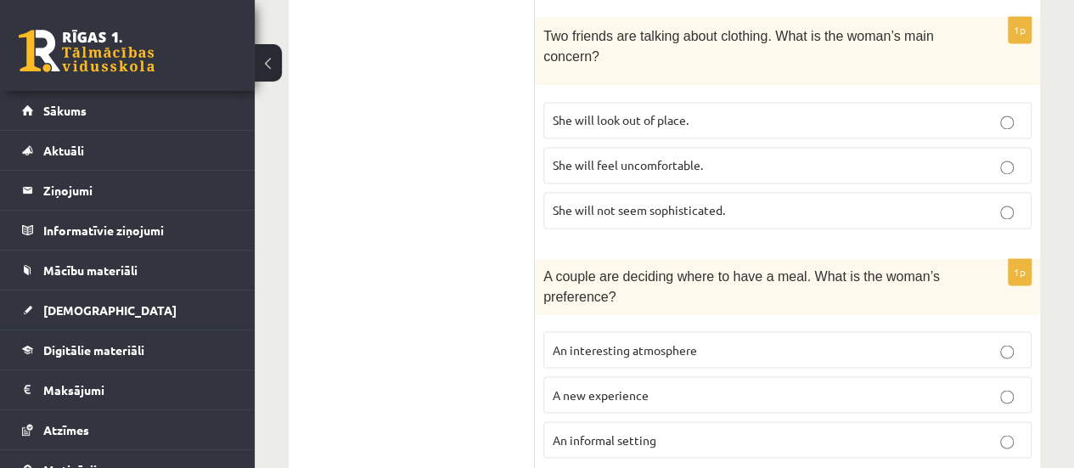
click at [799, 156] on p "She will feel uncomfortable." at bounding box center [787, 165] width 469 height 18
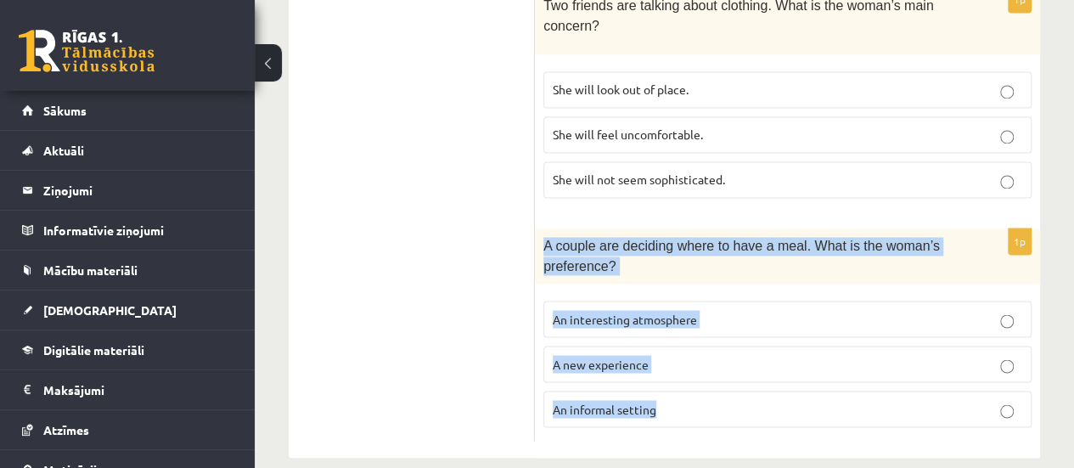
drag, startPoint x: 542, startPoint y: 221, endPoint x: 756, endPoint y: 387, distance: 271.0
click at [756, 387] on div "1p A couple are deciding where to have a meal. What is the woman’s preference? …" at bounding box center [787, 334] width 505 height 212
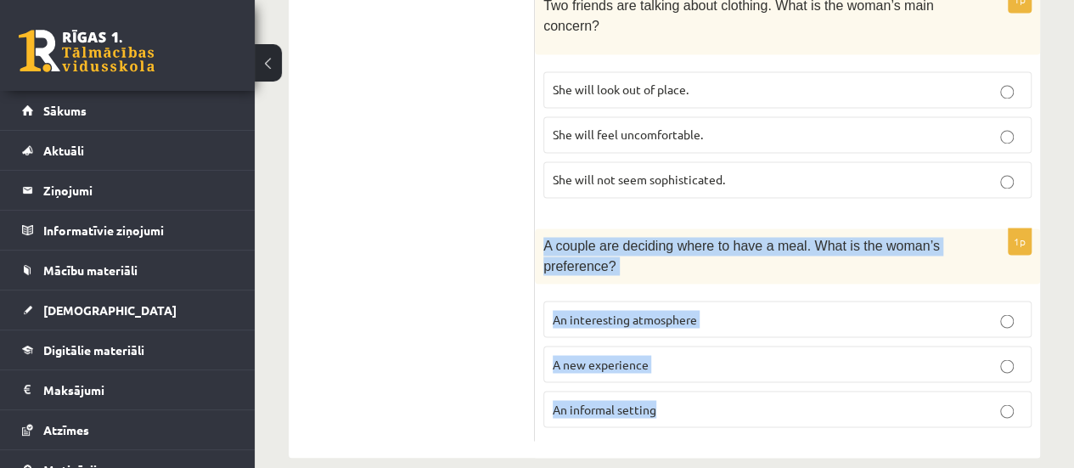
drag, startPoint x: 543, startPoint y: 224, endPoint x: 691, endPoint y: 396, distance: 226.3
click at [691, 396] on div "1p A couple are deciding where to have a meal. What is the woman’s preference? …" at bounding box center [787, 334] width 505 height 212
click at [789, 310] on p "An interesting atmosphere" at bounding box center [787, 319] width 469 height 18
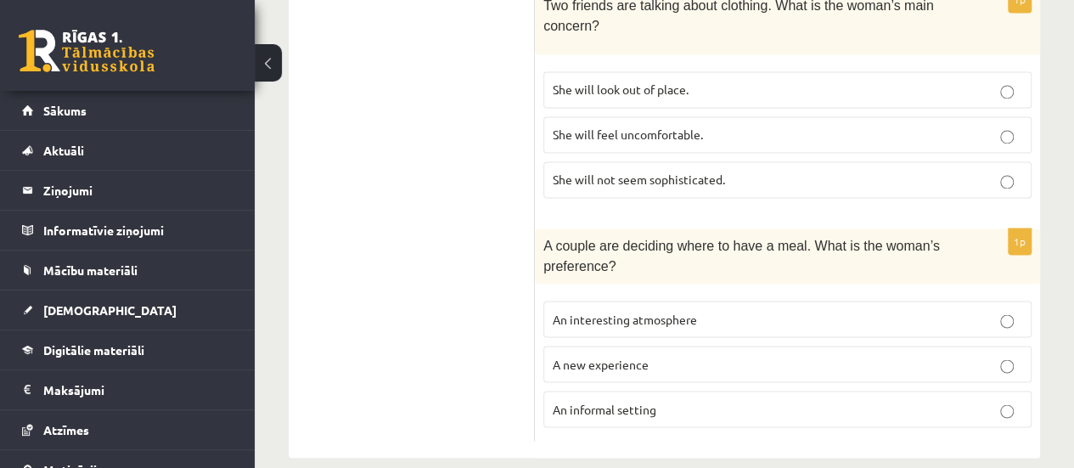
click at [993, 355] on label "A new experience" at bounding box center [787, 363] width 488 height 37
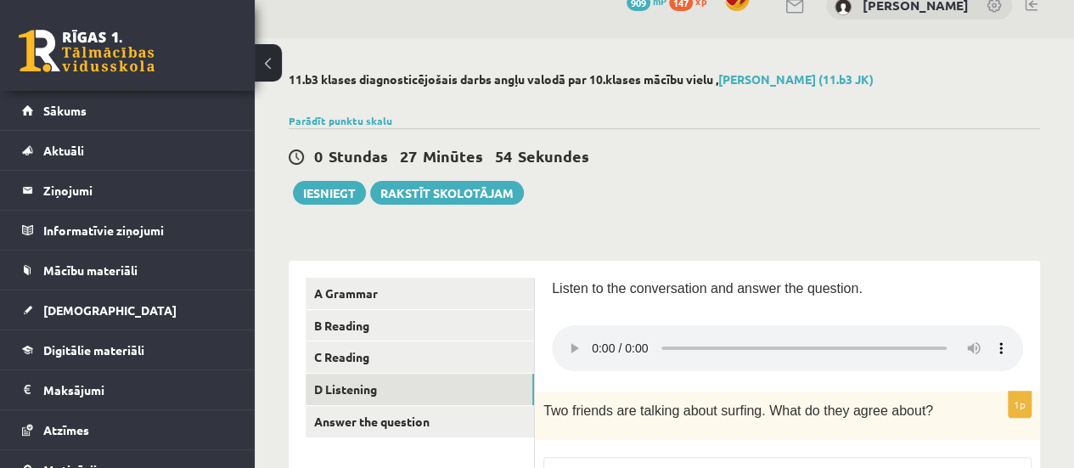
scroll to position [0, 0]
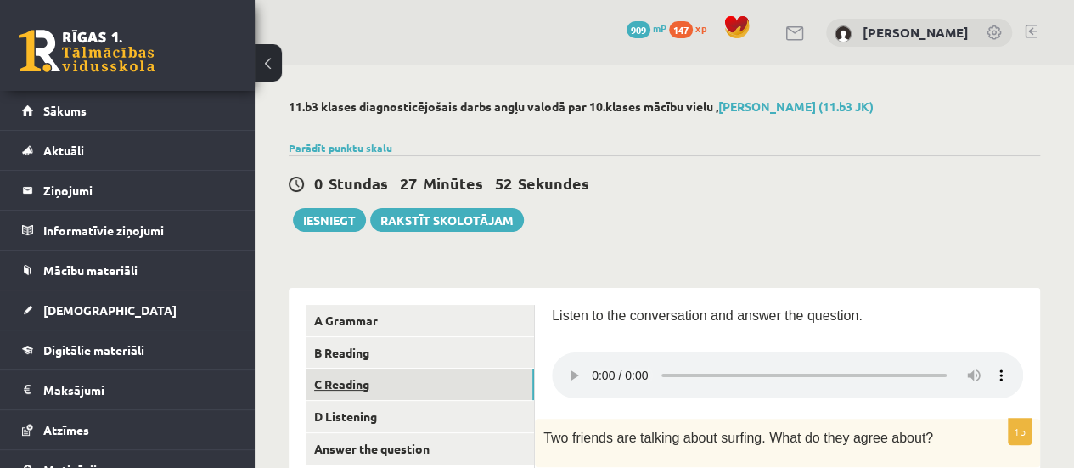
click at [448, 376] on link "C Reading" at bounding box center [420, 383] width 228 height 31
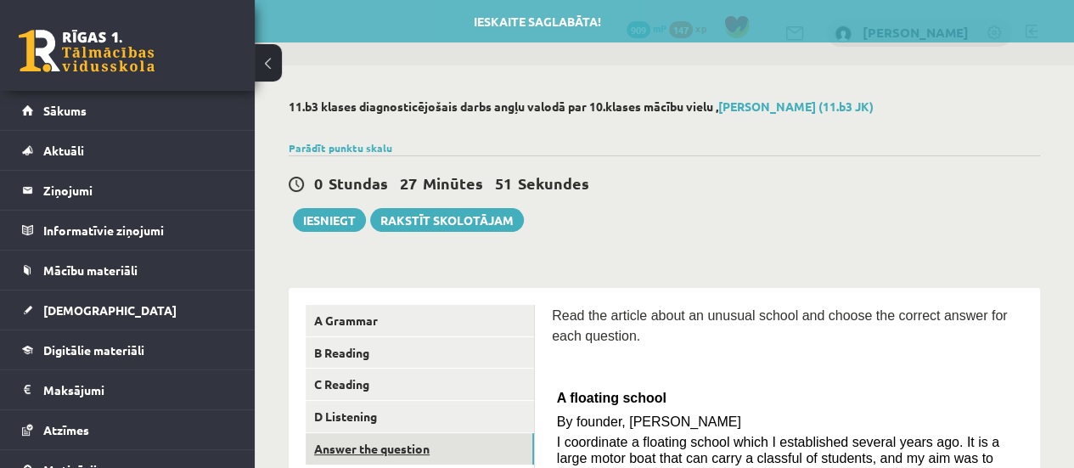
click at [450, 451] on link "Answer the question" at bounding box center [420, 448] width 228 height 31
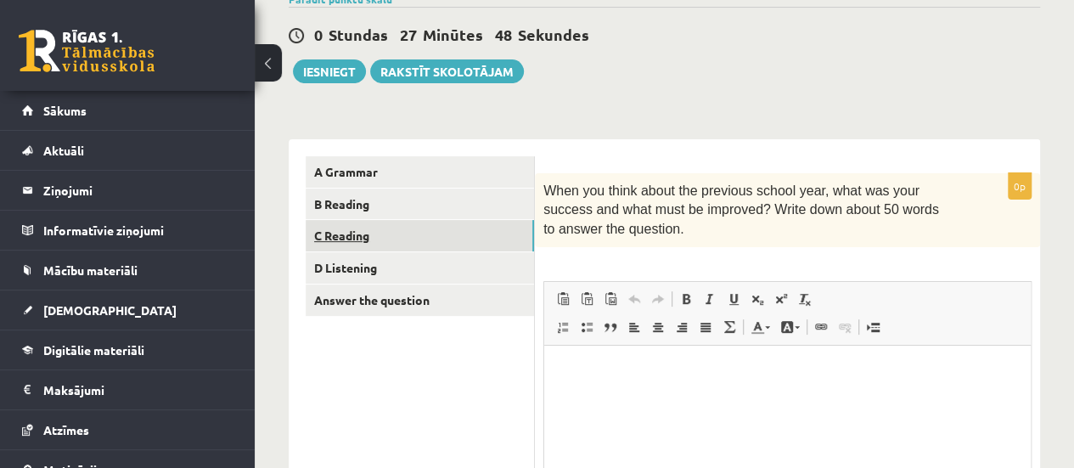
click at [414, 224] on link "C Reading" at bounding box center [420, 235] width 228 height 31
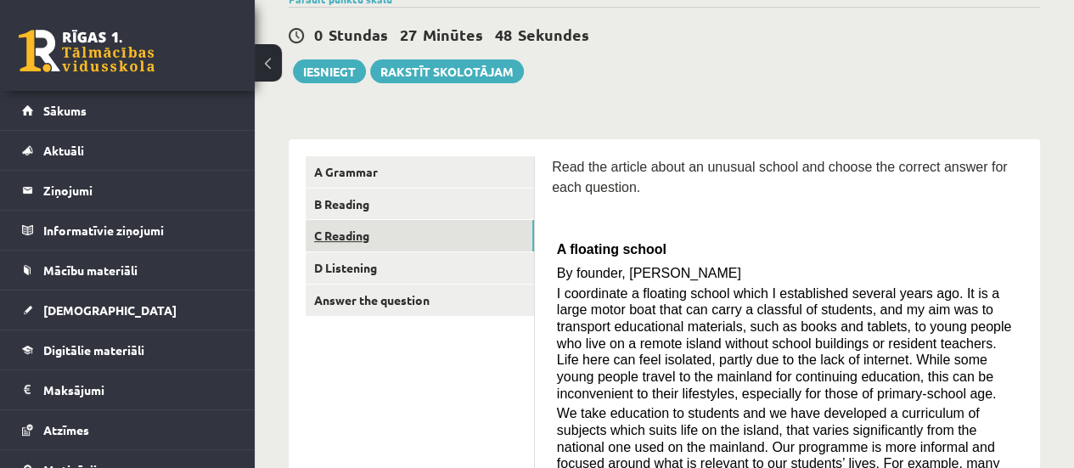
click at [424, 220] on link "C Reading" at bounding box center [420, 235] width 228 height 31
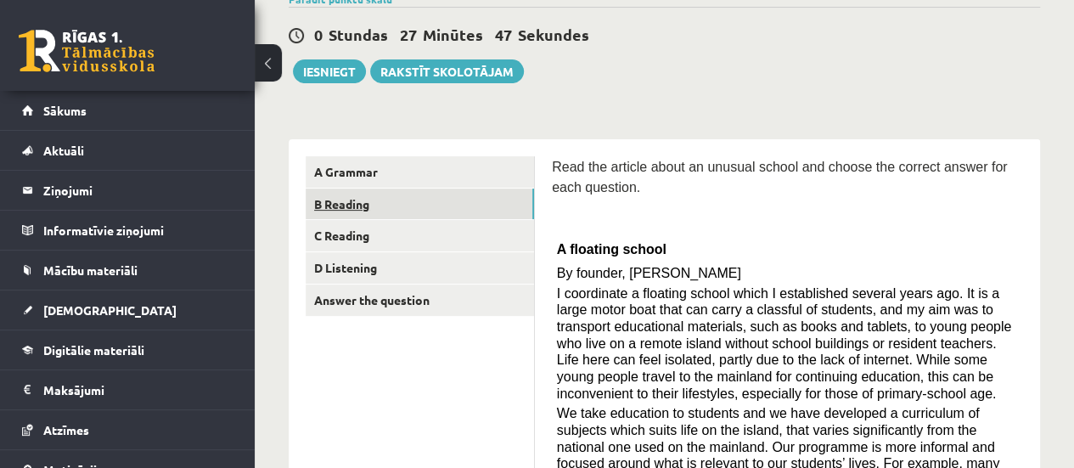
click at [429, 203] on link "B Reading" at bounding box center [420, 203] width 228 height 31
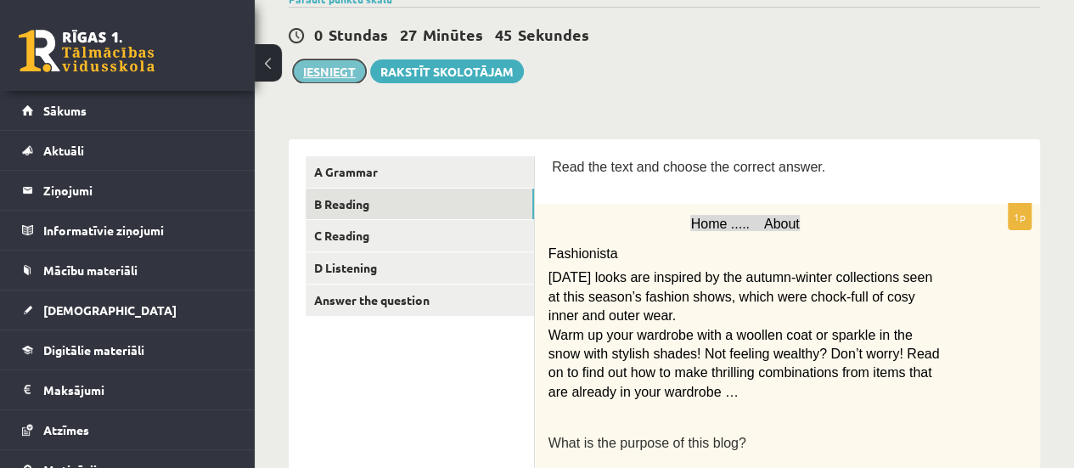
click at [334, 72] on button "Iesniegt" at bounding box center [329, 71] width 73 height 24
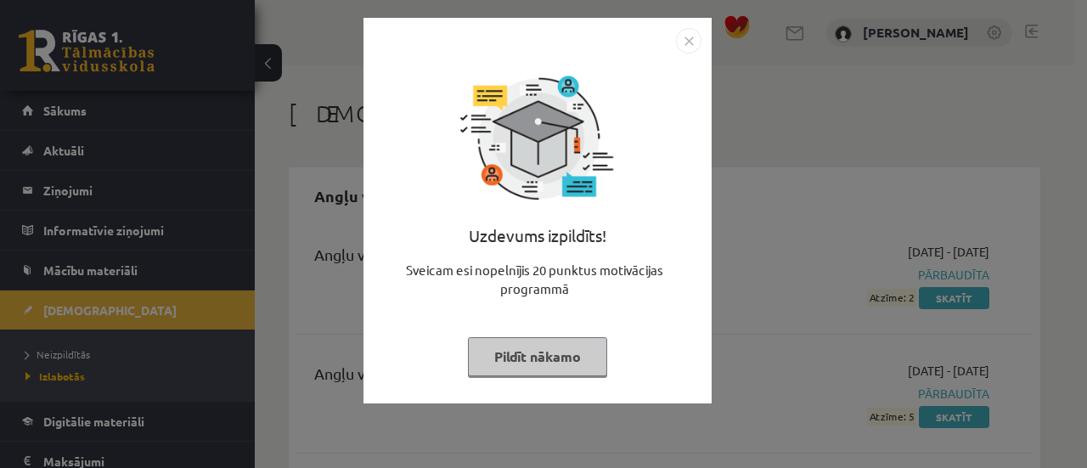
click at [568, 352] on button "Pildīt nākamo" at bounding box center [537, 356] width 139 height 39
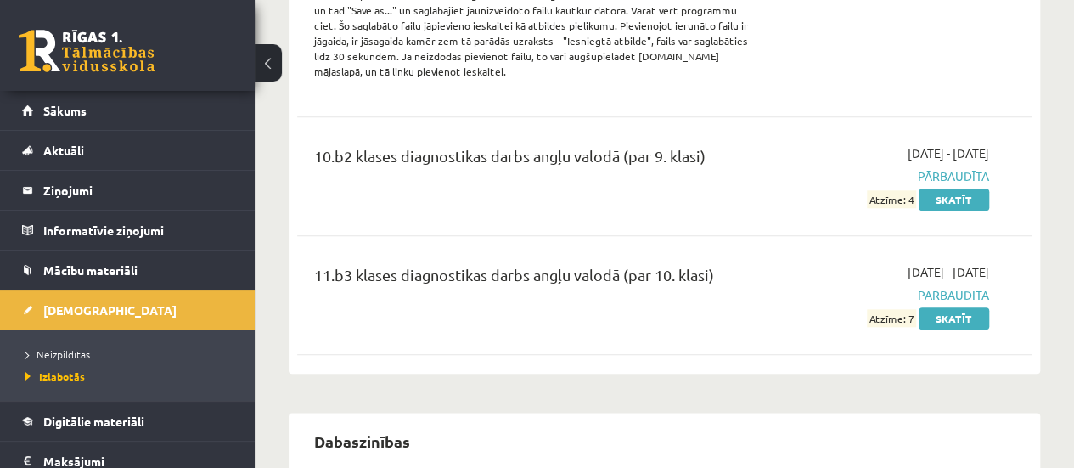
scroll to position [798, 0]
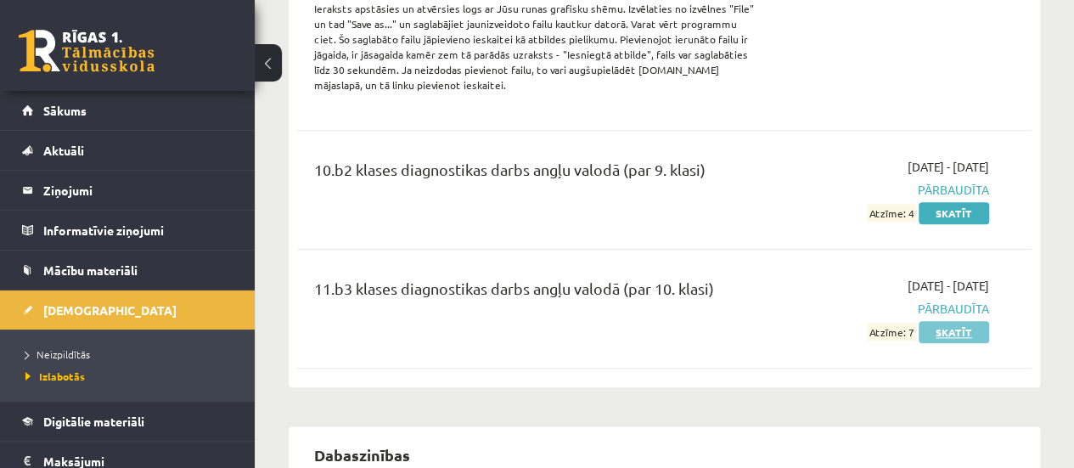
click at [974, 327] on link "Skatīt" at bounding box center [953, 332] width 70 height 22
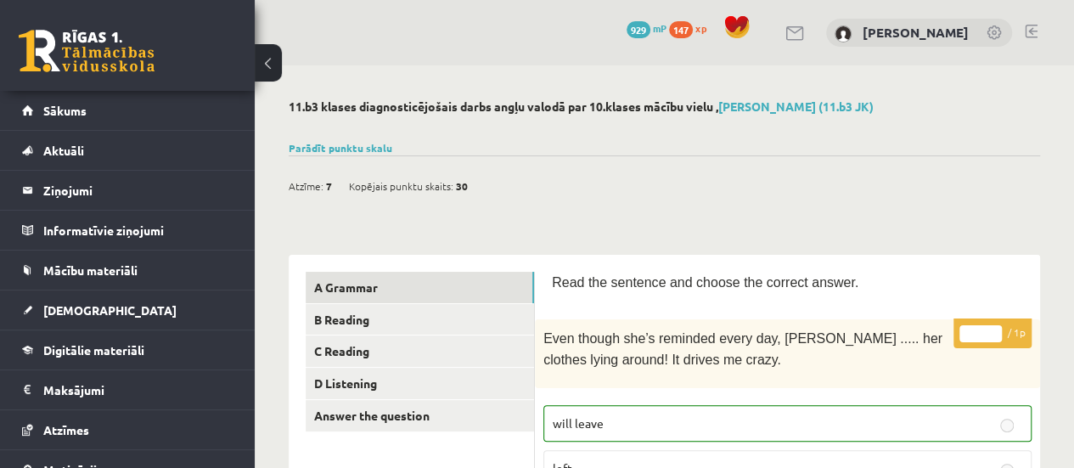
scroll to position [103, 0]
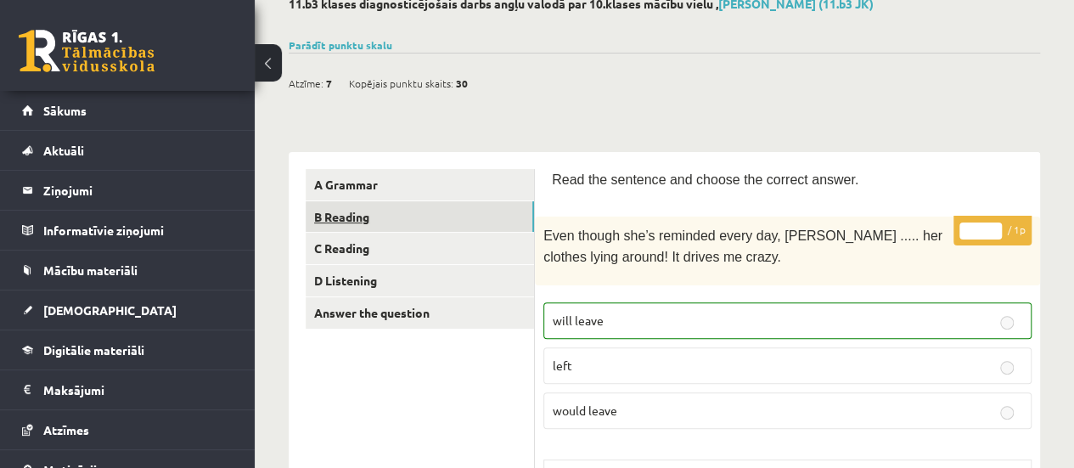
click at [453, 225] on link "B Reading" at bounding box center [420, 216] width 228 height 31
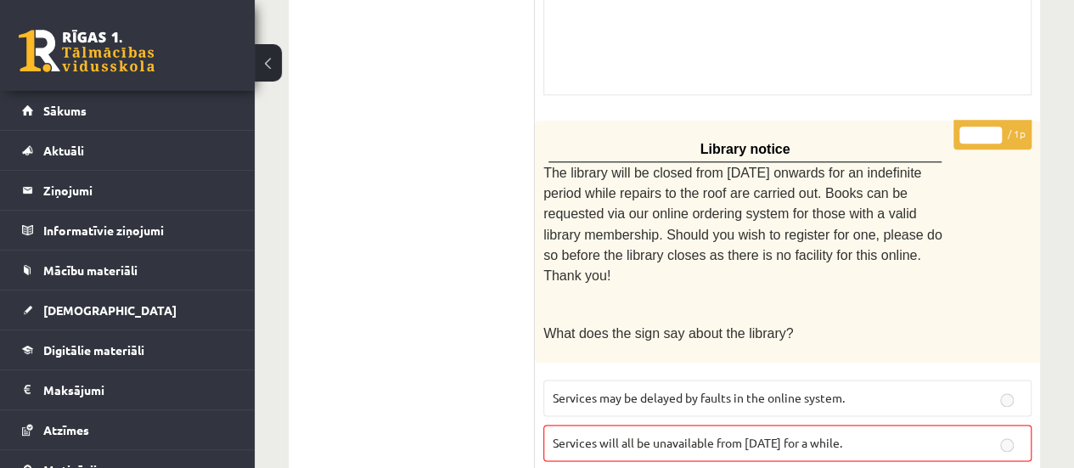
scroll to position [863, 0]
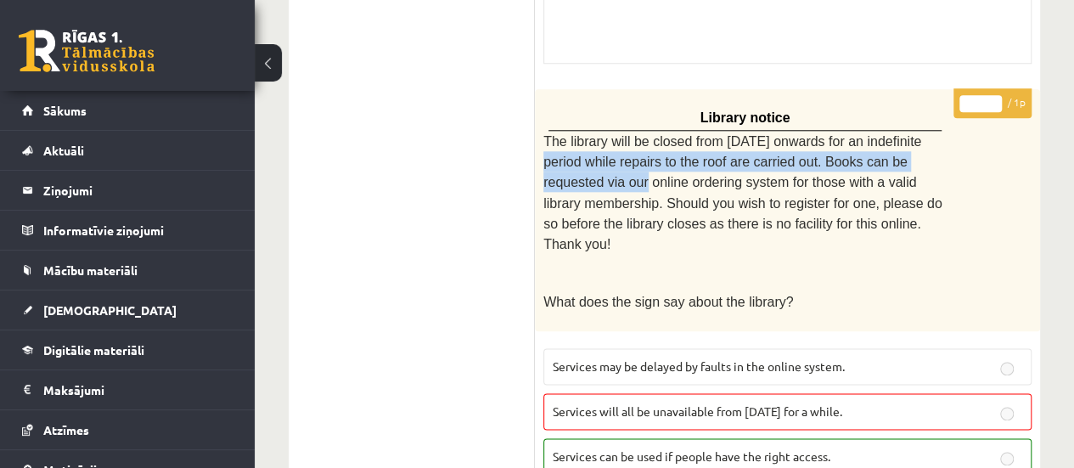
drag, startPoint x: 1073, startPoint y: 152, endPoint x: 1084, endPoint y: 125, distance: 29.3
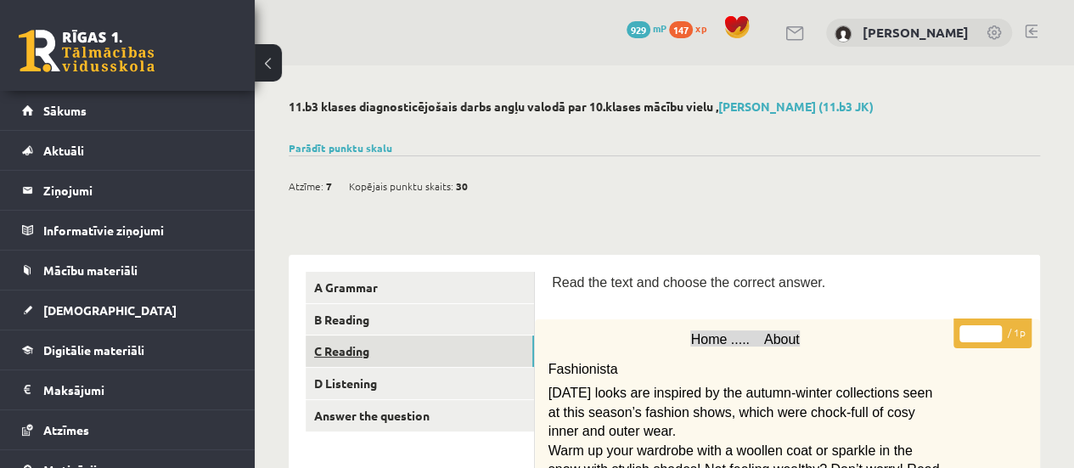
click at [419, 349] on link "C Reading" at bounding box center [420, 350] width 228 height 31
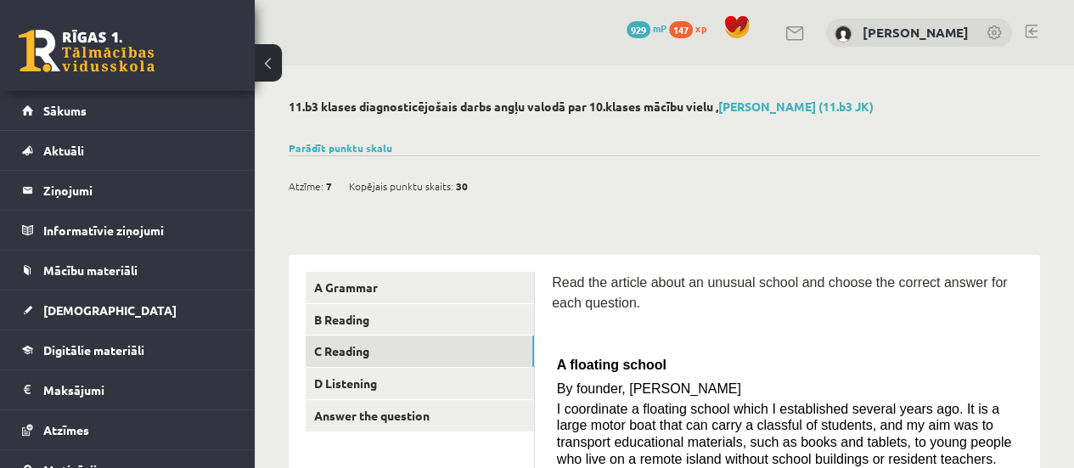
scroll to position [126, 0]
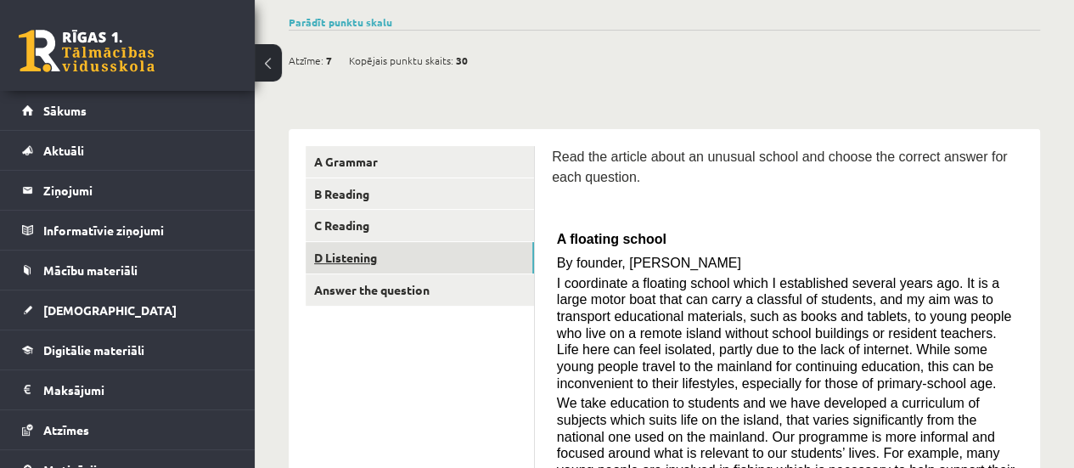
click at [462, 262] on link "D Listening" at bounding box center [420, 257] width 228 height 31
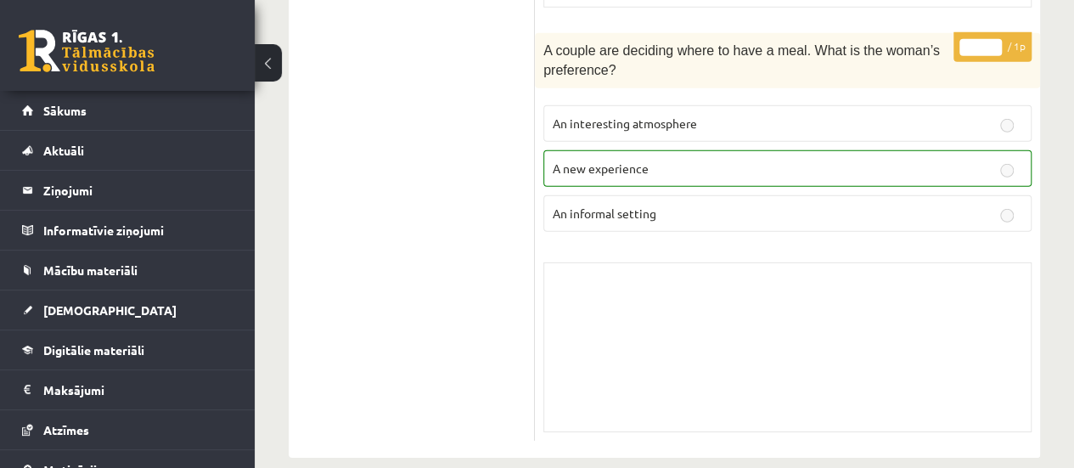
scroll to position [0, 0]
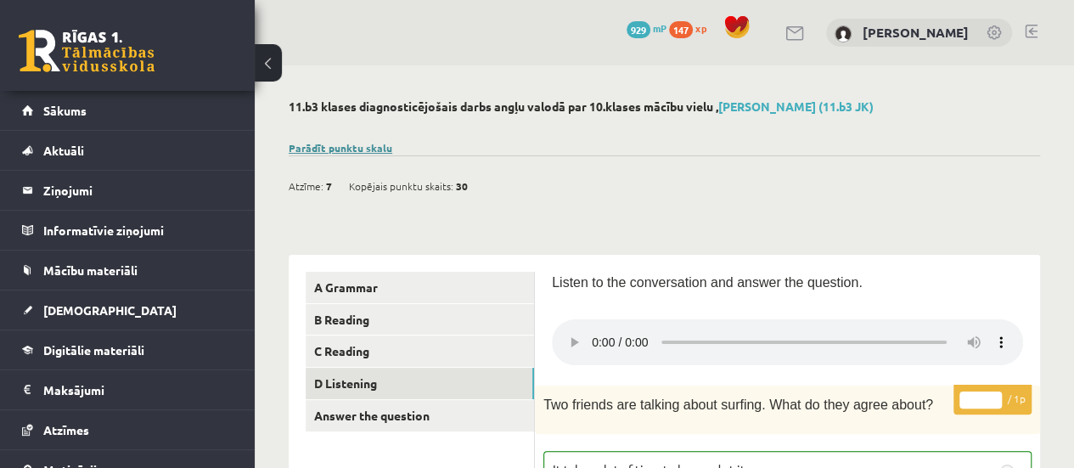
click at [323, 152] on link "Parādīt punktu skalu" at bounding box center [341, 148] width 104 height 14
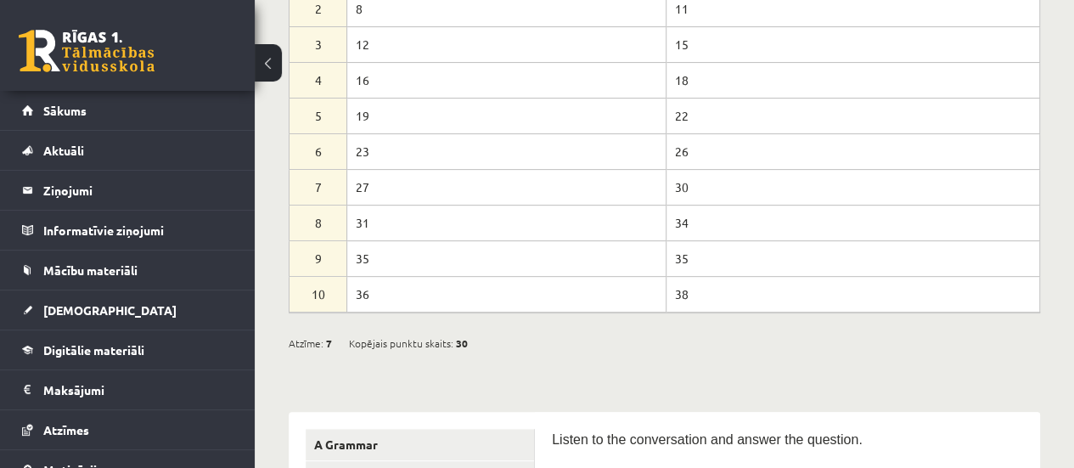
scroll to position [110, 0]
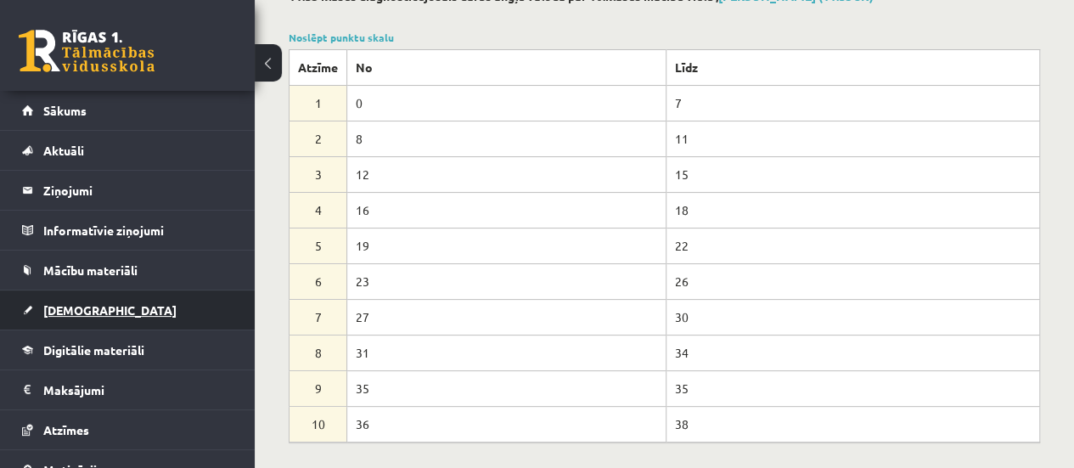
click at [154, 313] on link "[DEMOGRAPHIC_DATA]" at bounding box center [127, 309] width 211 height 39
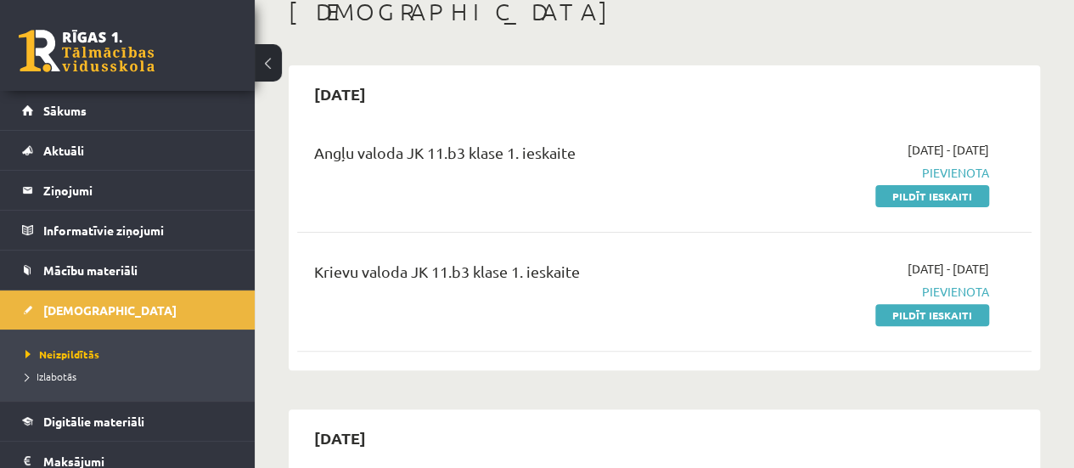
scroll to position [119, 0]
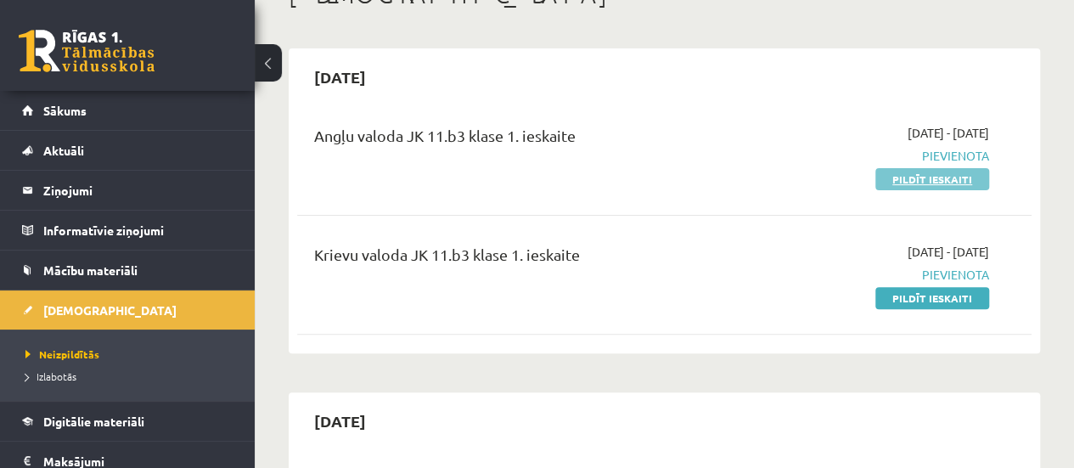
click at [958, 175] on link "Pildīt ieskaiti" at bounding box center [932, 179] width 114 height 22
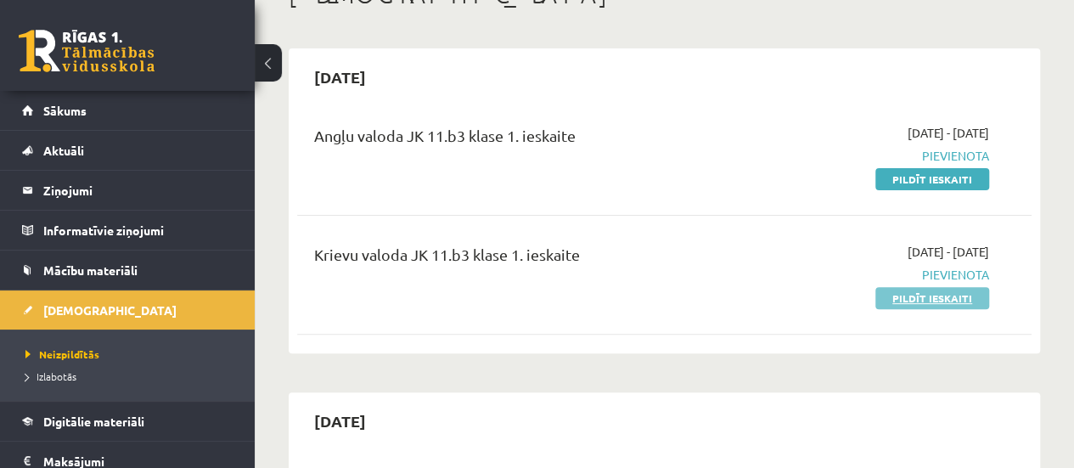
click at [954, 296] on link "Pildīt ieskaiti" at bounding box center [932, 298] width 114 height 22
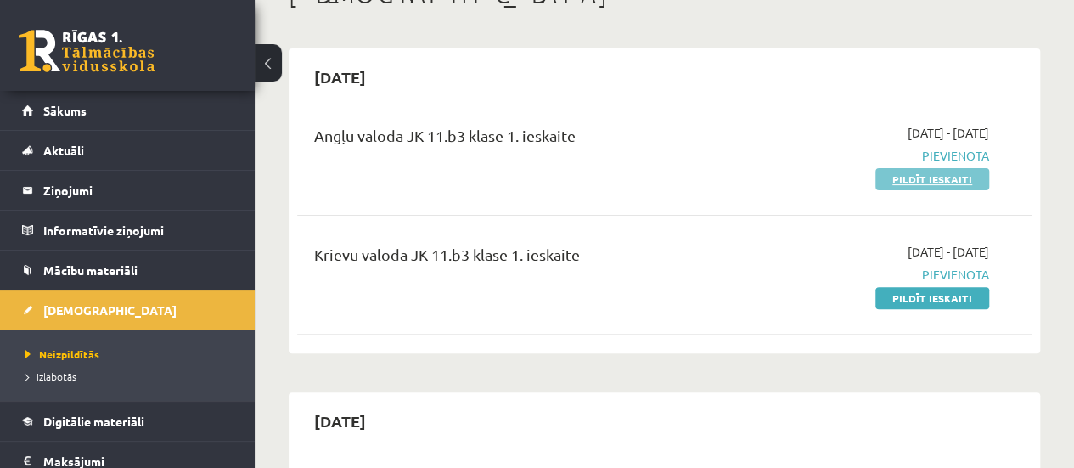
click at [939, 183] on link "Pildīt ieskaiti" at bounding box center [932, 179] width 114 height 22
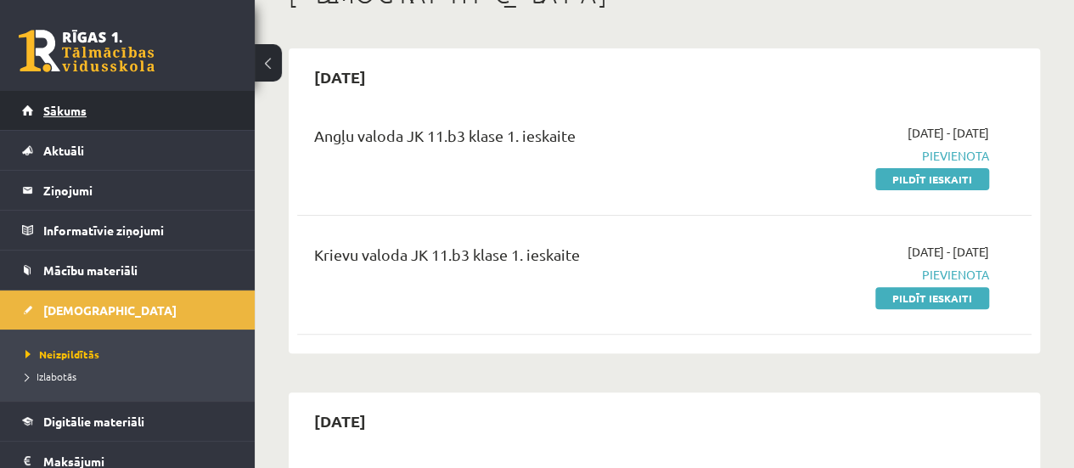
click at [187, 106] on link "Sākums" at bounding box center [127, 110] width 211 height 39
